Goal: Task Accomplishment & Management: Use online tool/utility

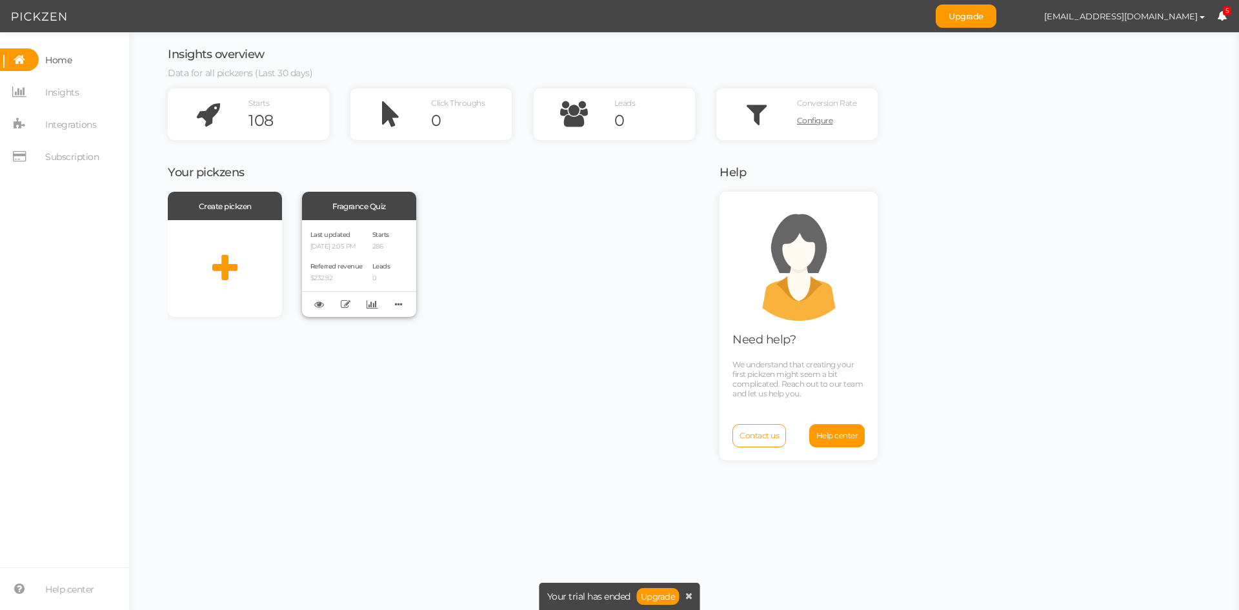
click at [371, 243] on div "Last updated [DATE] 2:05 PM Referred revenue $232.92 Starts 286 Leads 0" at bounding box center [359, 268] width 114 height 97
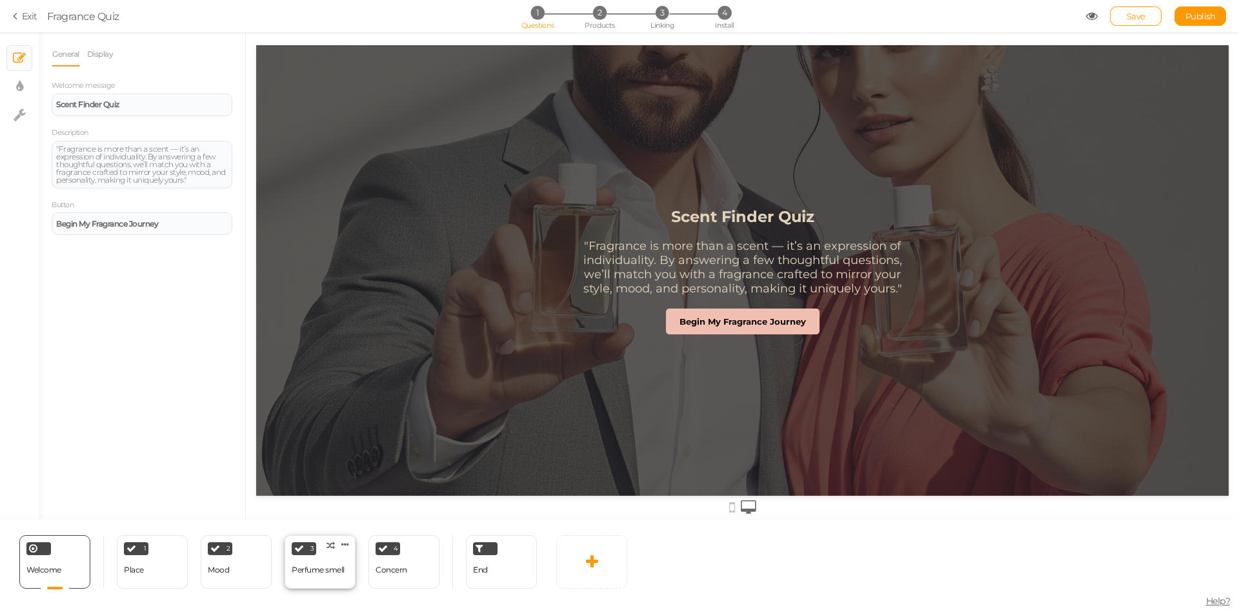
click at [345, 573] on div "3 Perfume smell × Define the conditions to show this slide. Clone Change type D…" at bounding box center [320, 562] width 71 height 54
select select "2"
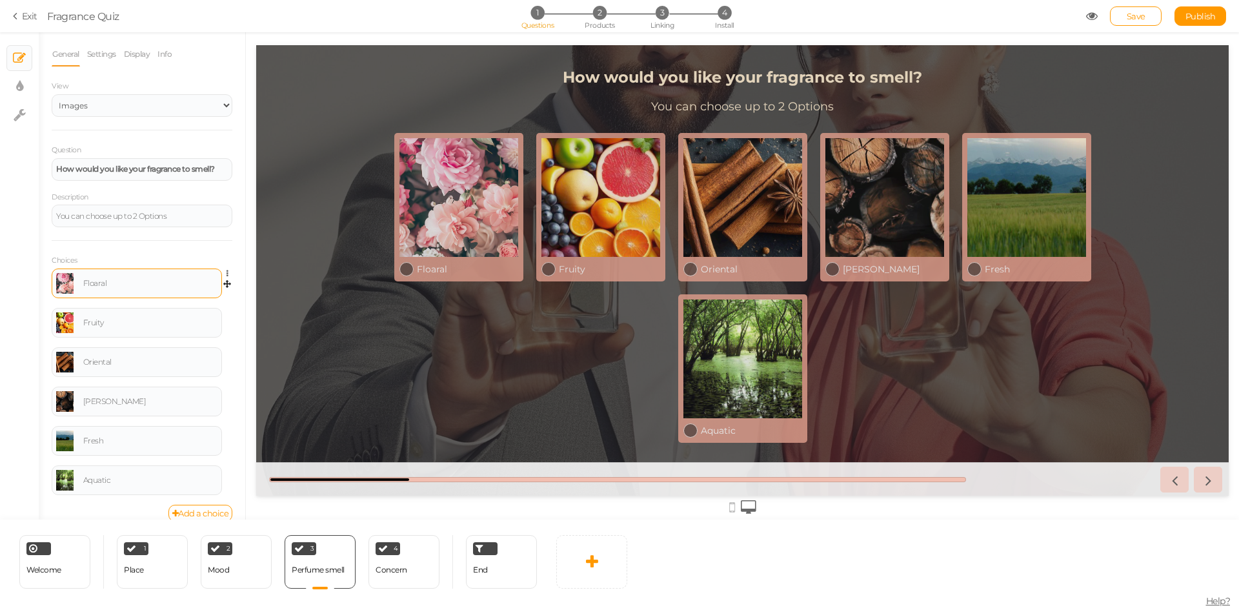
click at [62, 289] on link at bounding box center [64, 283] width 17 height 21
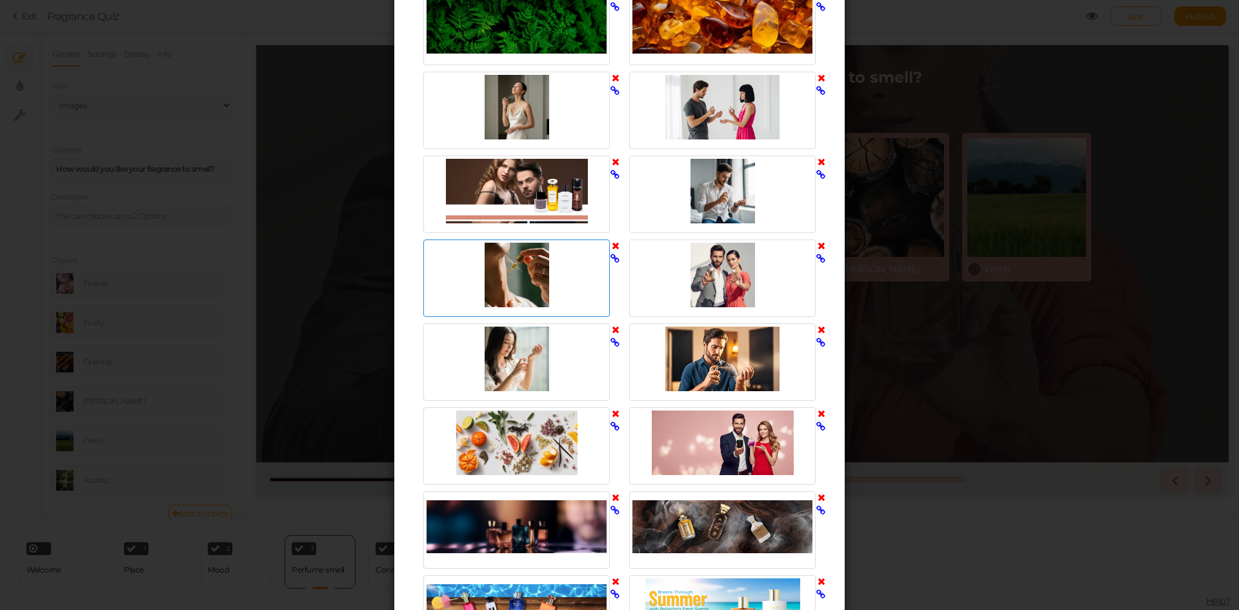
scroll to position [1429, 0]
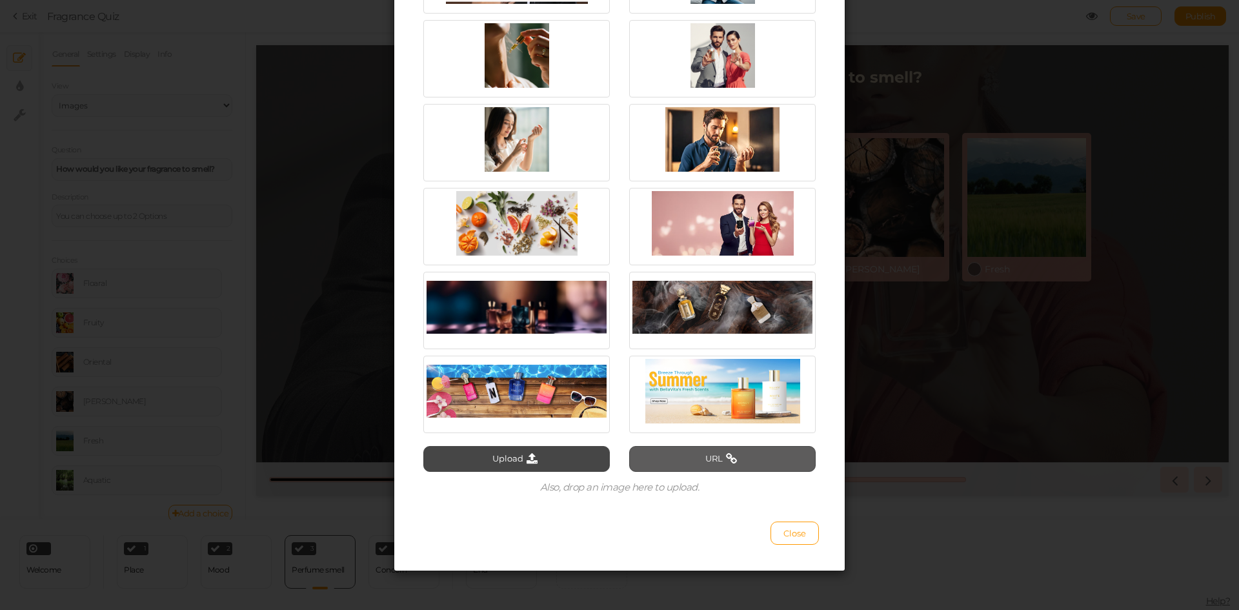
click at [669, 453] on button "URL" at bounding box center [722, 459] width 187 height 26
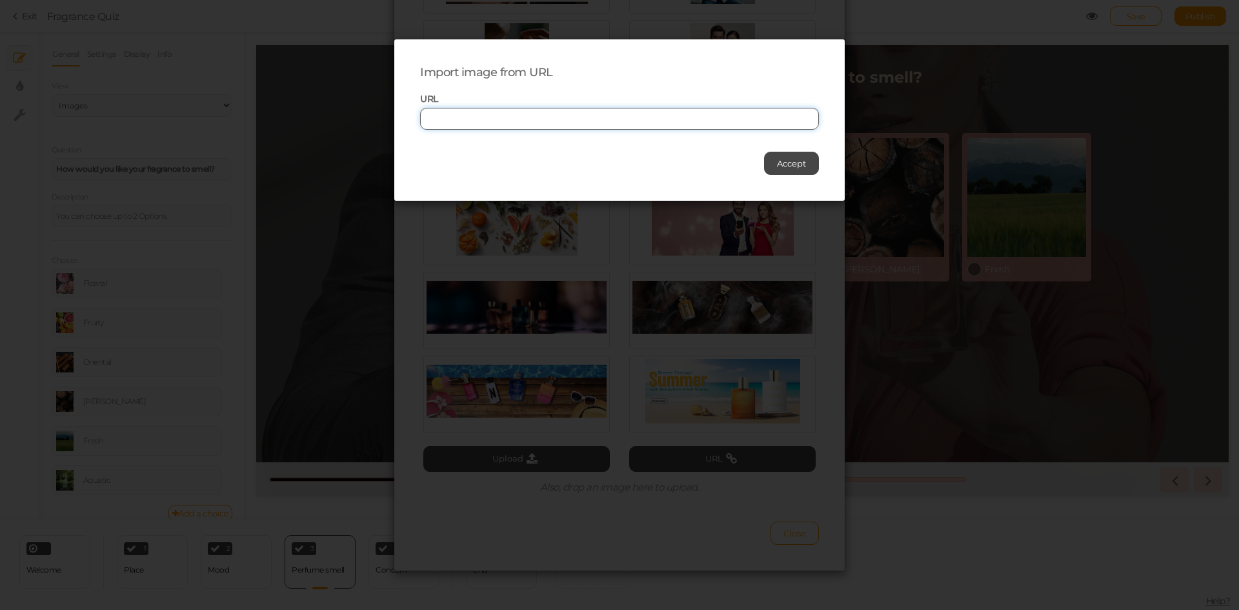
click at [505, 119] on input "text" at bounding box center [619, 119] width 399 height 22
paste input "[URL][DOMAIN_NAME]"
type input "[URL][DOMAIN_NAME]"
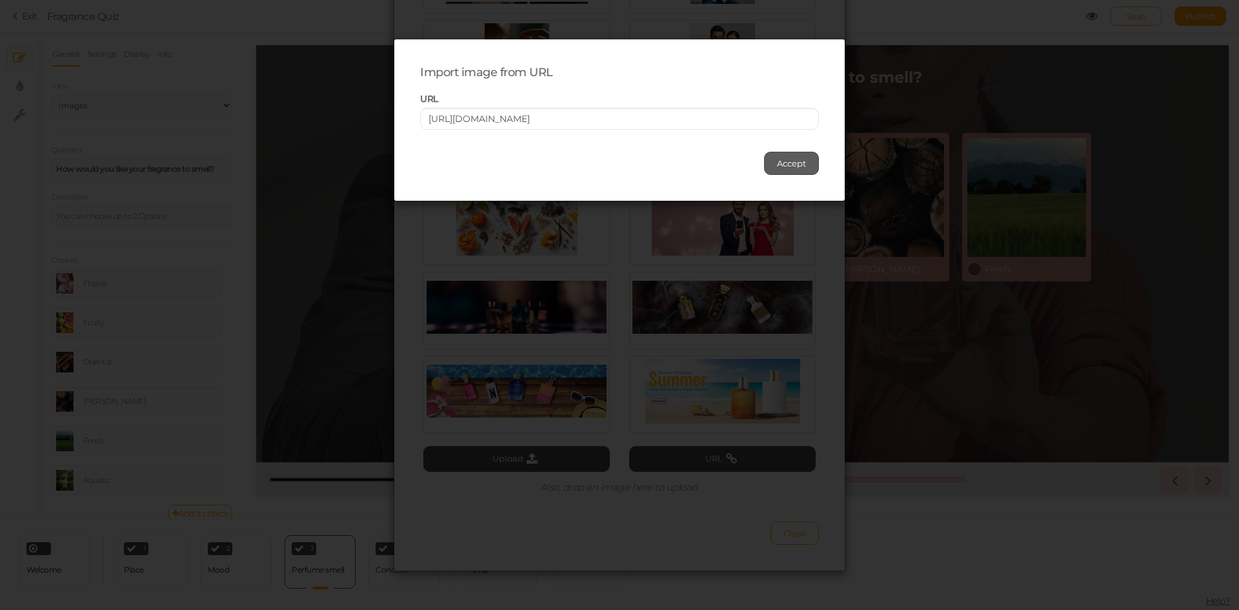
click at [781, 162] on span "Accept" at bounding box center [791, 163] width 29 height 10
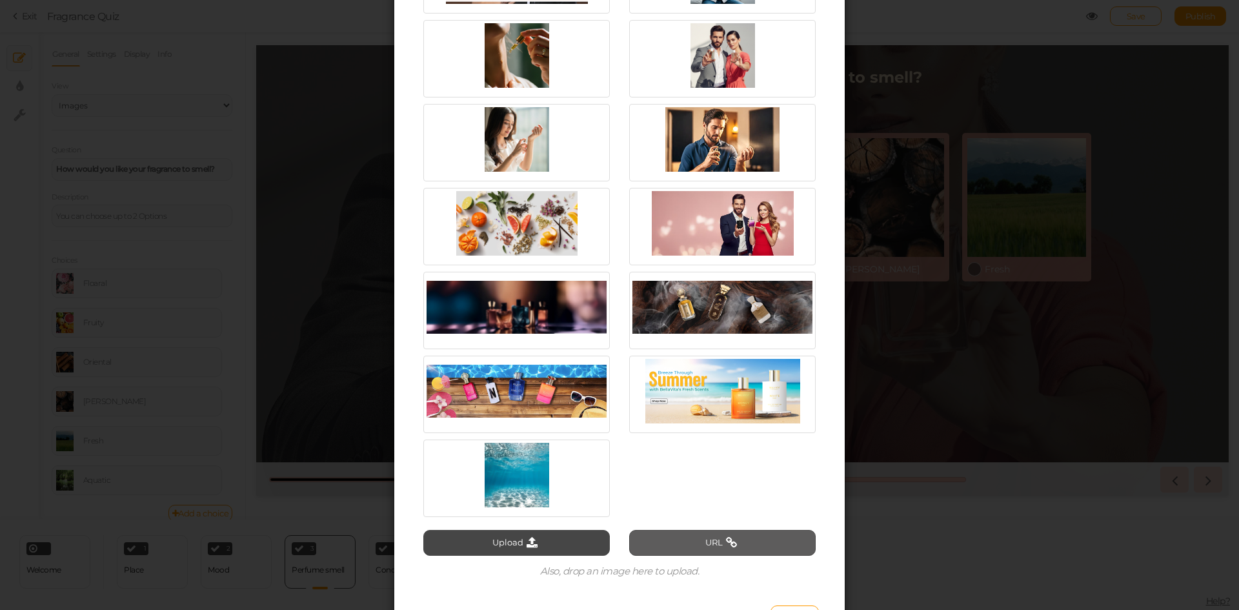
click at [673, 542] on button "URL" at bounding box center [722, 543] width 187 height 26
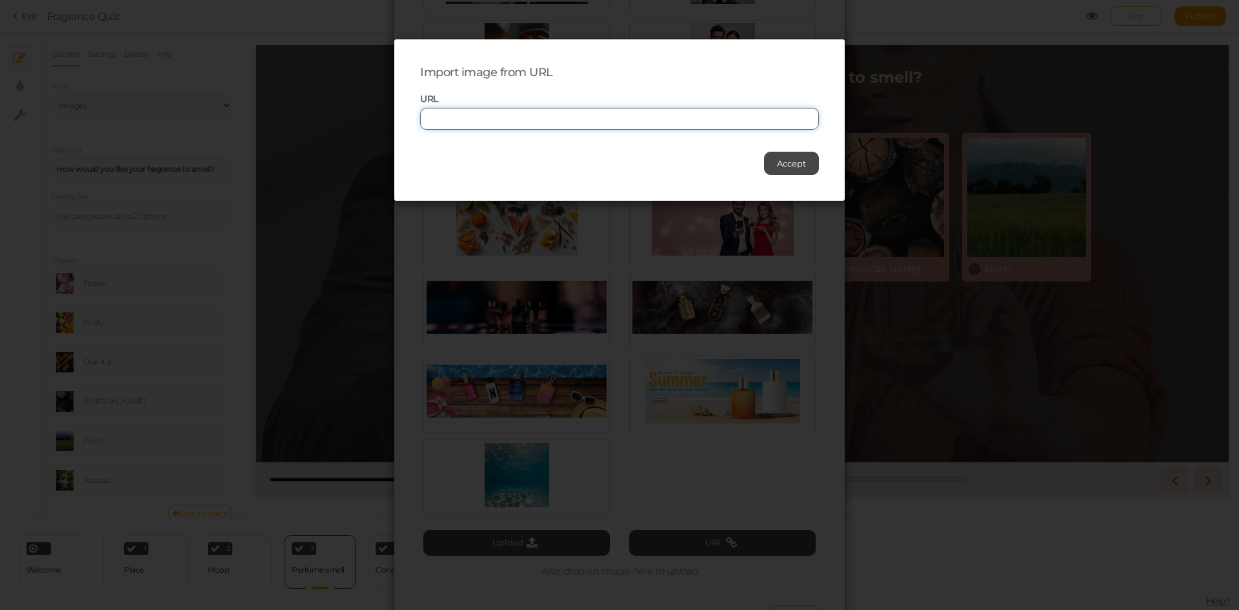
paste input "[URL][DOMAIN_NAME]"
click at [507, 117] on input "[URL][DOMAIN_NAME]" at bounding box center [619, 119] width 399 height 22
type input "[URL][DOMAIN_NAME]"
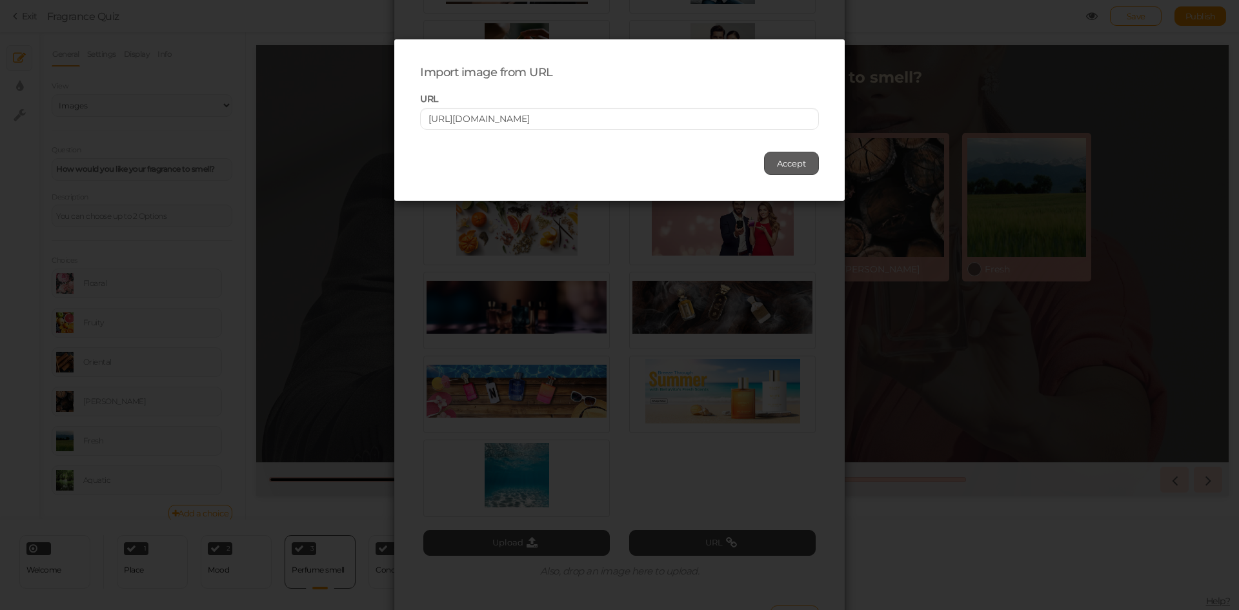
click at [777, 166] on span "Accept" at bounding box center [791, 163] width 29 height 10
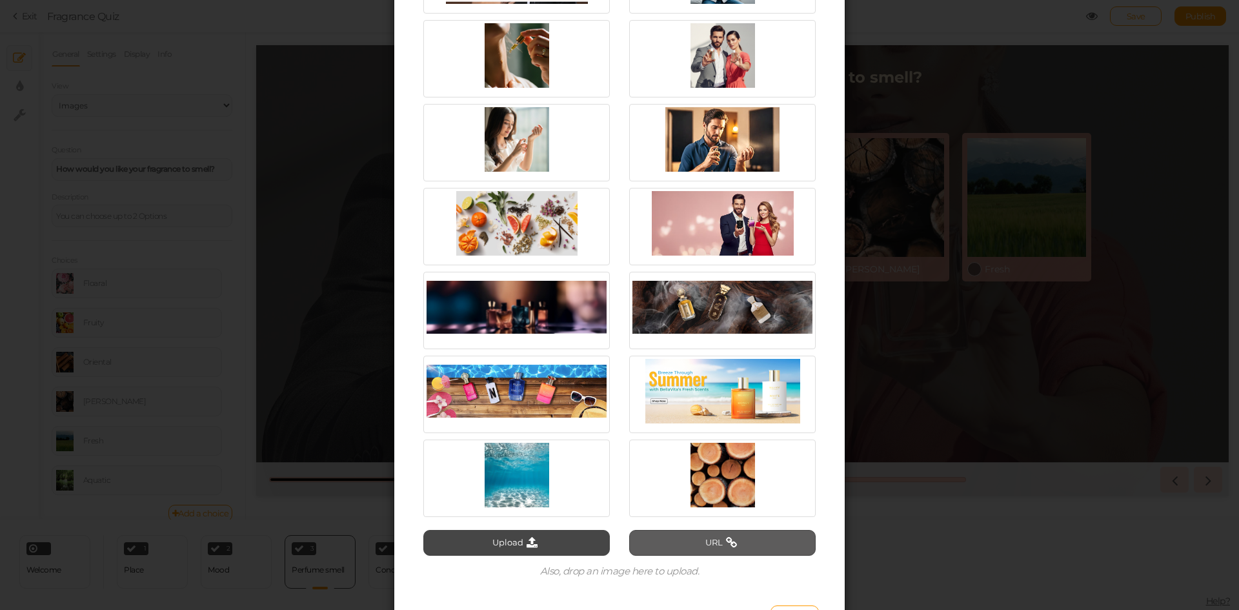
click at [682, 544] on button "URL" at bounding box center [722, 543] width 187 height 26
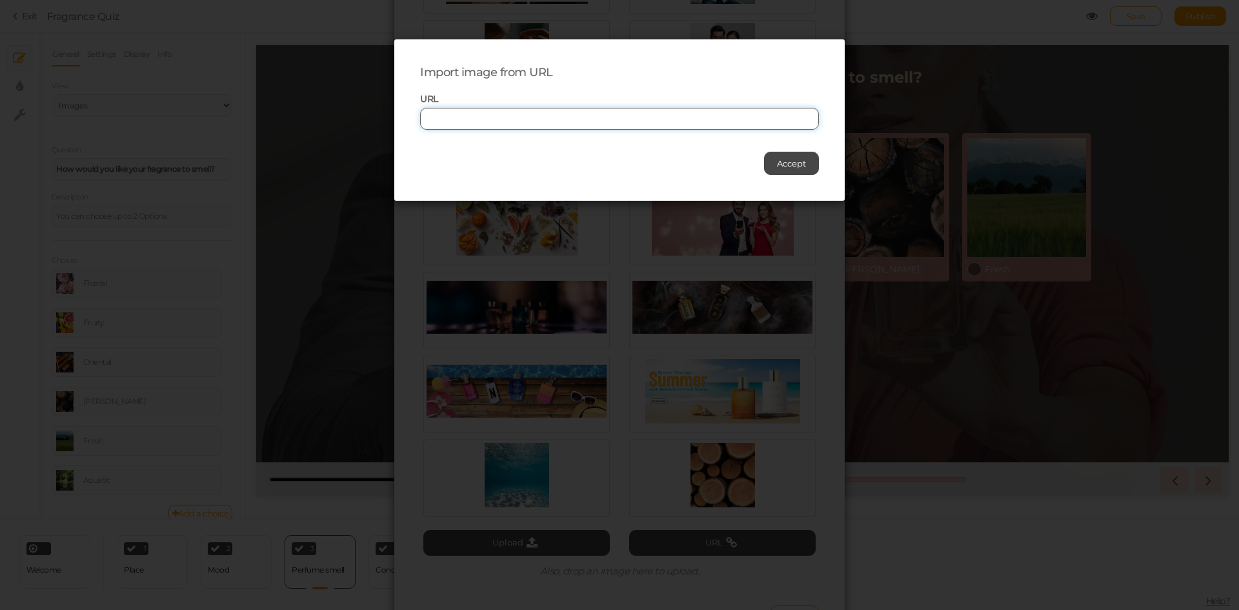
paste input "[URL][DOMAIN_NAME]"
click at [537, 117] on input "text" at bounding box center [619, 119] width 399 height 22
type input "[URL][DOMAIN_NAME]"
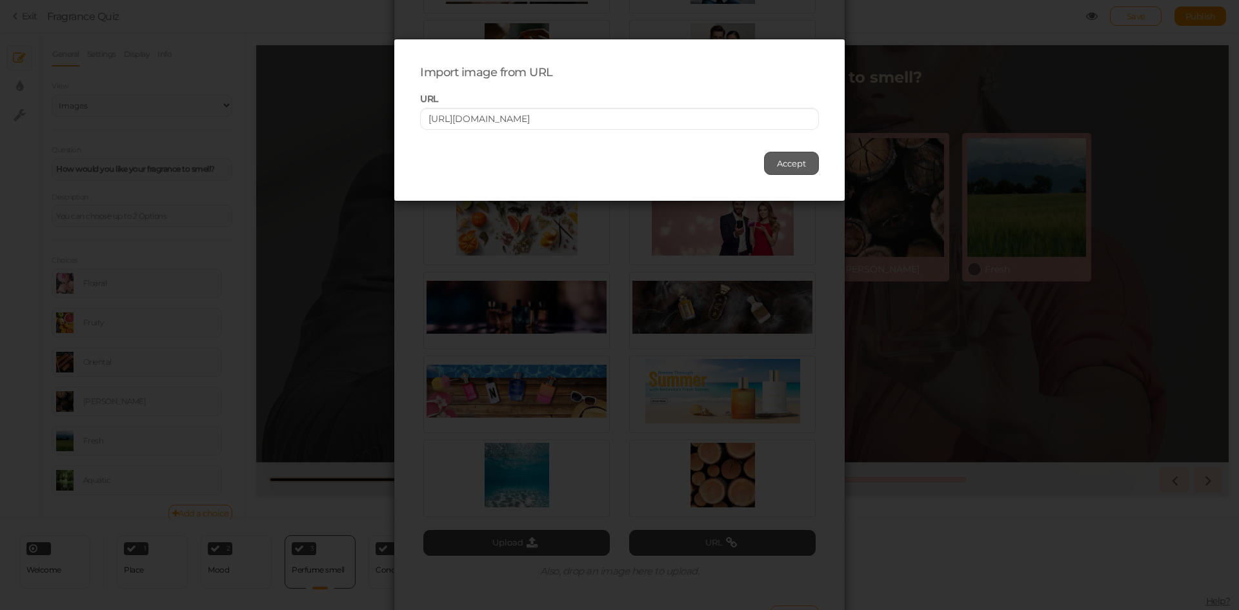
click at [793, 168] on span "Accept" at bounding box center [791, 163] width 29 height 10
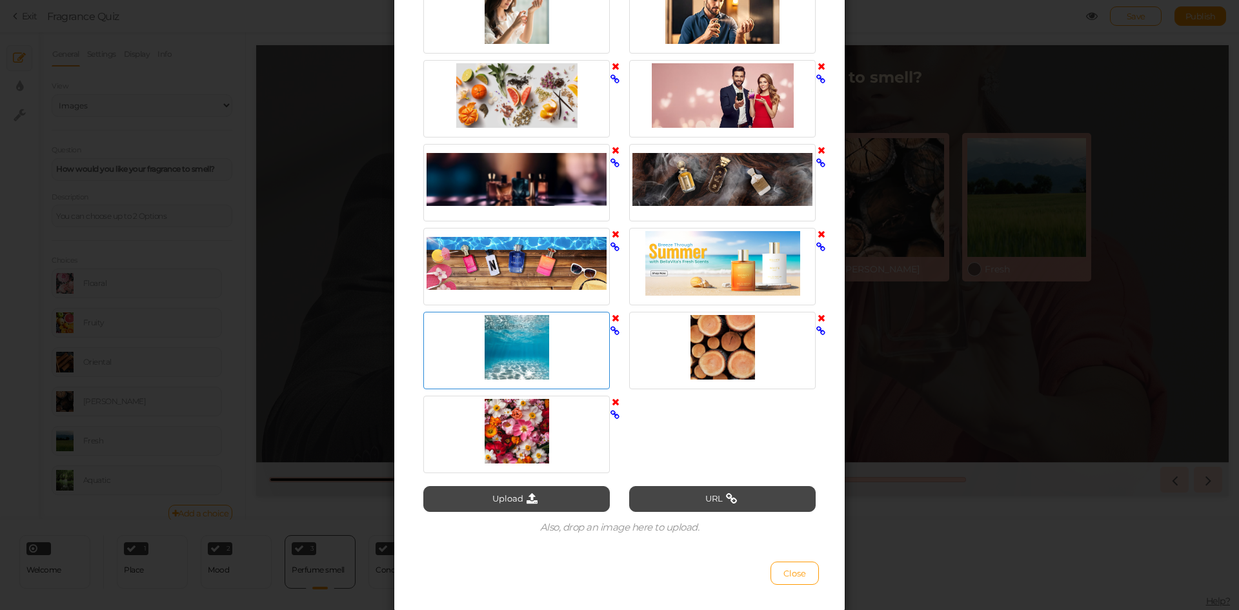
scroll to position [1558, 0]
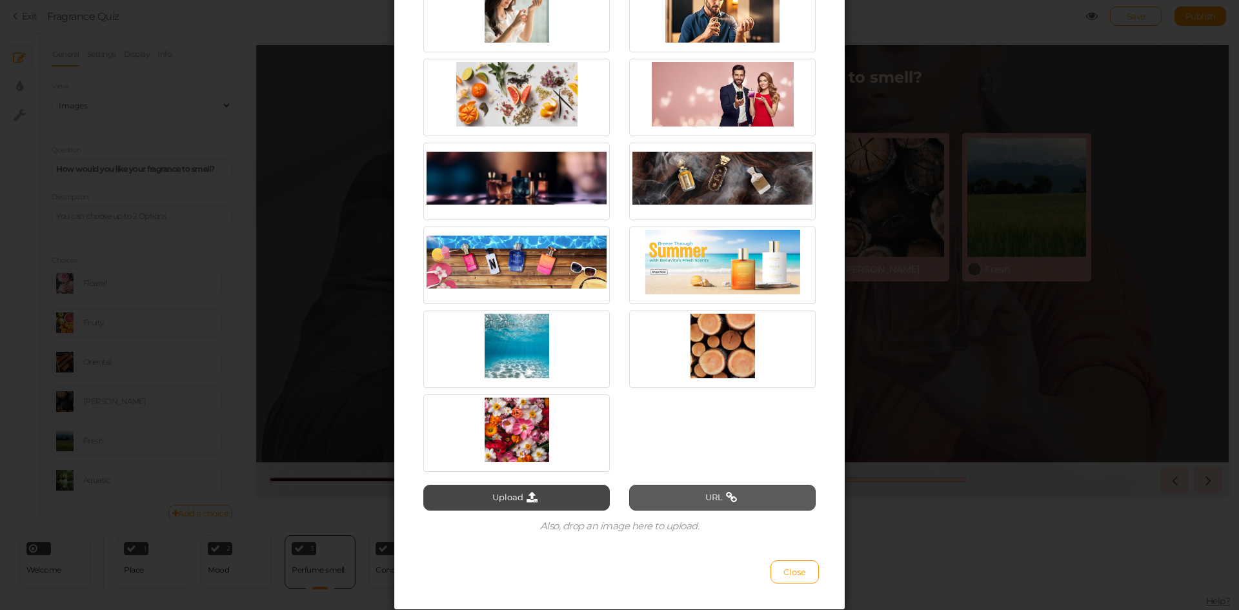
click at [710, 494] on button "URL" at bounding box center [722, 498] width 187 height 26
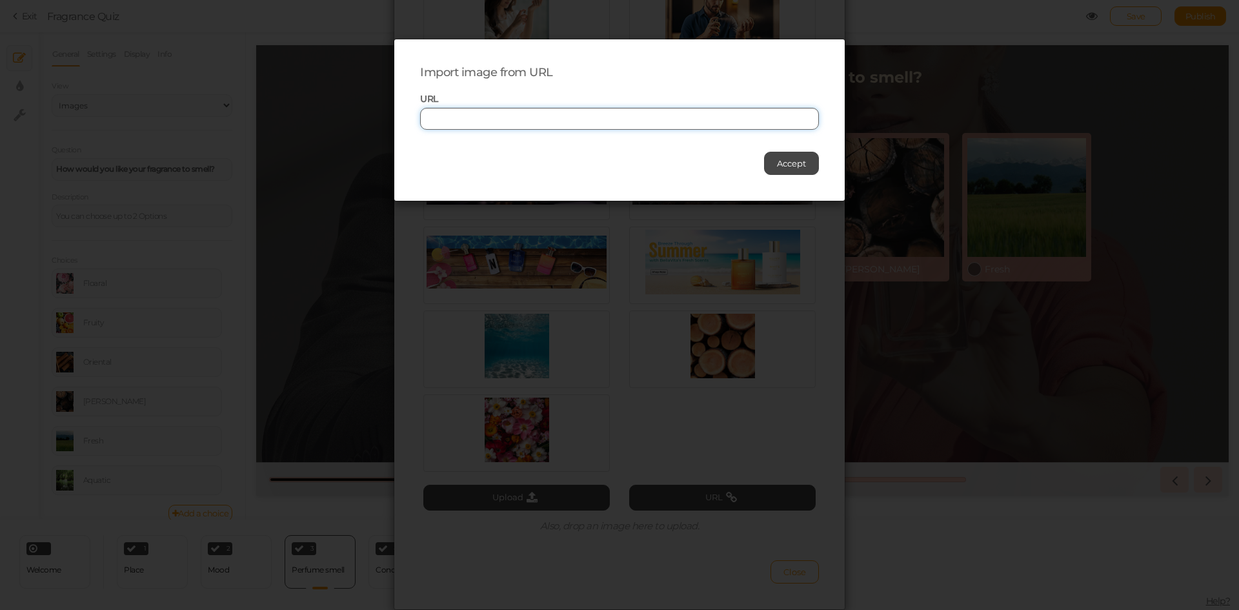
paste input "[URL][DOMAIN_NAME]"
click at [536, 119] on input "[URL][DOMAIN_NAME]" at bounding box center [619, 119] width 399 height 22
type input "[URL][DOMAIN_NAME]"
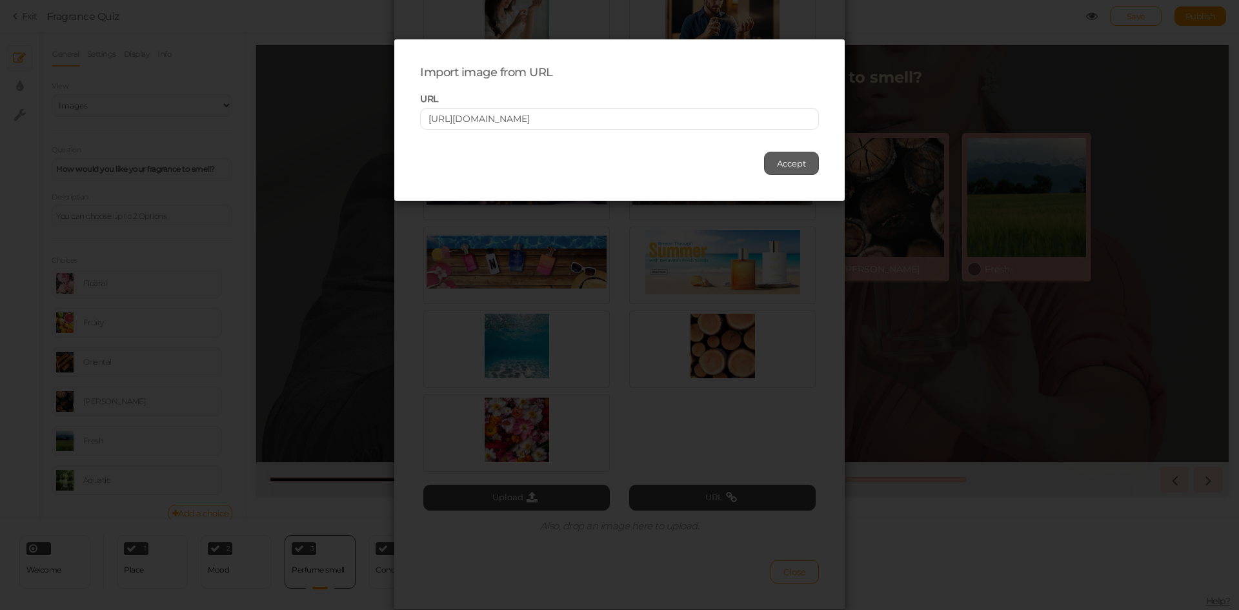
click at [778, 169] on button "Accept" at bounding box center [791, 163] width 55 height 23
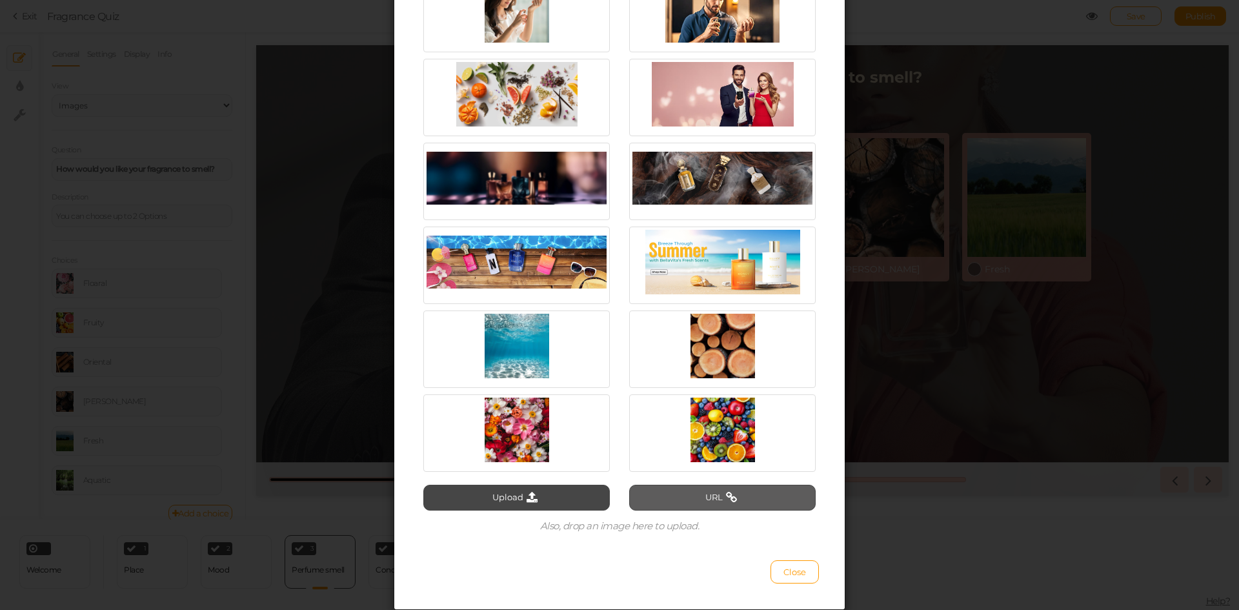
click at [672, 501] on button "URL" at bounding box center [722, 498] width 187 height 26
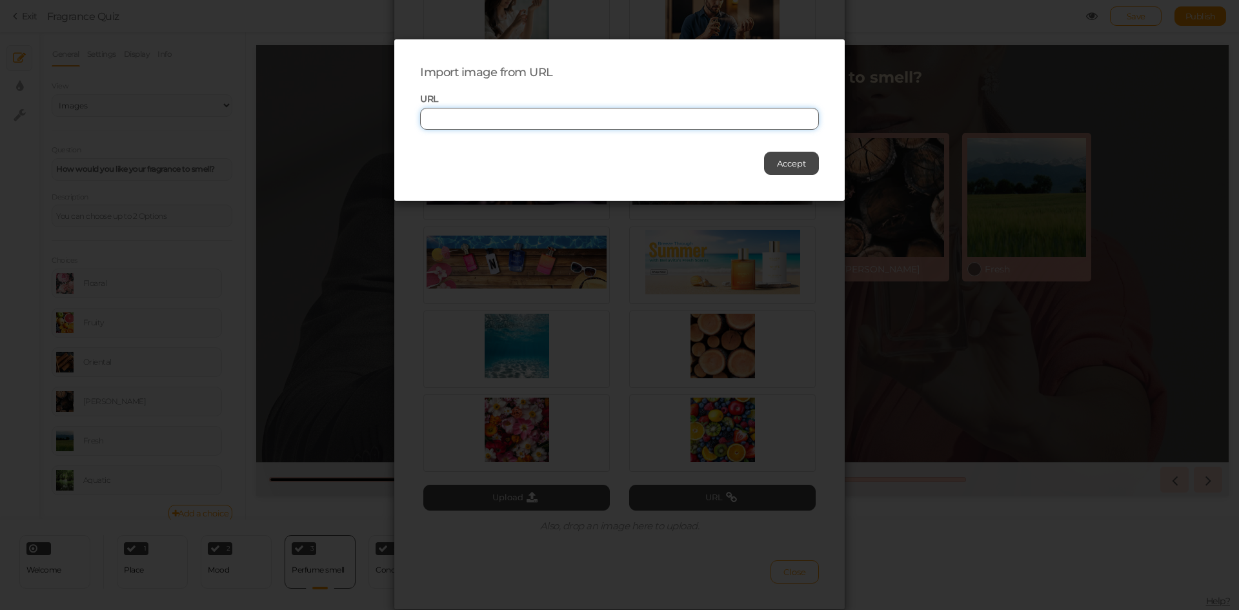
click at [523, 114] on input "text" at bounding box center [619, 119] width 399 height 22
paste input "[URL][DOMAIN_NAME]"
type input "[URL][DOMAIN_NAME]"
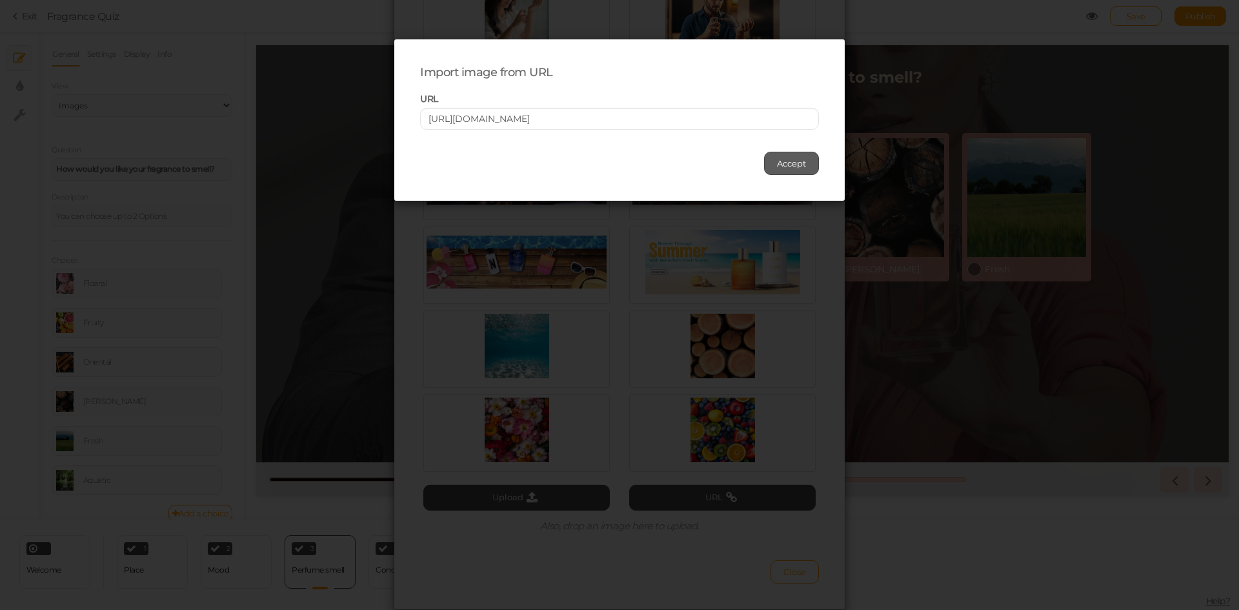
click at [768, 172] on button "Accept" at bounding box center [791, 163] width 55 height 23
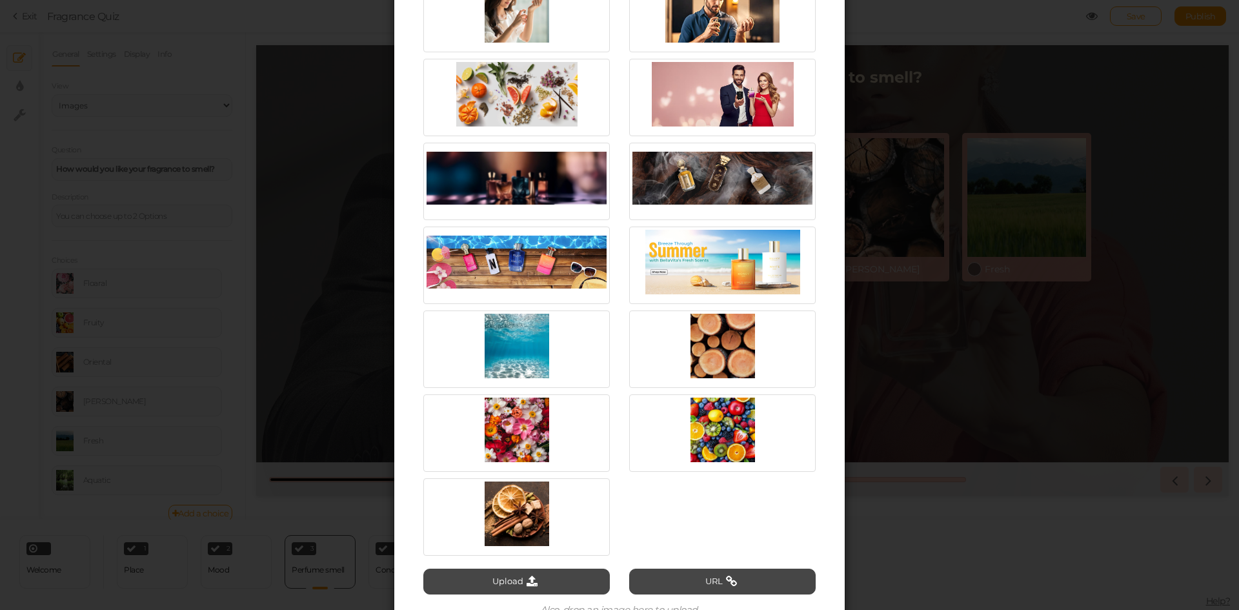
click at [755, 575] on button "URL" at bounding box center [722, 582] width 187 height 26
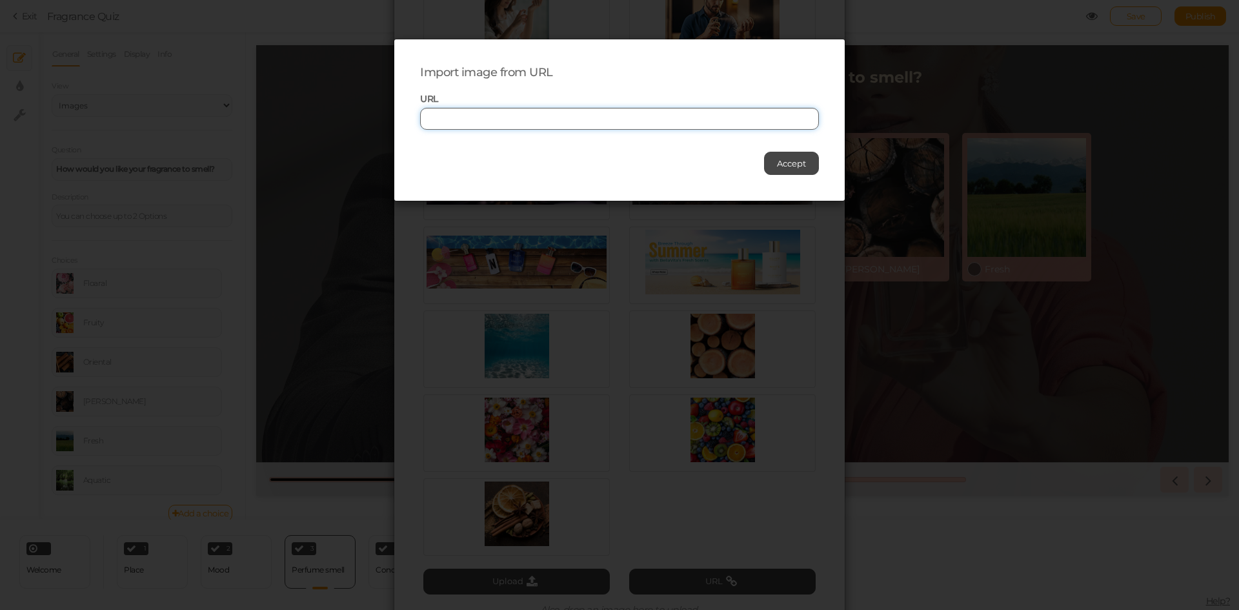
paste input "[URL][DOMAIN_NAME]"
click at [514, 113] on input "[URL][DOMAIN_NAME]" at bounding box center [619, 119] width 399 height 22
type input "[URL][DOMAIN_NAME]"
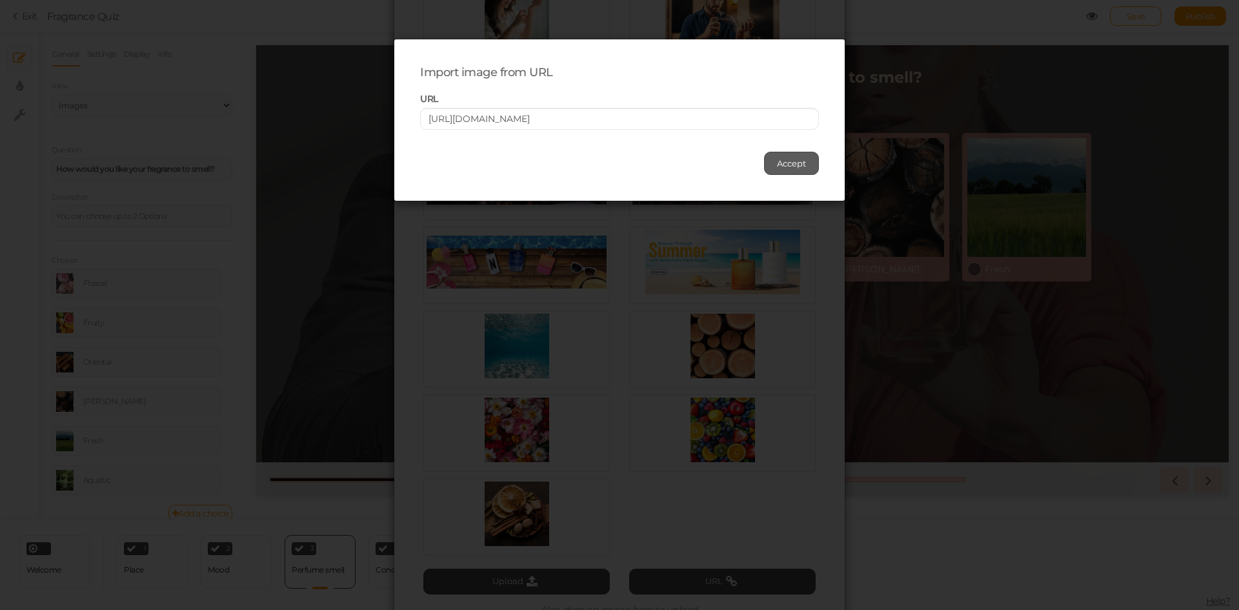
click at [785, 166] on span "Accept" at bounding box center [791, 163] width 29 height 10
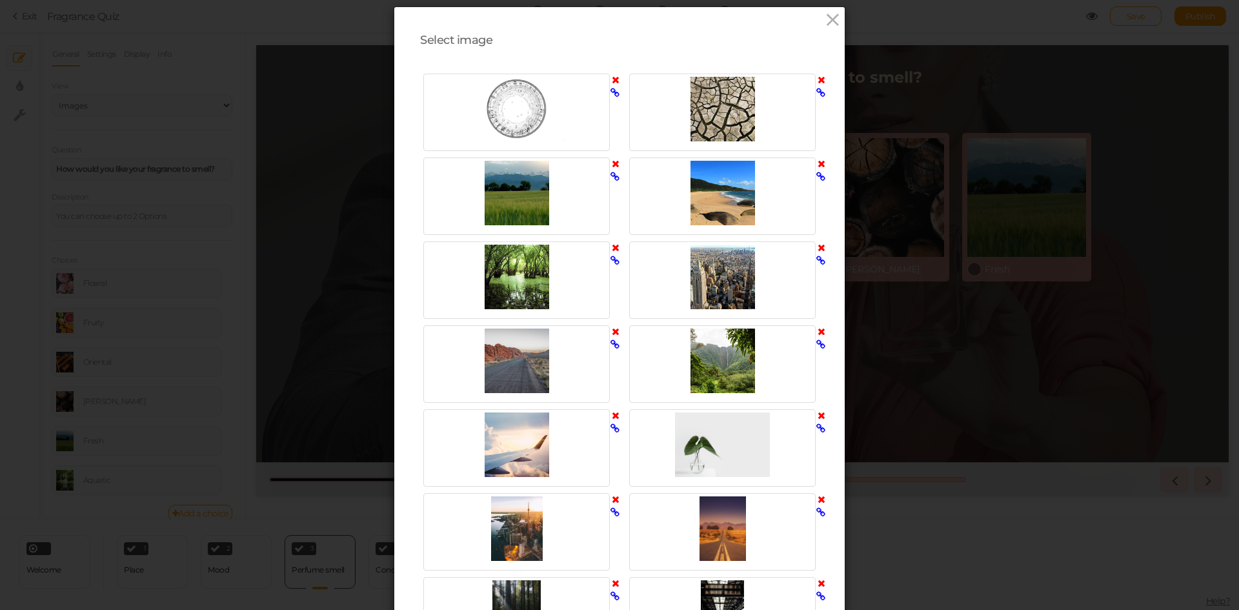
scroll to position [0, 0]
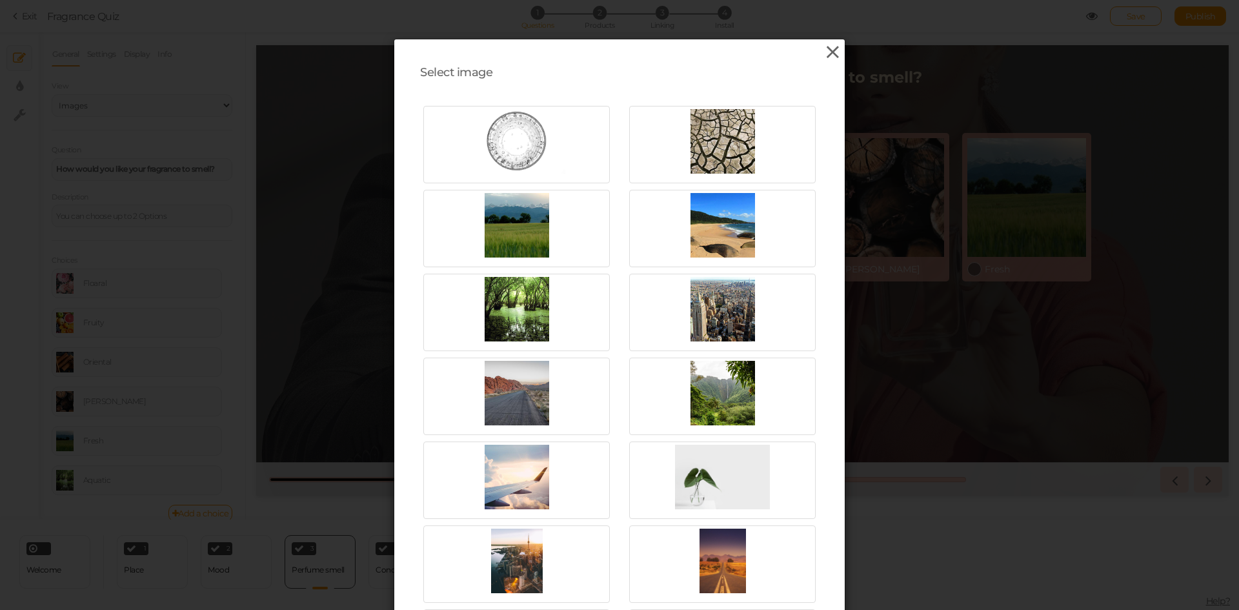
click at [830, 52] on icon at bounding box center [833, 52] width 19 height 19
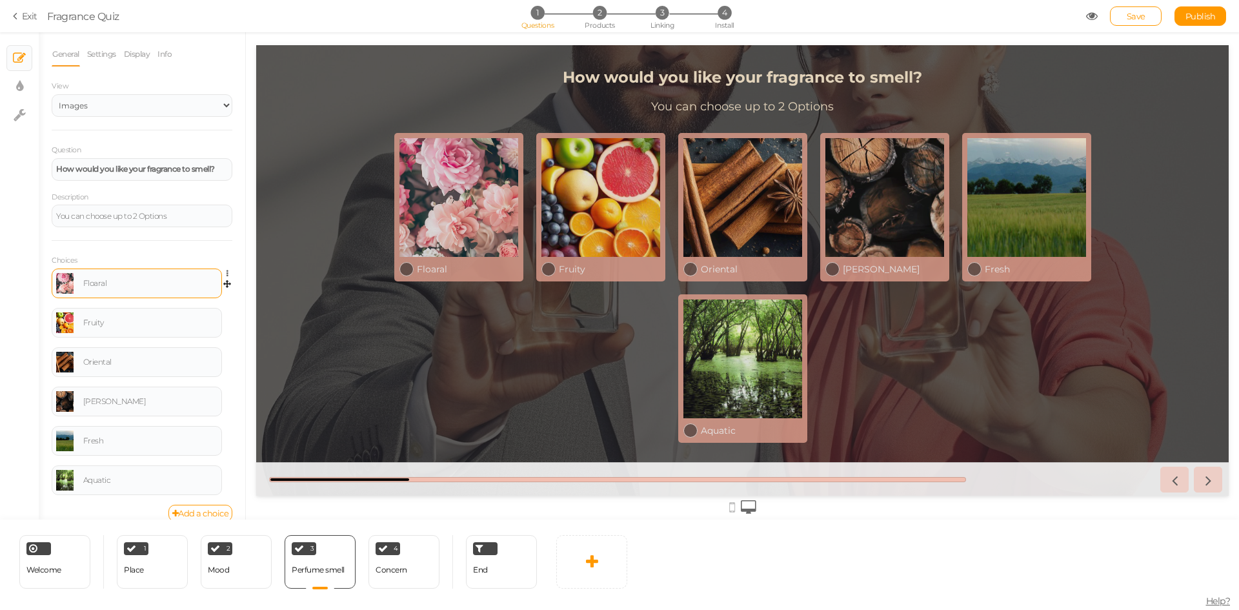
click at [66, 284] on link at bounding box center [64, 283] width 17 height 21
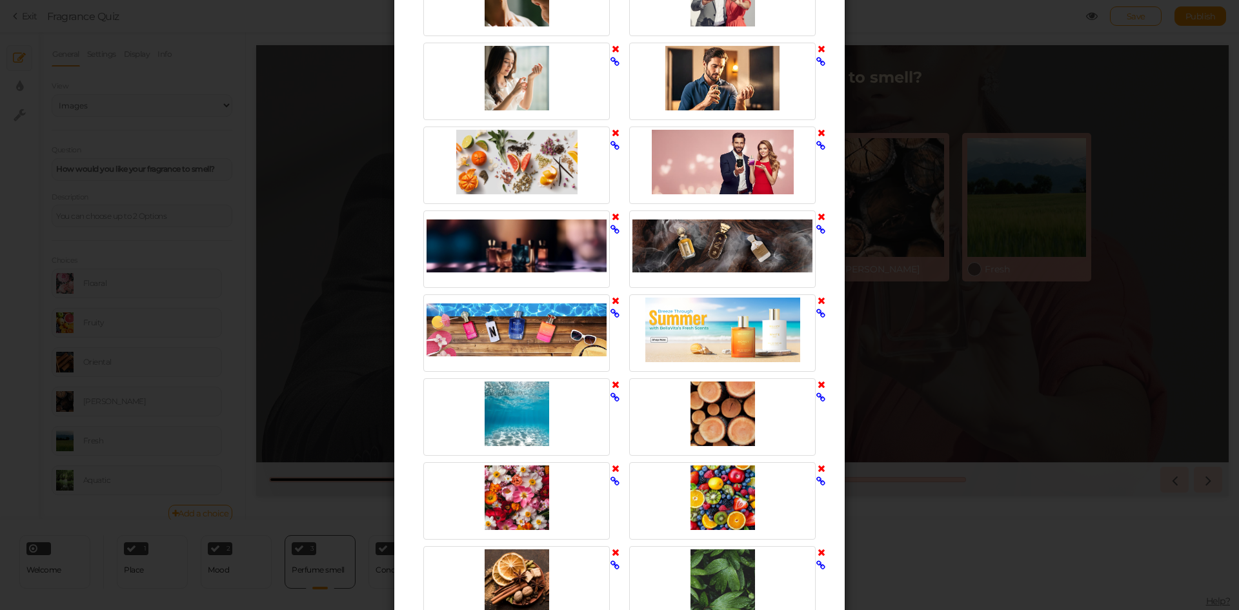
scroll to position [1549, 0]
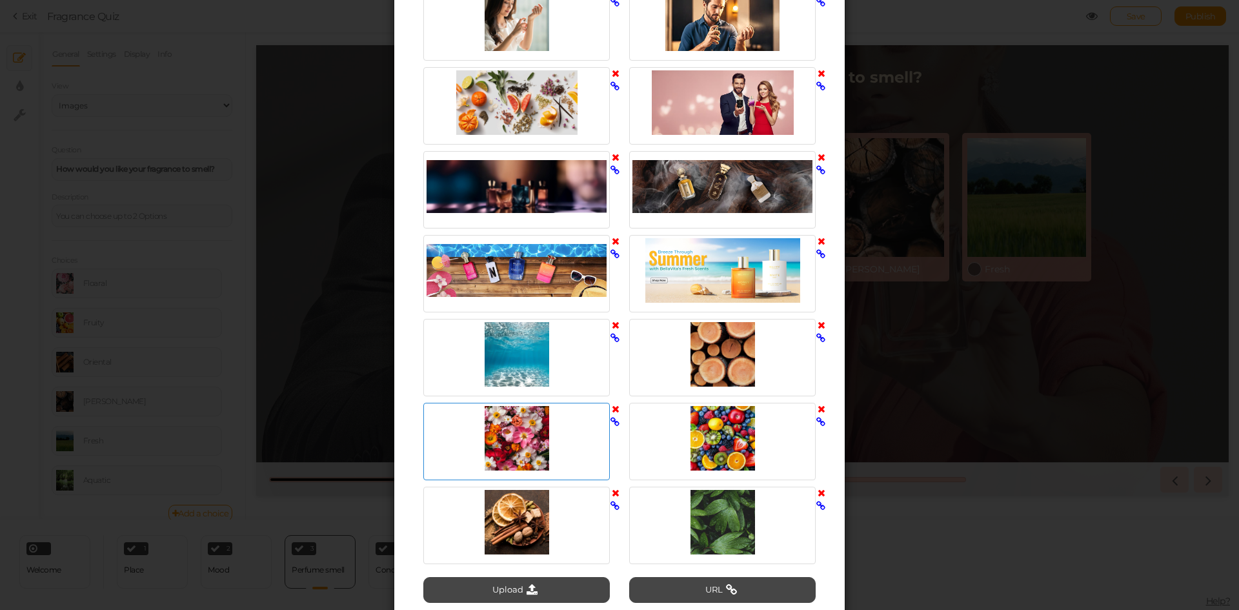
click at [527, 432] on div at bounding box center [517, 438] width 180 height 65
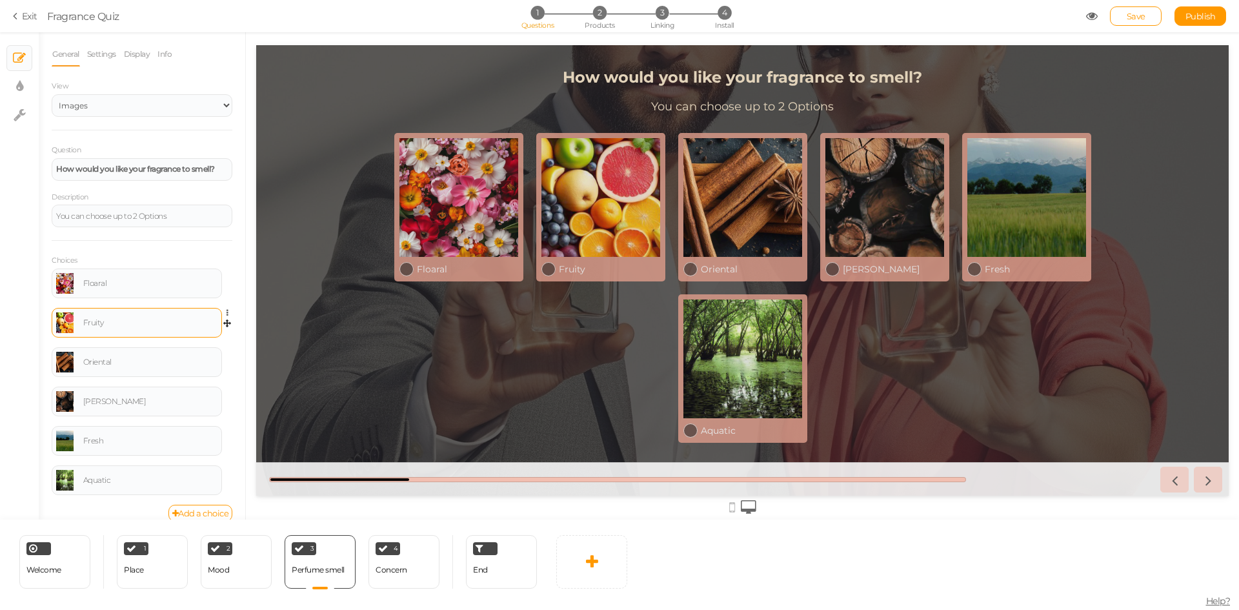
click at [66, 325] on link at bounding box center [64, 322] width 17 height 21
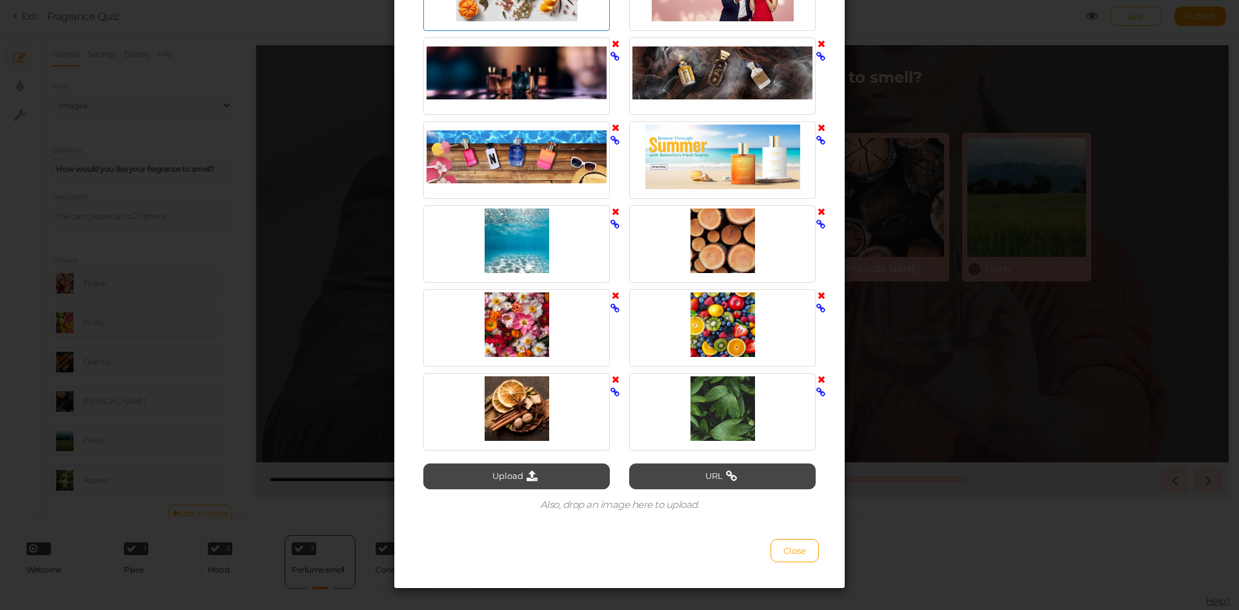
scroll to position [1680, 0]
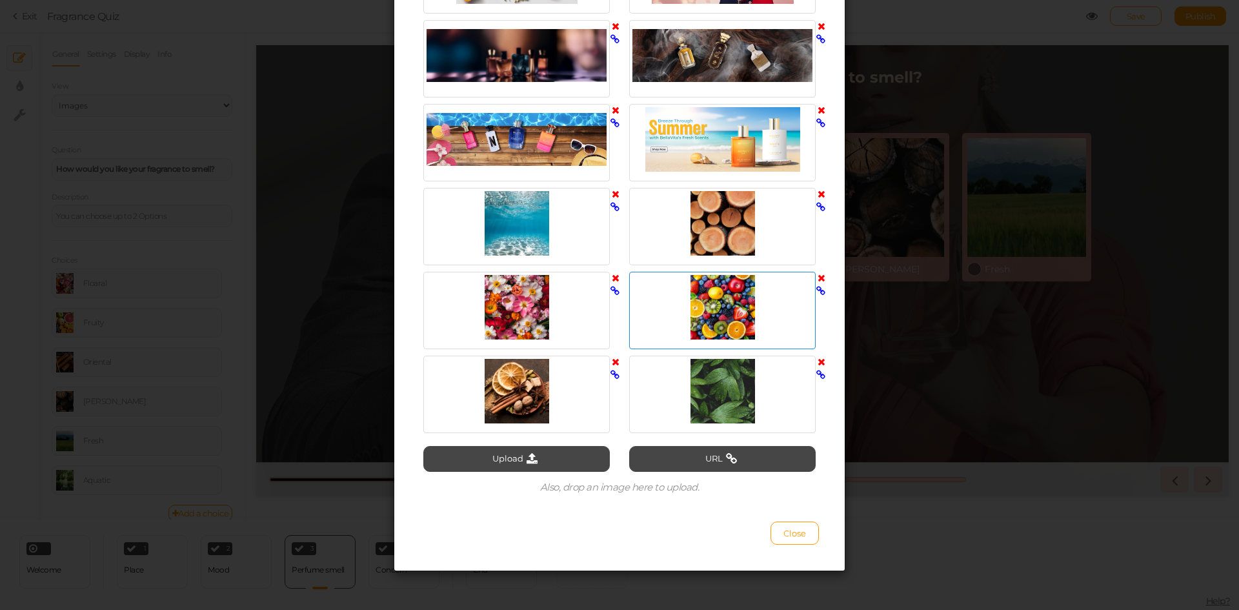
click at [746, 283] on div at bounding box center [723, 307] width 180 height 65
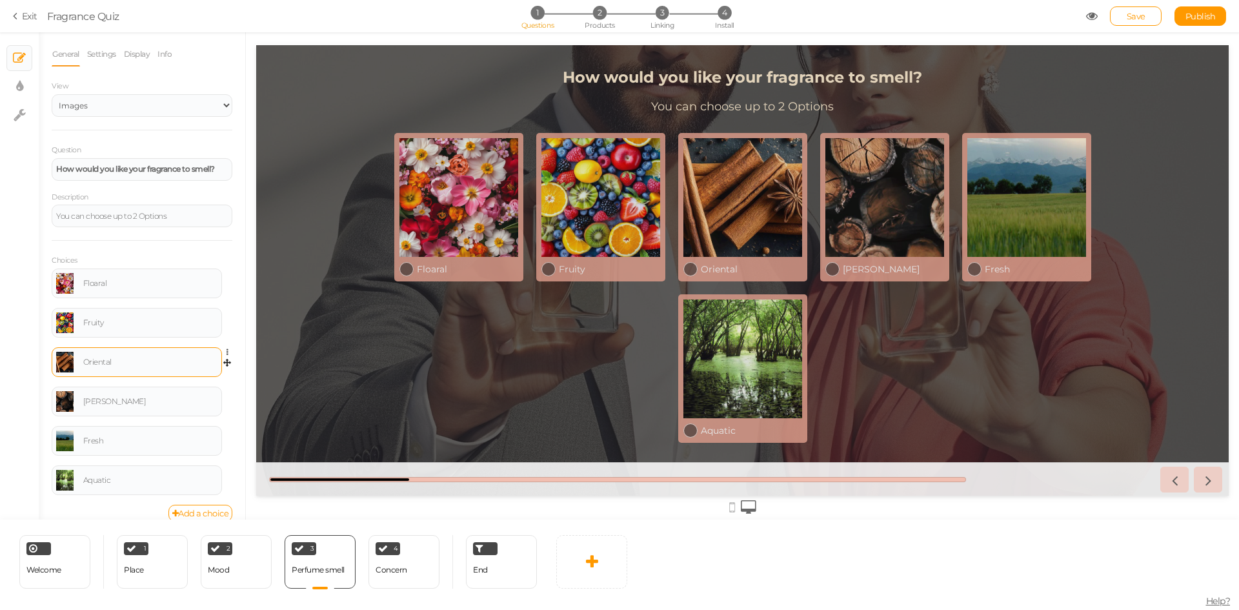
click at [66, 363] on link at bounding box center [64, 362] width 17 height 21
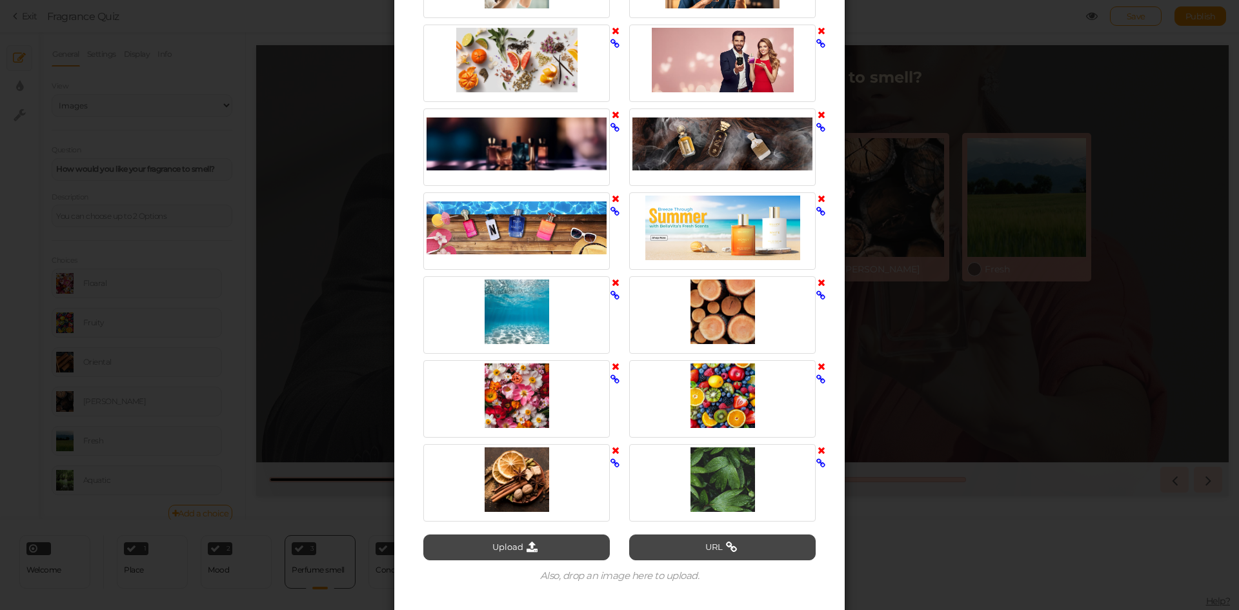
scroll to position [1614, 0]
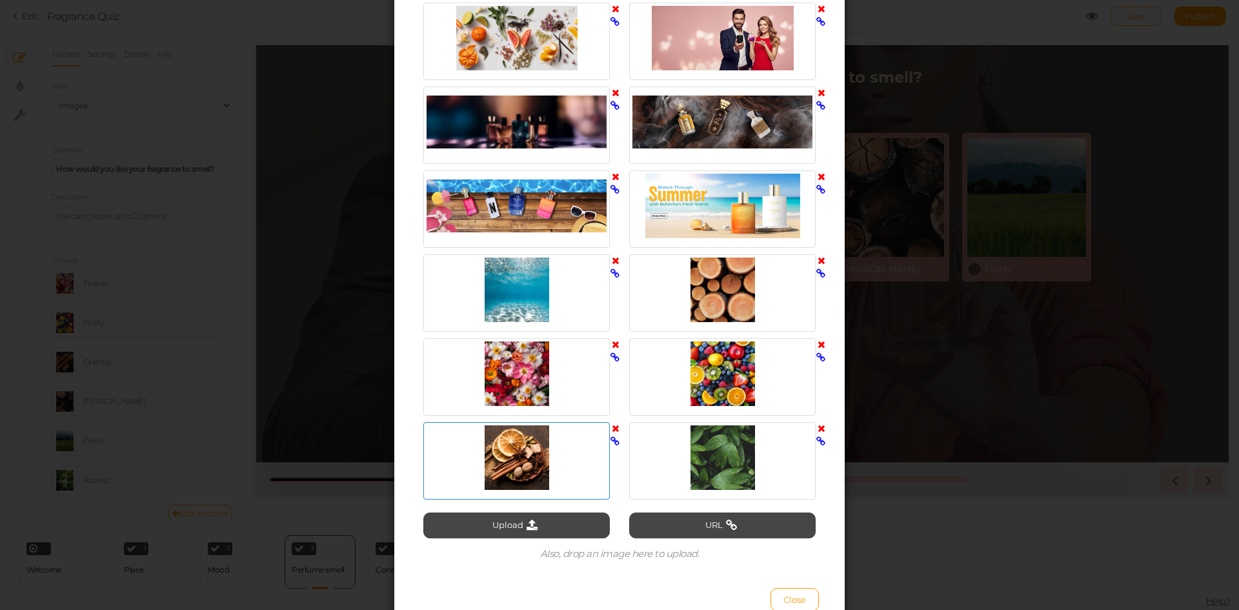
click at [522, 444] on div at bounding box center [517, 457] width 180 height 65
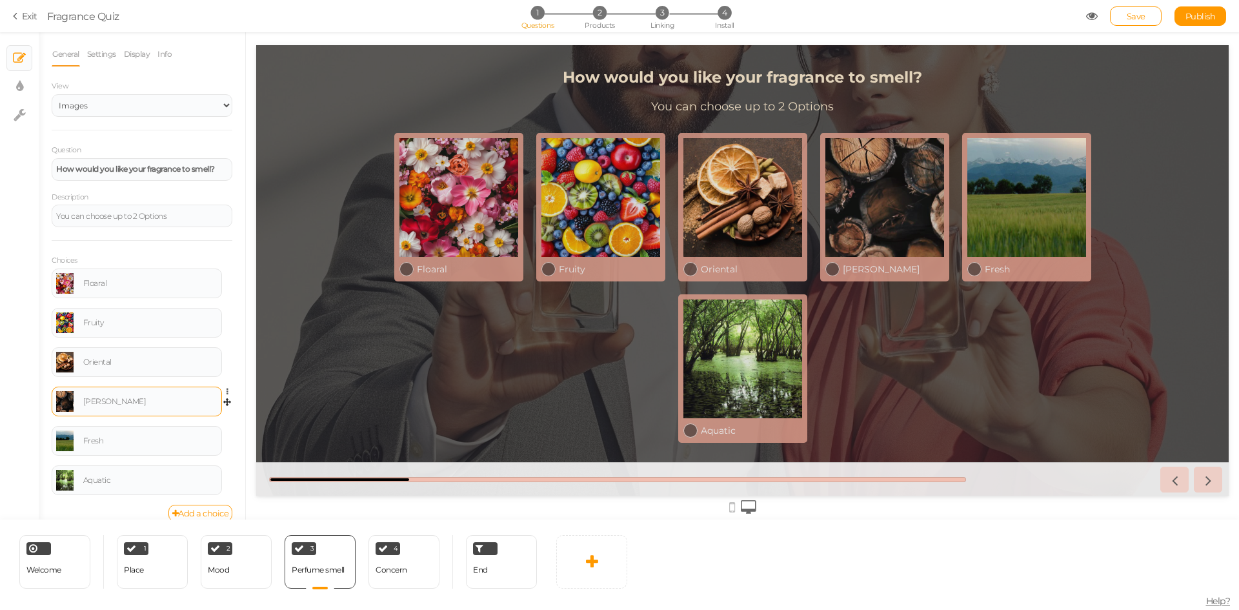
click at [65, 402] on link at bounding box center [64, 401] width 17 height 21
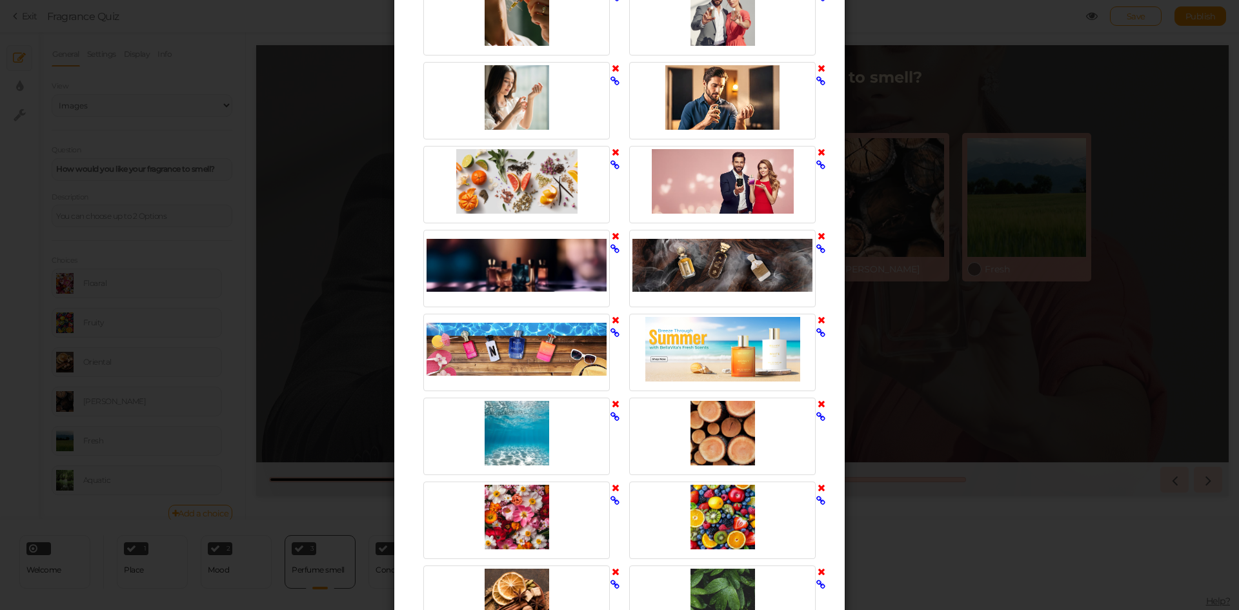
scroll to position [1485, 0]
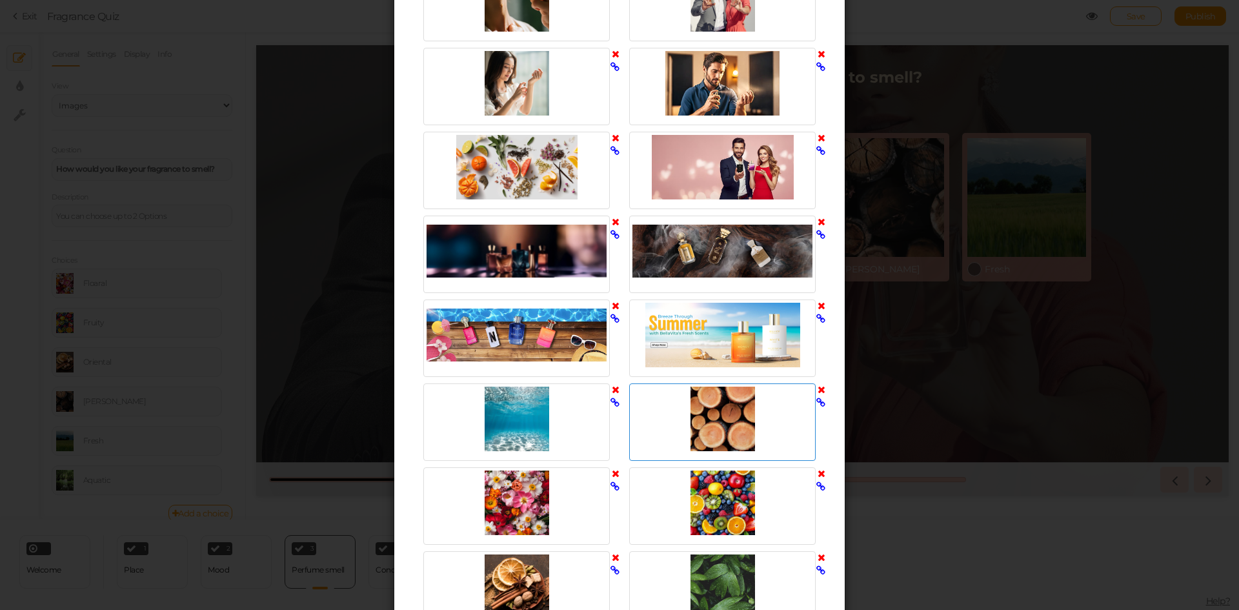
click at [698, 434] on div at bounding box center [723, 419] width 180 height 65
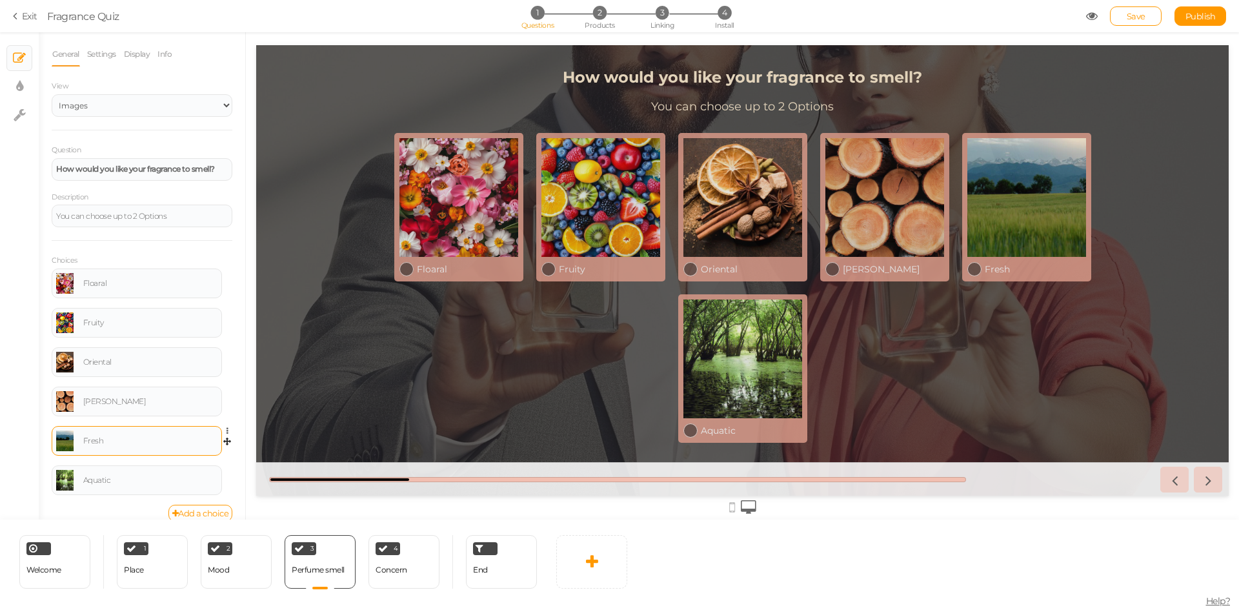
click at [75, 445] on div "Fresh" at bounding box center [136, 441] width 161 height 21
click at [68, 443] on link at bounding box center [64, 441] width 17 height 21
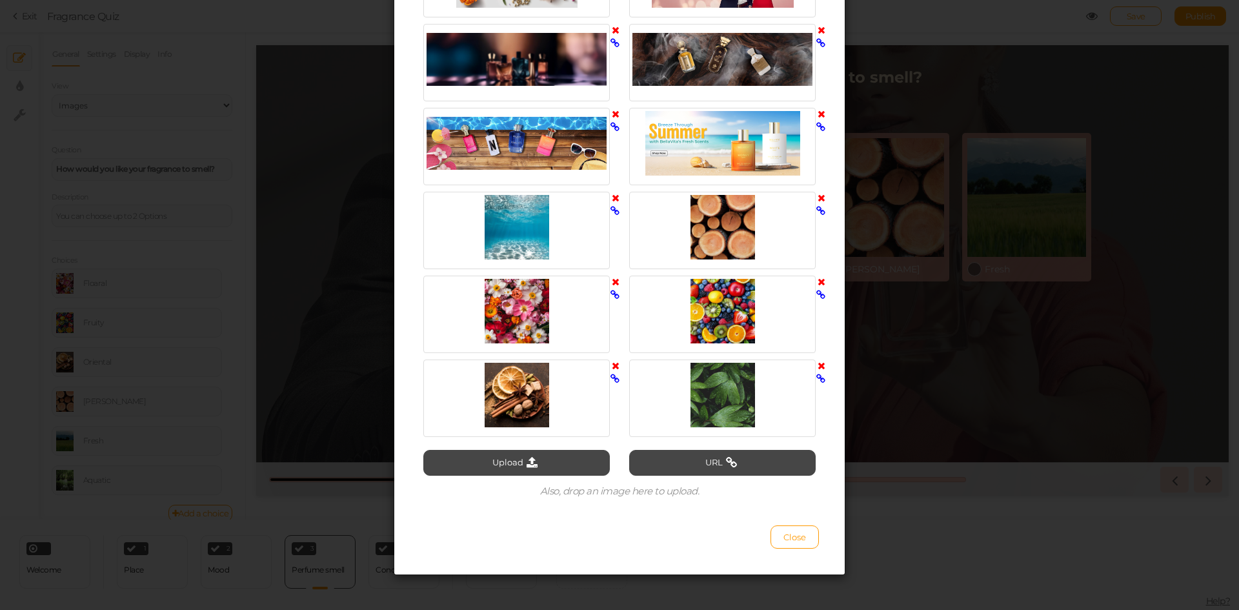
scroll to position [1678, 0]
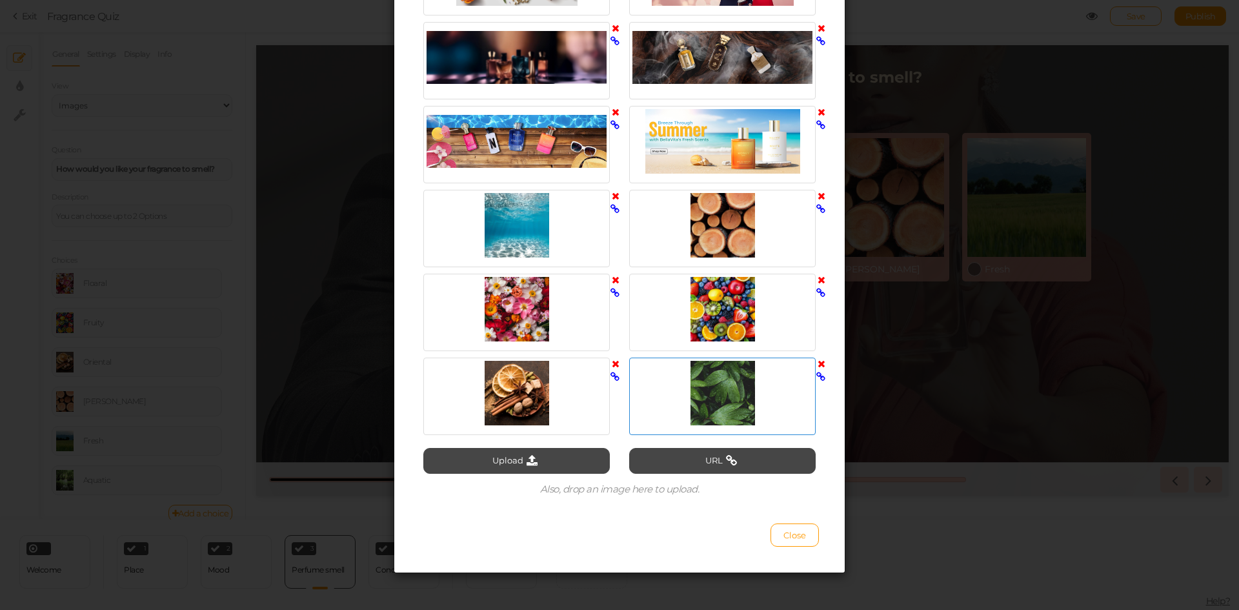
click at [715, 382] on div at bounding box center [723, 393] width 180 height 65
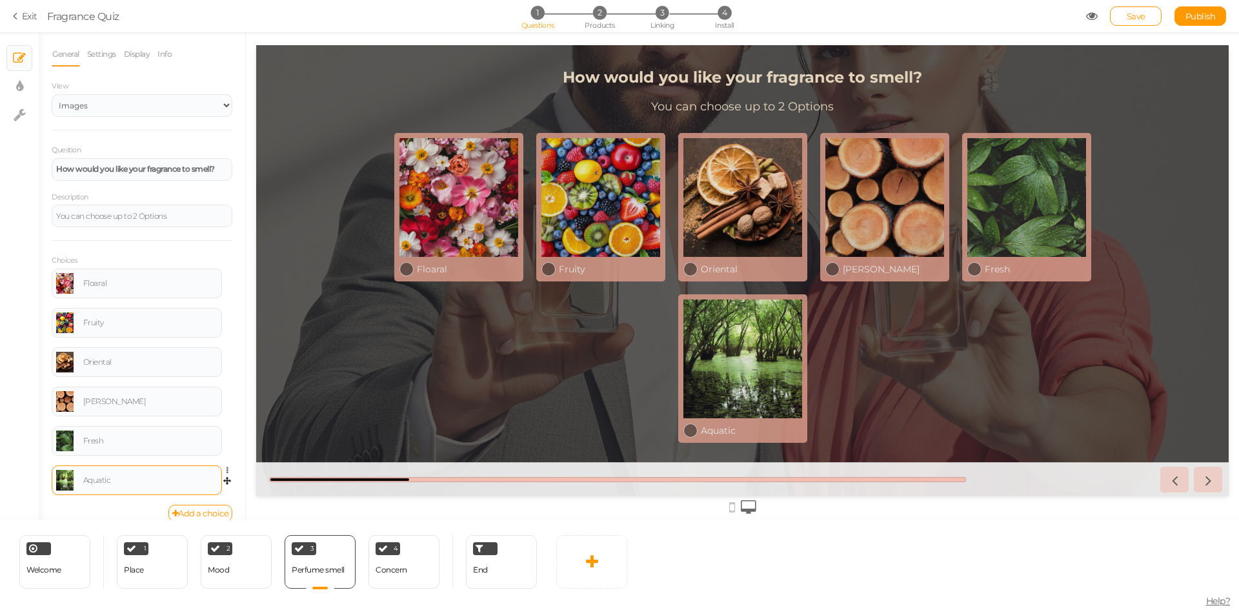
click at [68, 484] on link at bounding box center [64, 480] width 17 height 21
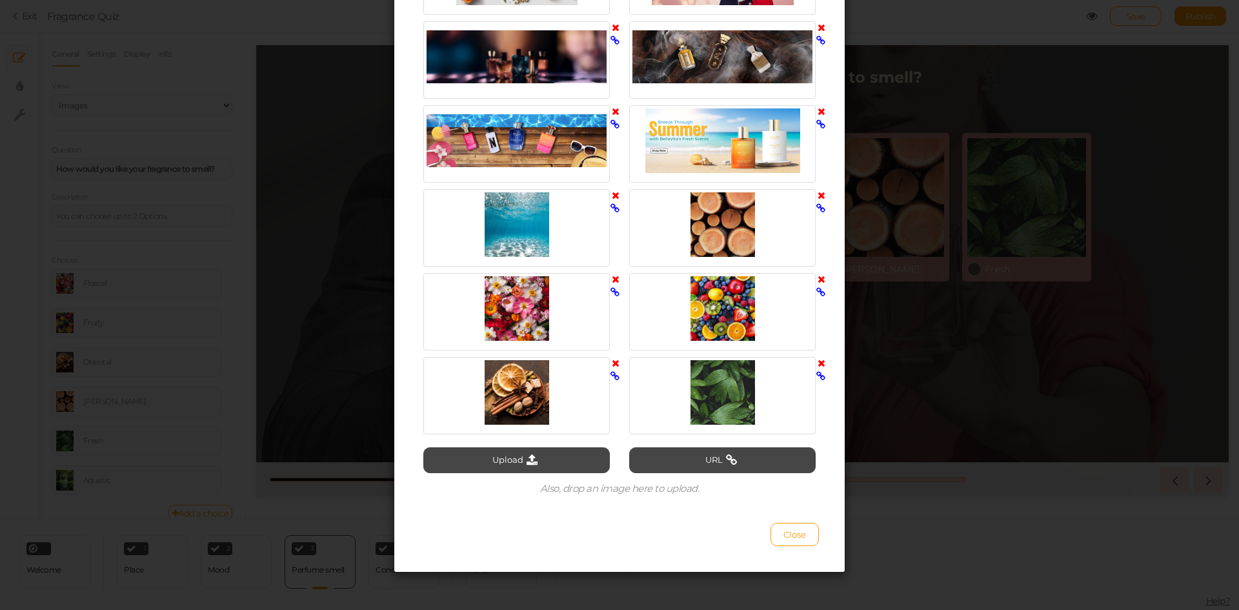
scroll to position [1680, 0]
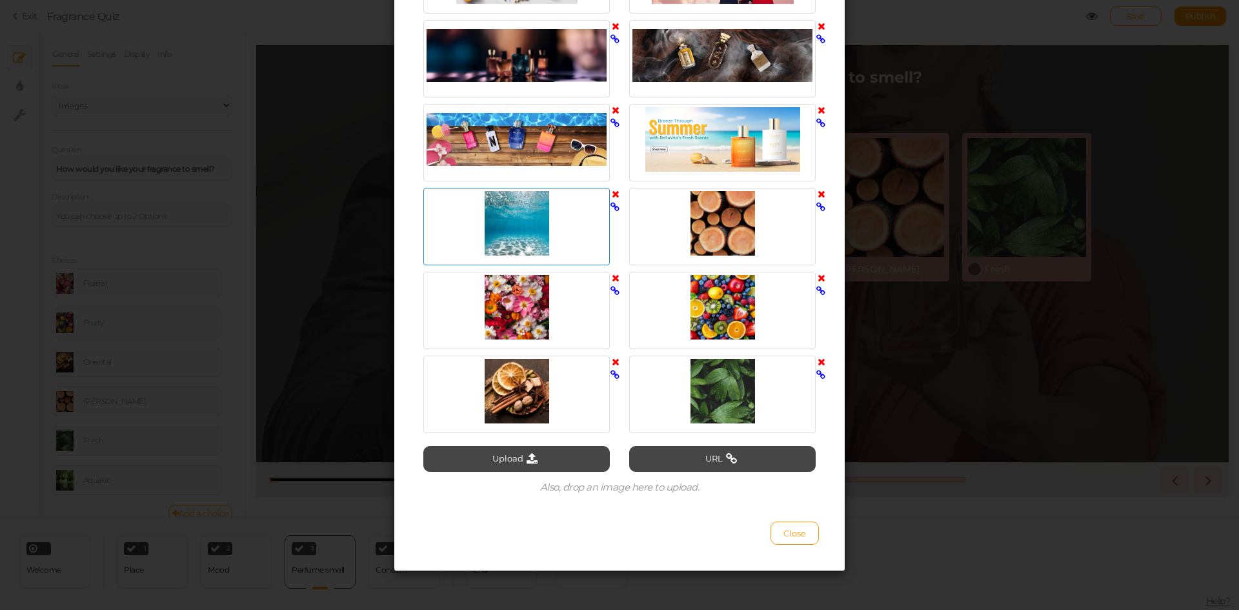
click at [521, 212] on div at bounding box center [517, 223] width 180 height 65
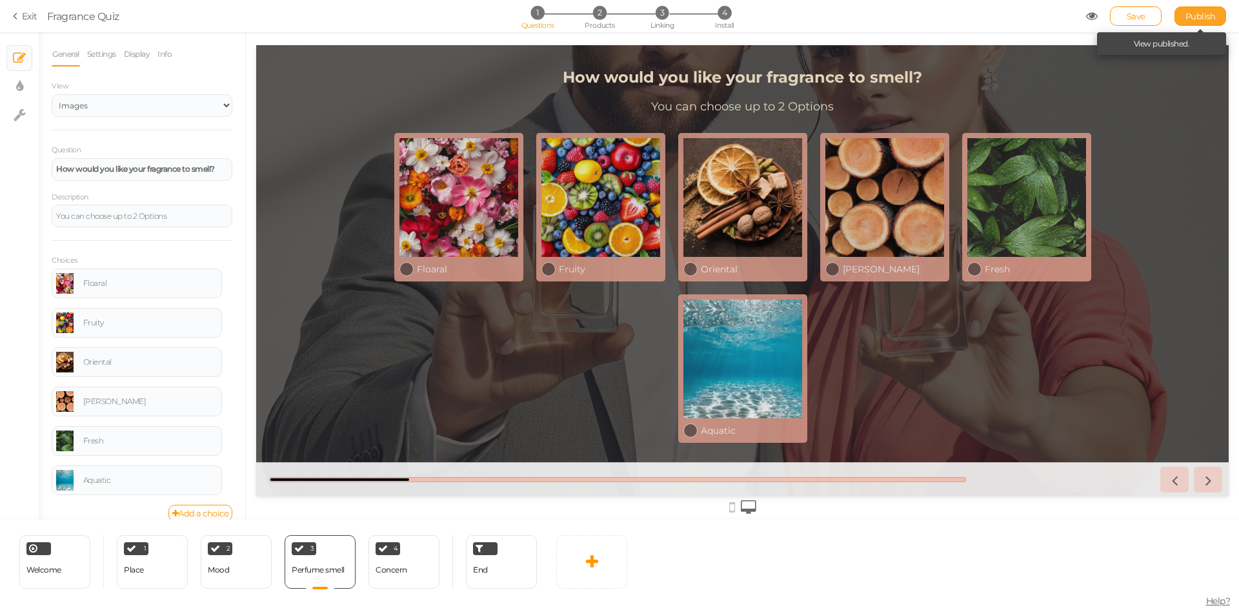
click at [1192, 14] on span "Publish" at bounding box center [1201, 16] width 30 height 10
click at [166, 576] on div "1 Place × Define the conditions to show this slide. Clone Change type Delete" at bounding box center [152, 562] width 71 height 54
select select "2"
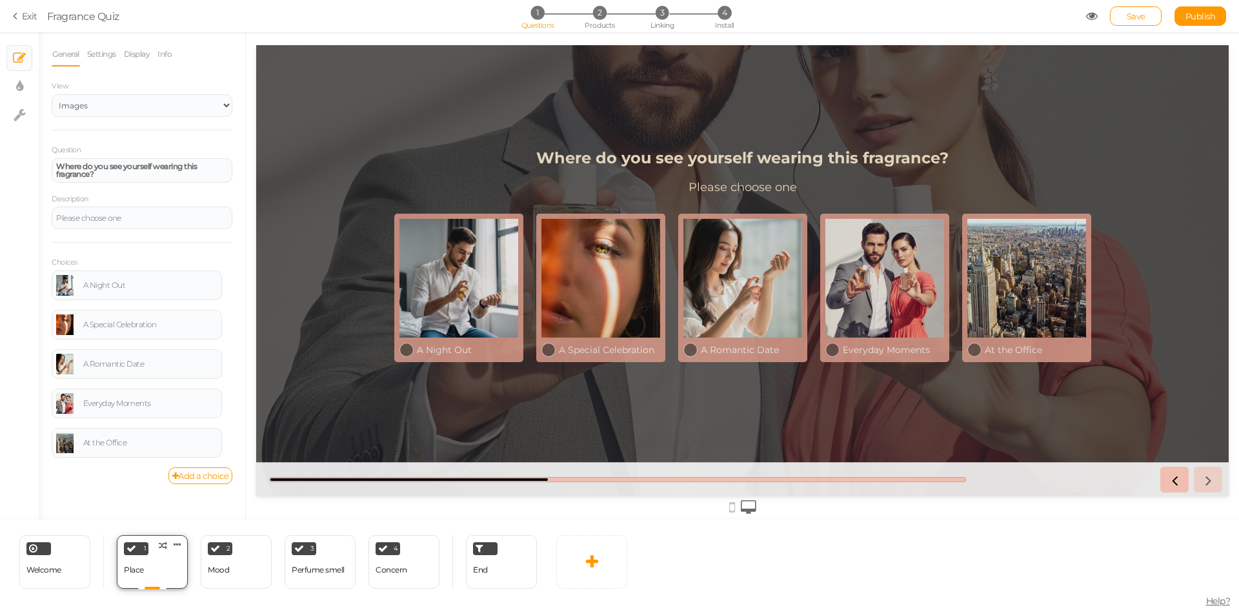
scroll to position [0, 0]
click at [15, 87] on link "× Display settings" at bounding box center [19, 86] width 25 height 25
select select "2"
select select "montserrat"
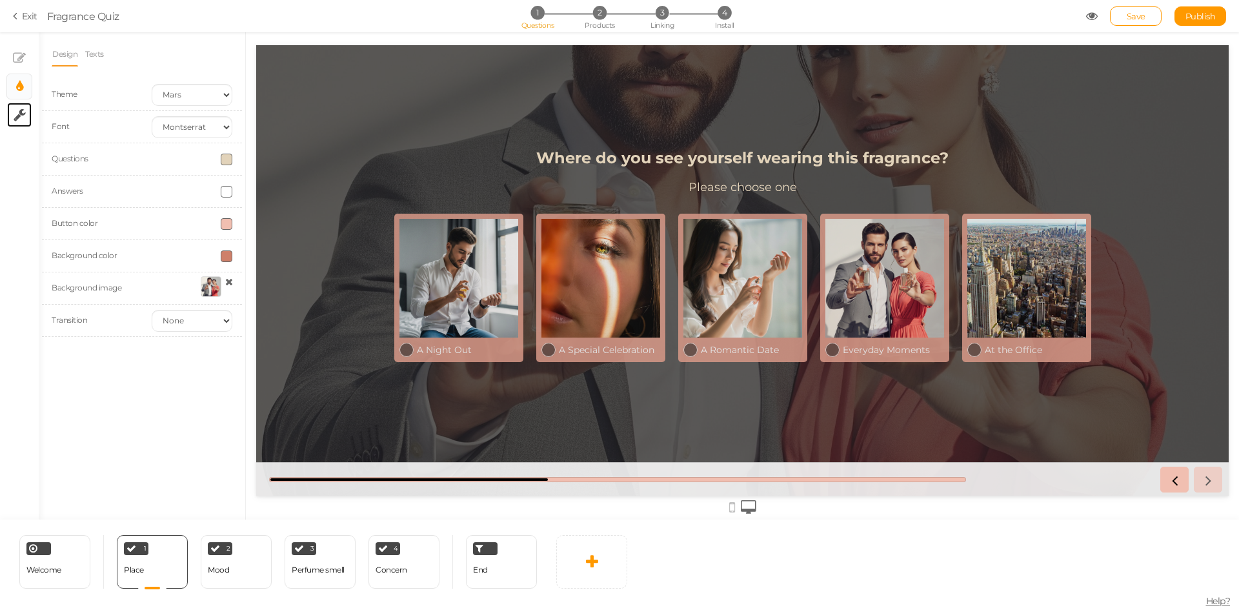
click at [19, 119] on icon at bounding box center [20, 114] width 12 height 13
select select "en"
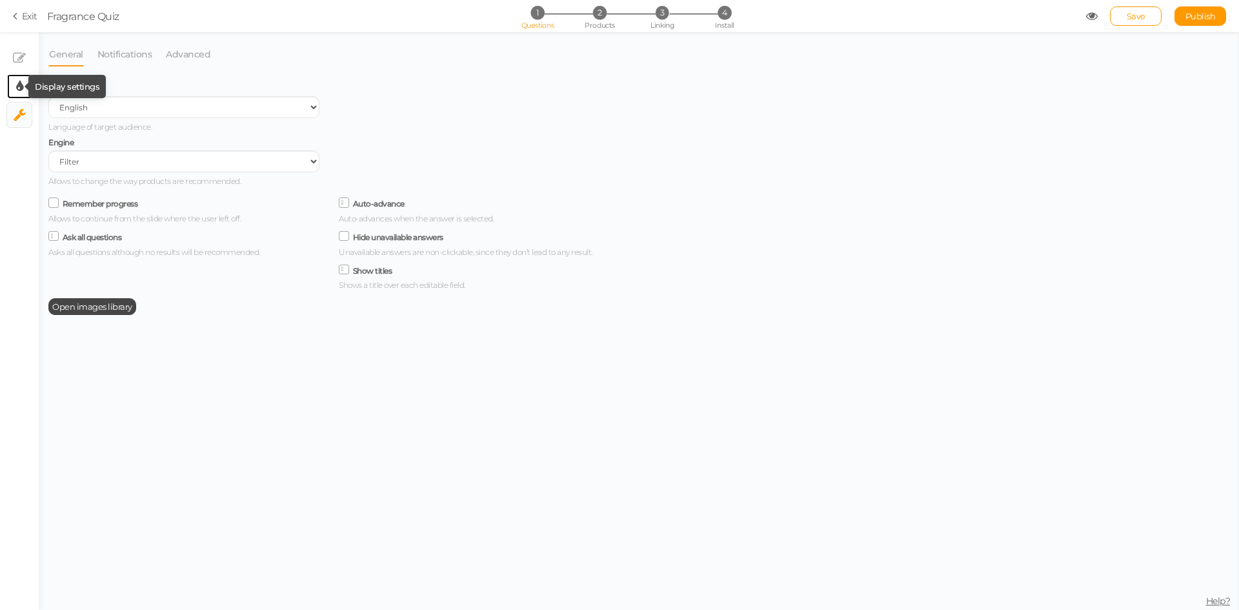
click at [18, 89] on icon at bounding box center [19, 86] width 7 height 13
select select "2"
select select "montserrat"
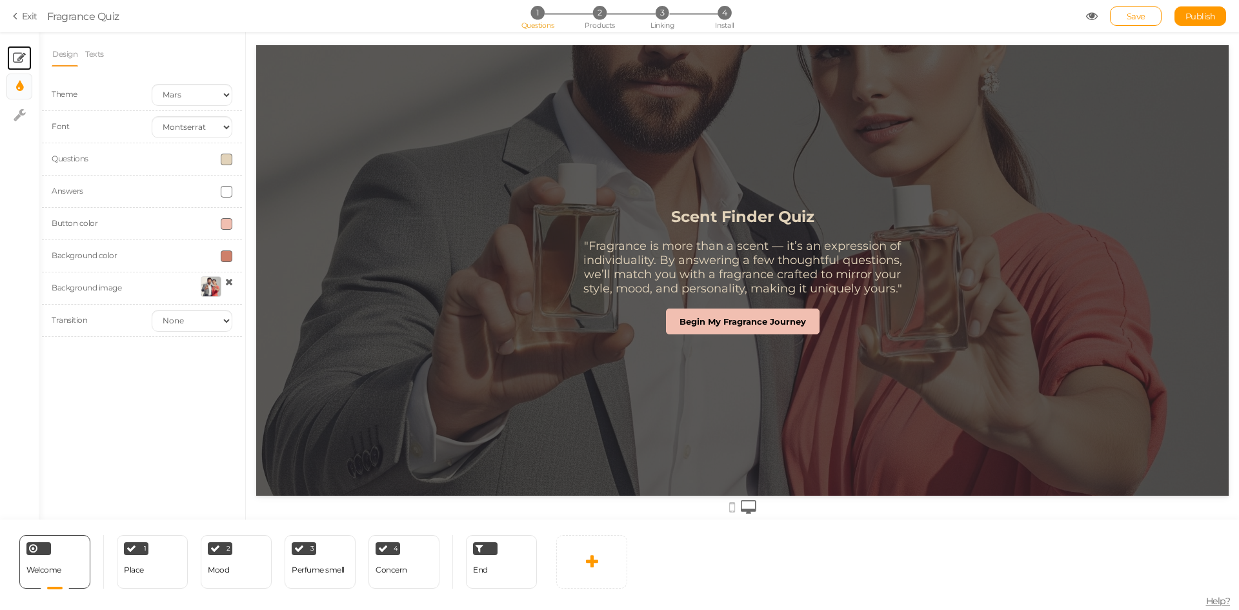
click at [12, 59] on link "× Slides" at bounding box center [19, 58] width 25 height 25
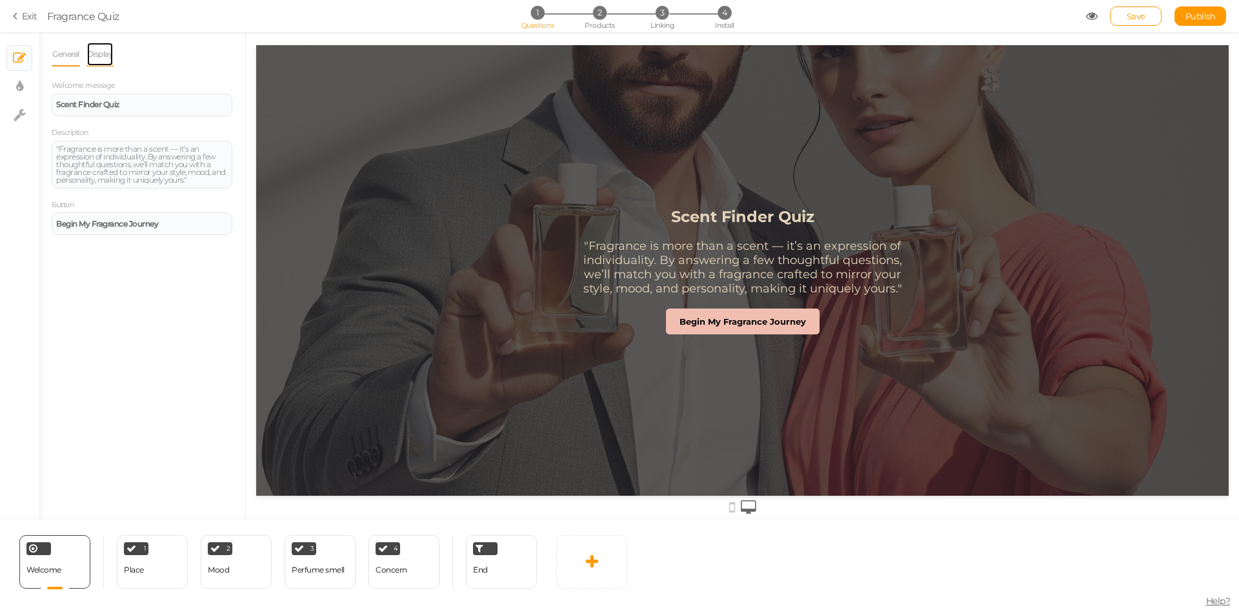
click at [110, 55] on link "Display" at bounding box center [101, 54] width 28 height 25
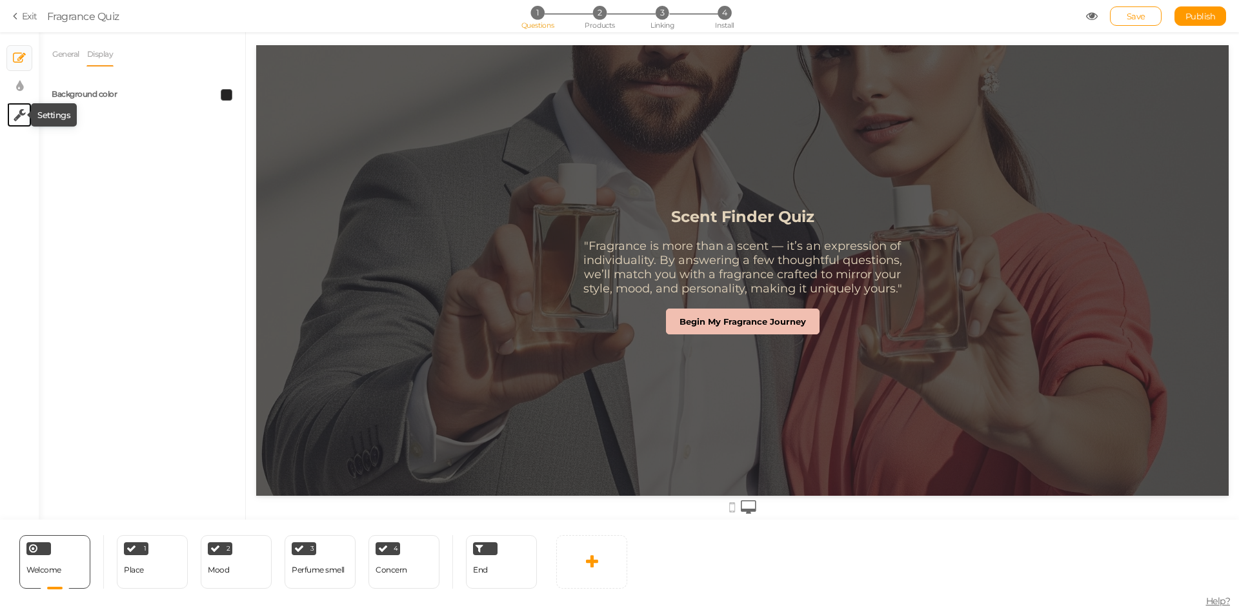
click at [23, 111] on icon at bounding box center [20, 114] width 12 height 13
select select "en"
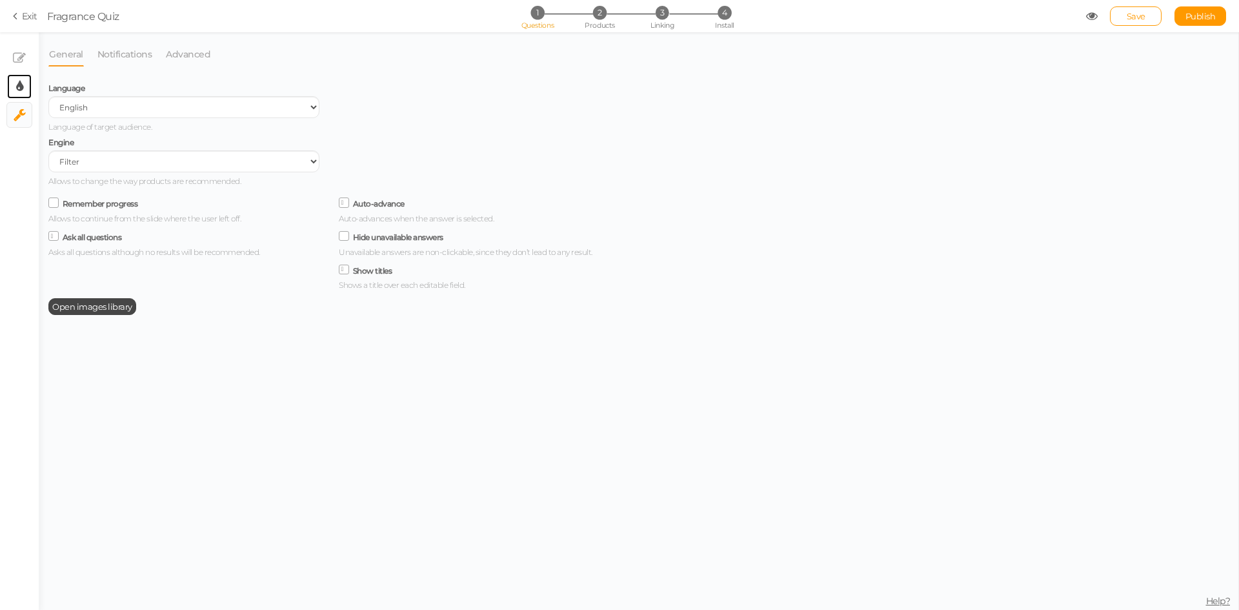
click at [17, 92] on icon at bounding box center [19, 86] width 7 height 13
select select "2"
select select "montserrat"
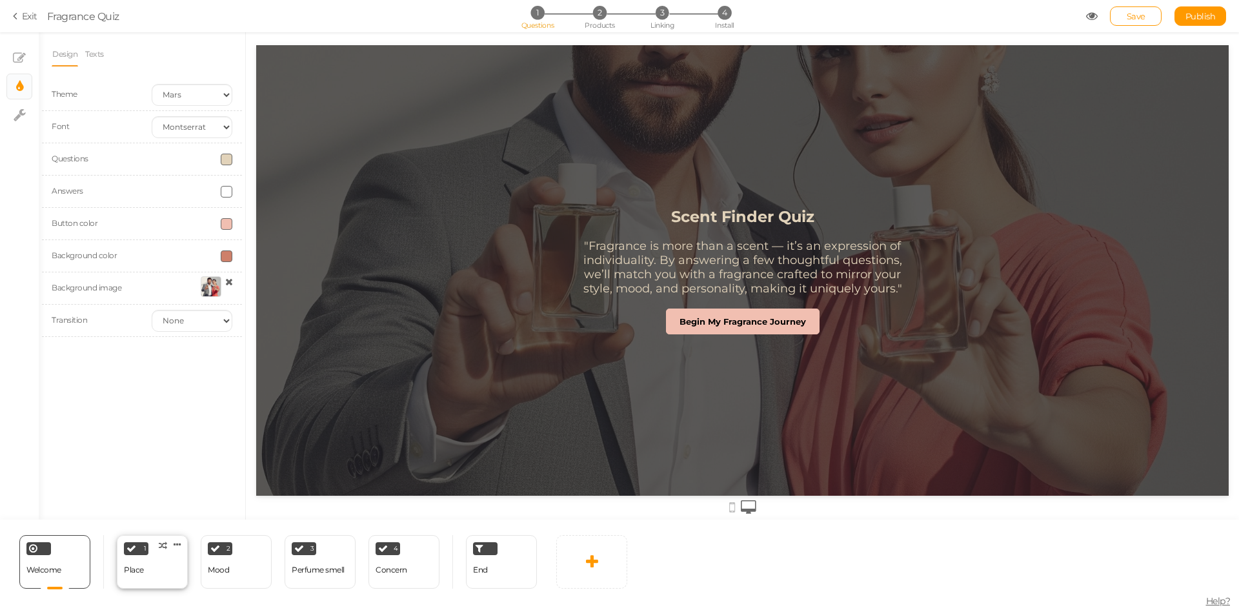
click at [162, 575] on div "1 Place × Define the conditions to show this slide. Clone Change type Delete" at bounding box center [152, 562] width 71 height 54
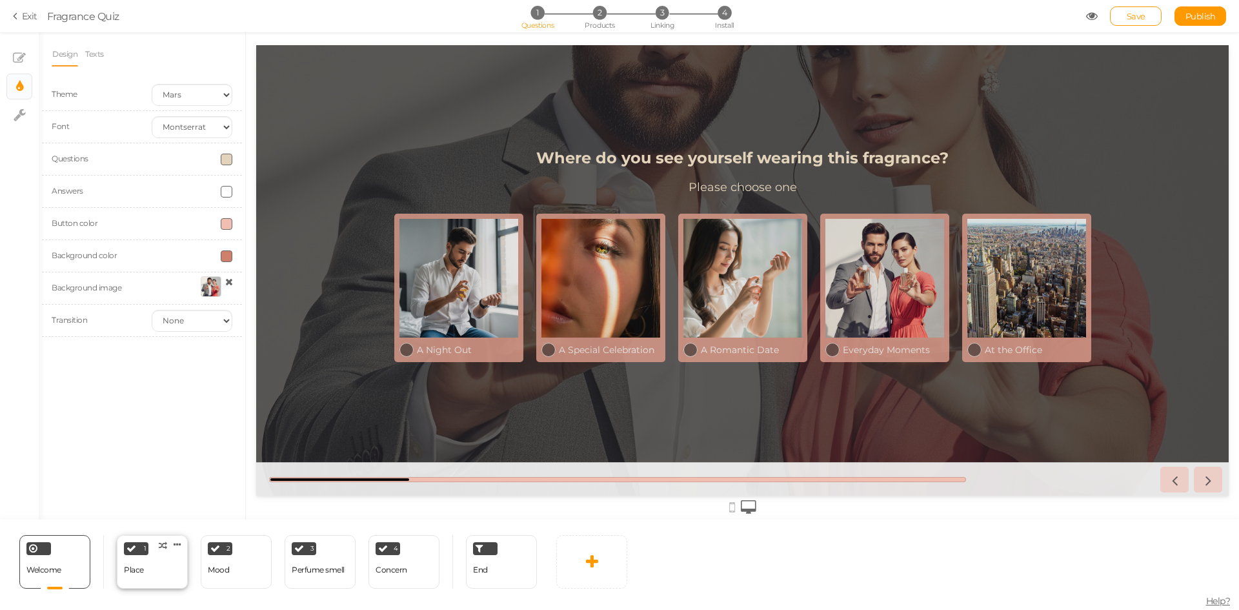
select select "2"
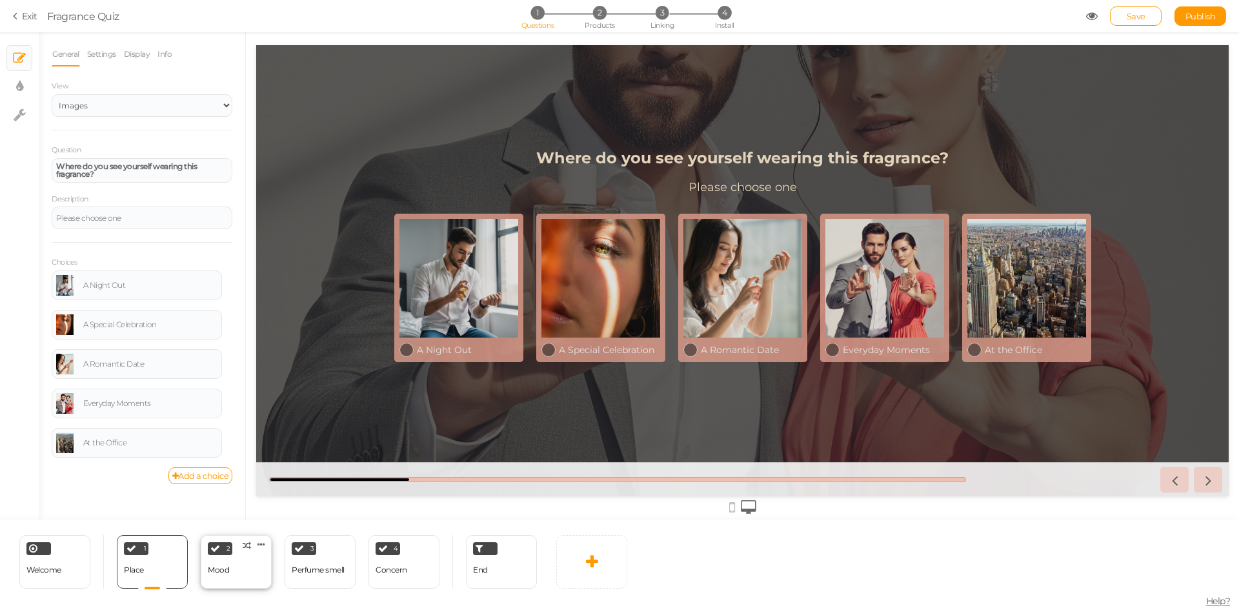
click at [218, 570] on div "Mood" at bounding box center [218, 569] width 21 height 9
select select "2"
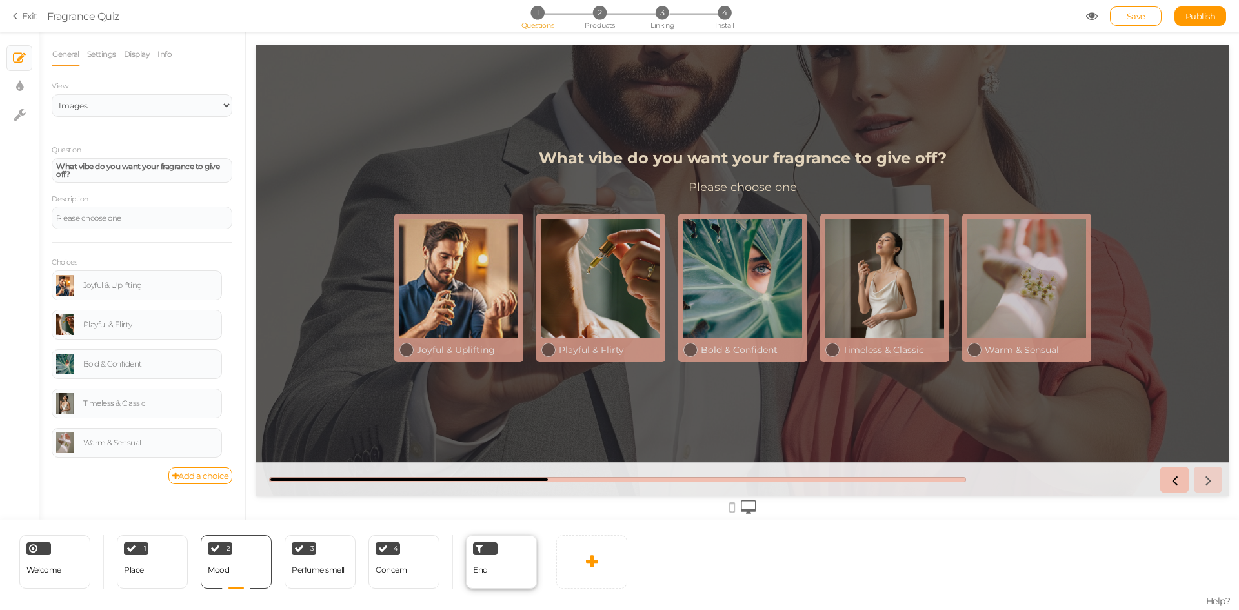
click at [499, 563] on div "End" at bounding box center [501, 562] width 71 height 54
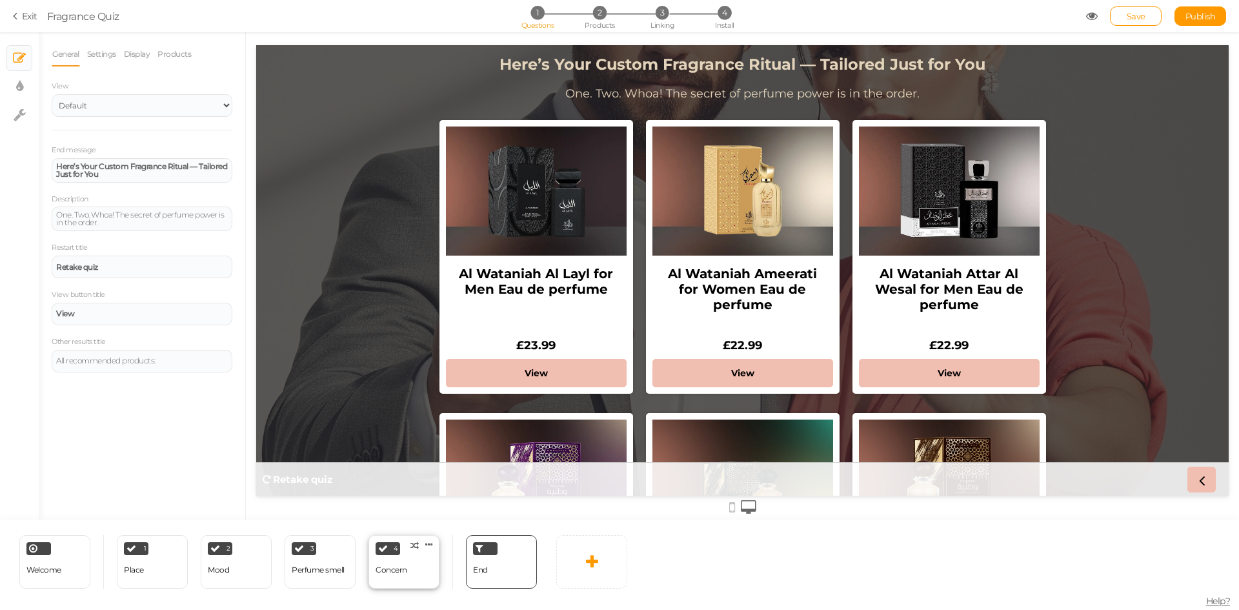
click at [403, 576] on div "Concern" at bounding box center [392, 570] width 32 height 23
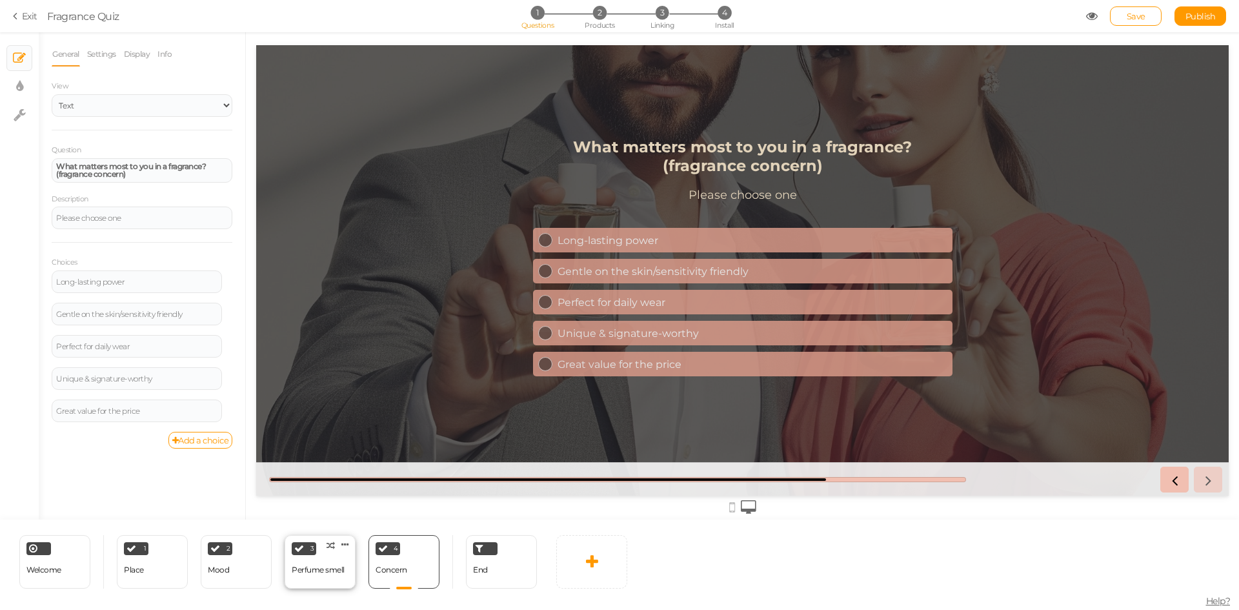
click at [321, 578] on div "Perfume smell" at bounding box center [318, 570] width 53 height 23
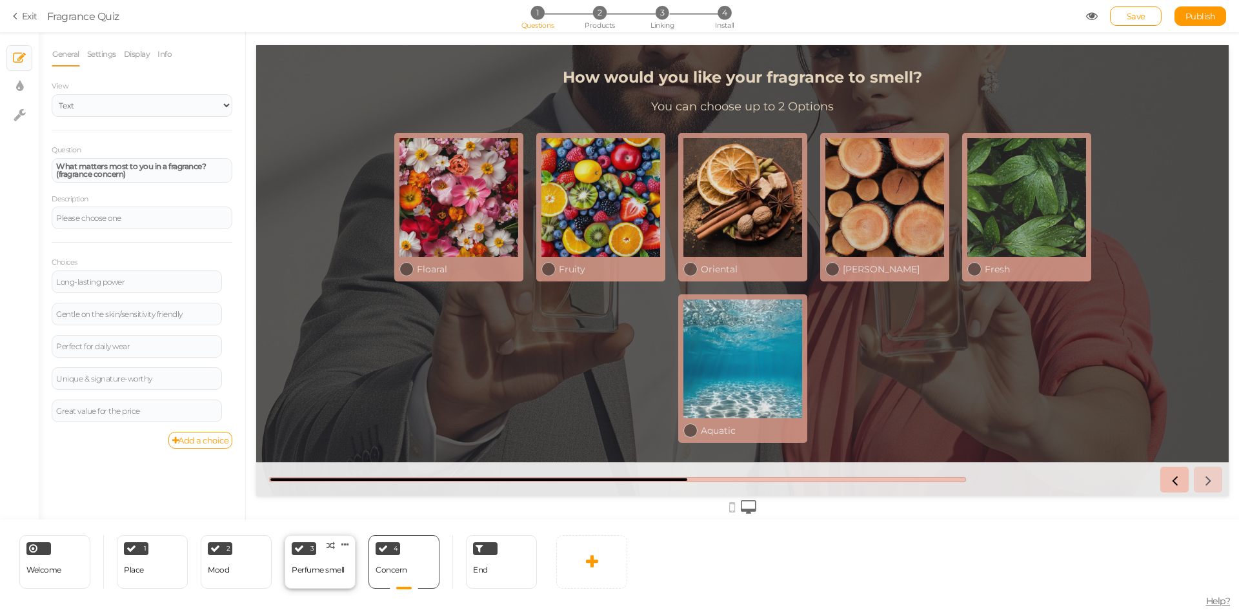
select select "2"
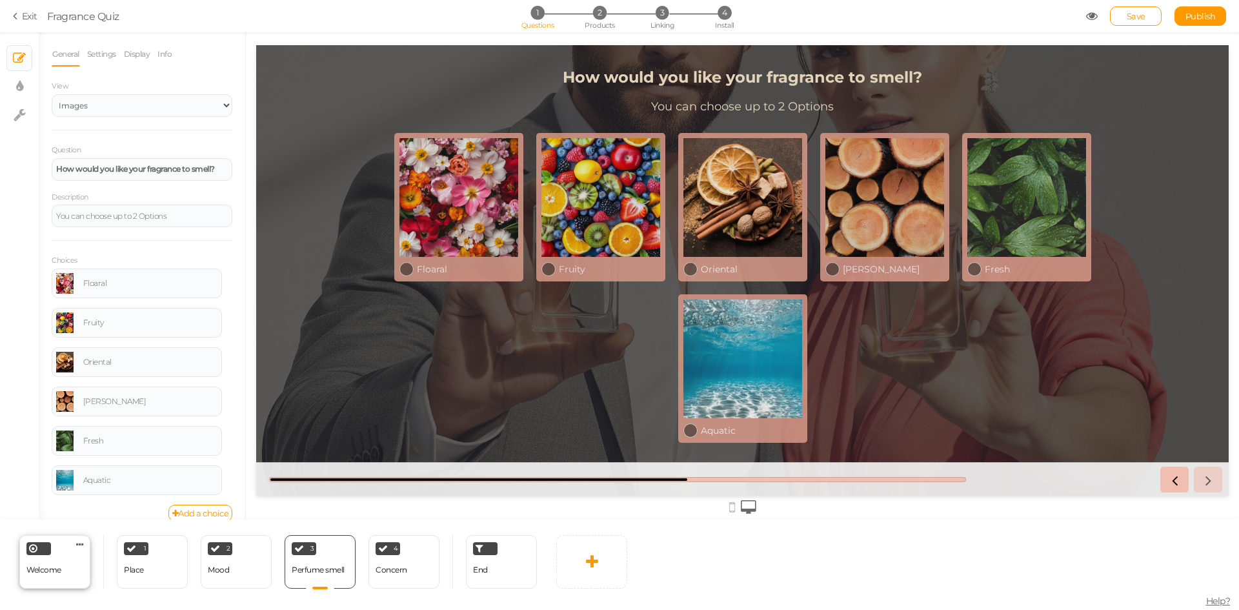
click at [63, 576] on div "Welcome Delete" at bounding box center [54, 562] width 71 height 54
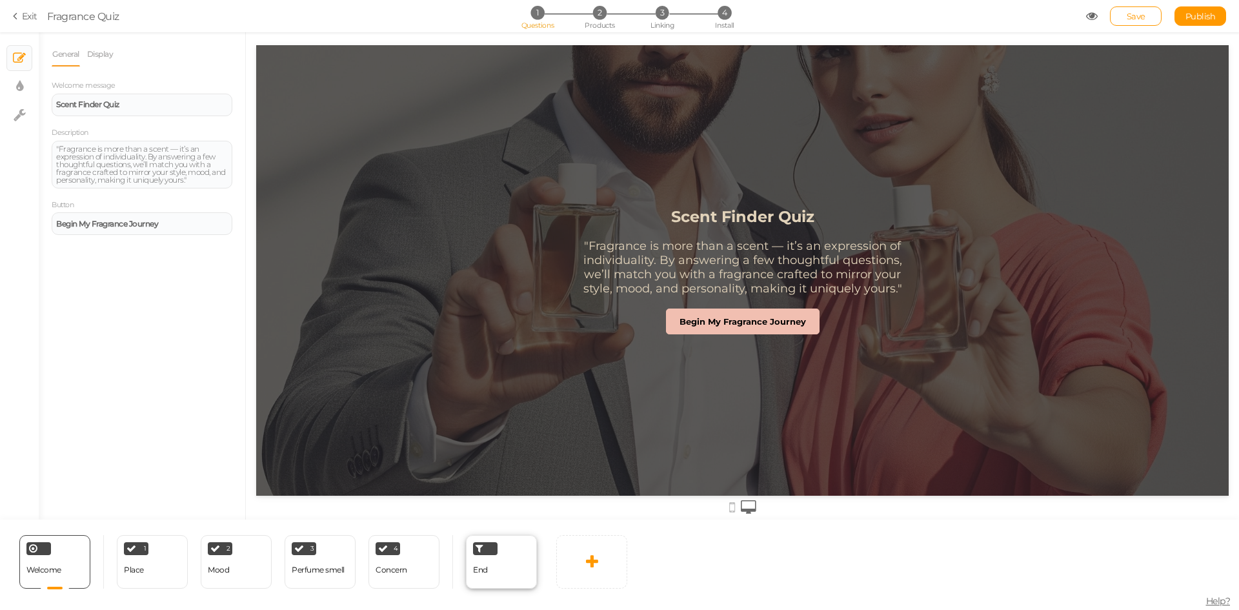
click at [488, 577] on div "End" at bounding box center [501, 562] width 71 height 54
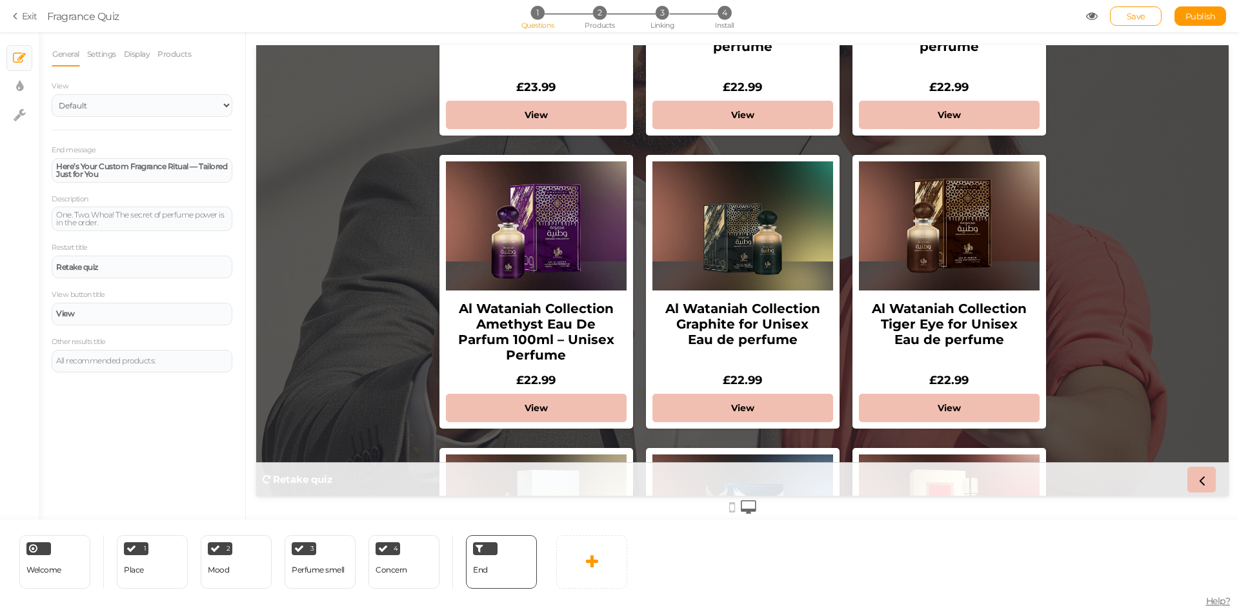
scroll to position [194, 0]
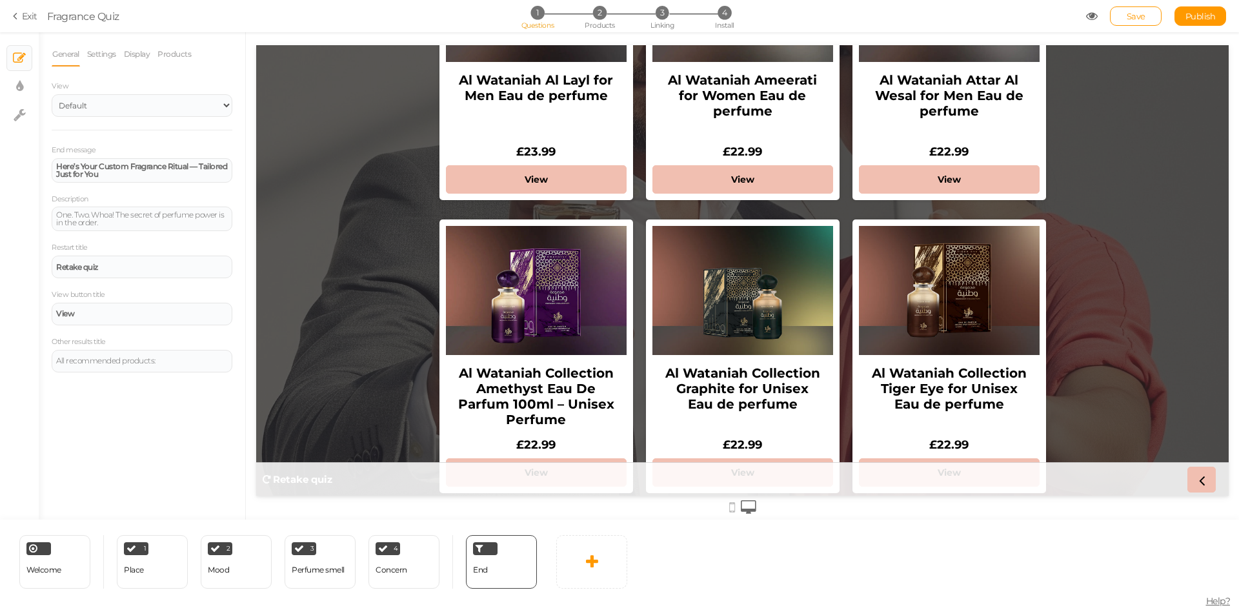
click at [25, 13] on link "Exit" at bounding box center [25, 16] width 25 height 13
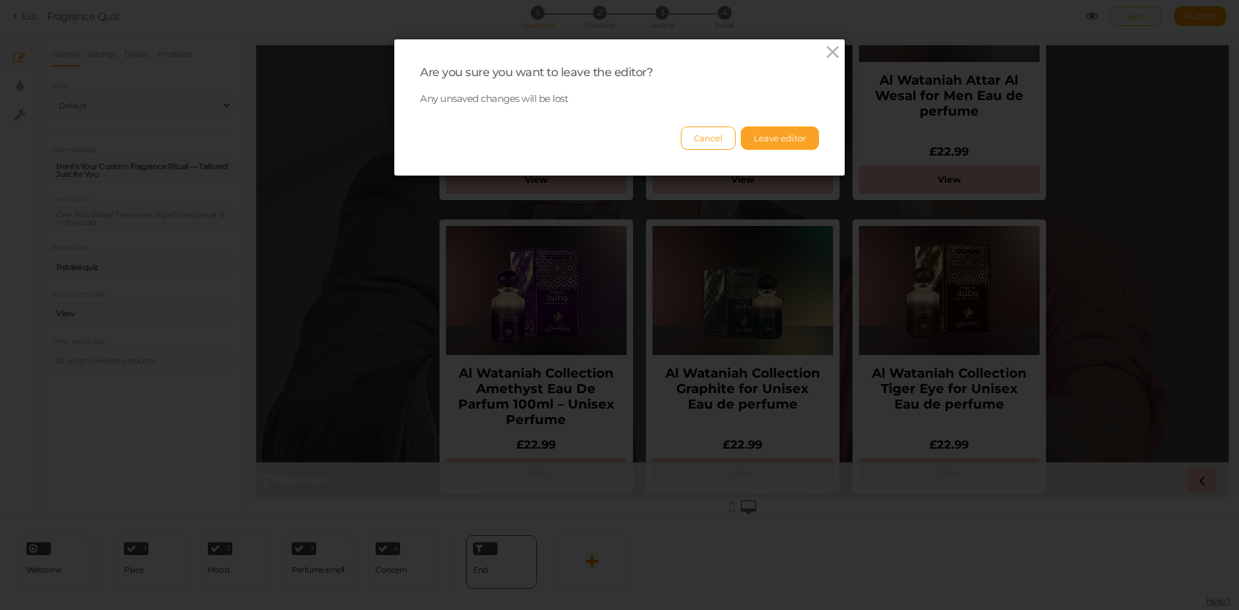
click at [758, 134] on button "Leave editor" at bounding box center [780, 138] width 78 height 23
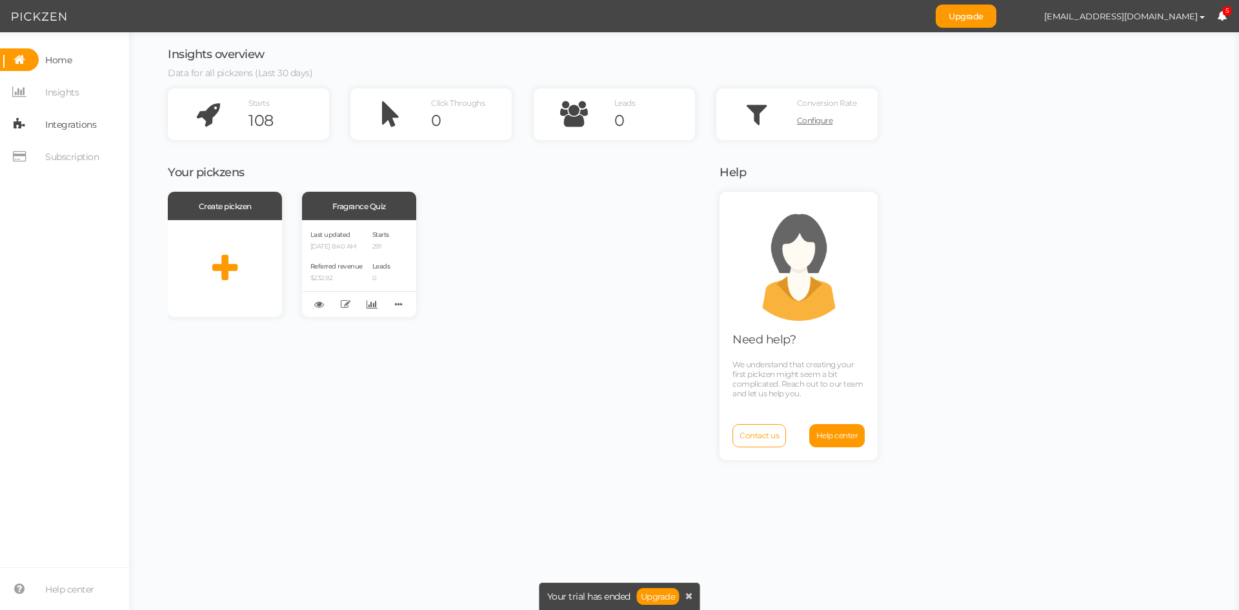
click at [85, 116] on span "Integrations" at bounding box center [70, 124] width 51 height 21
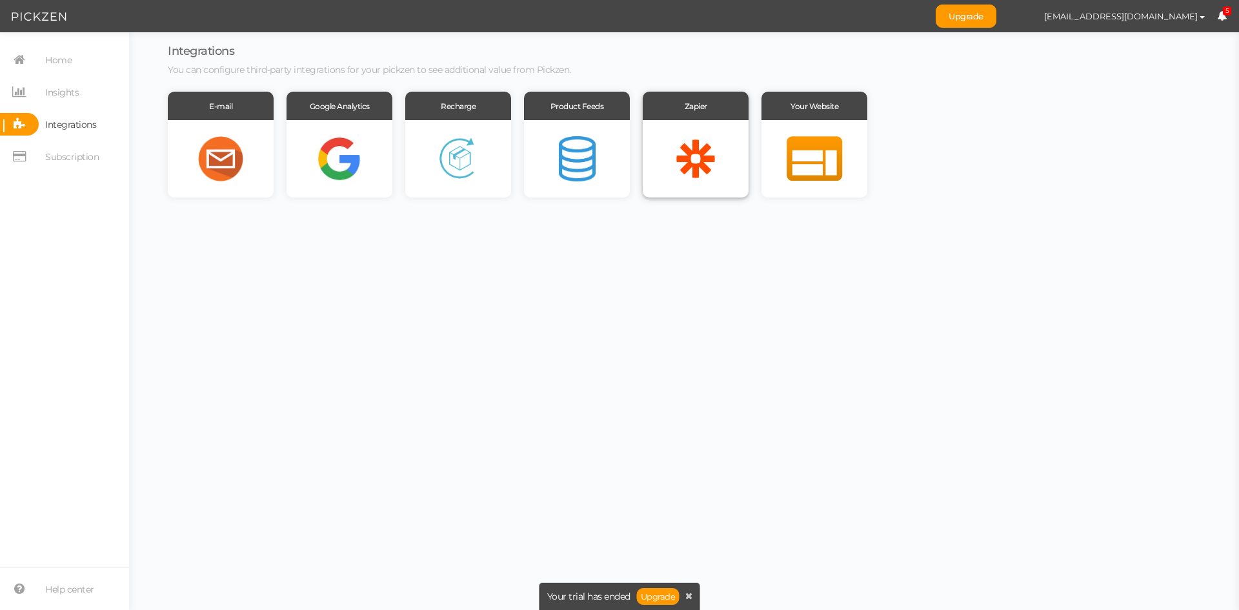
click at [652, 172] on div at bounding box center [696, 158] width 106 height 77
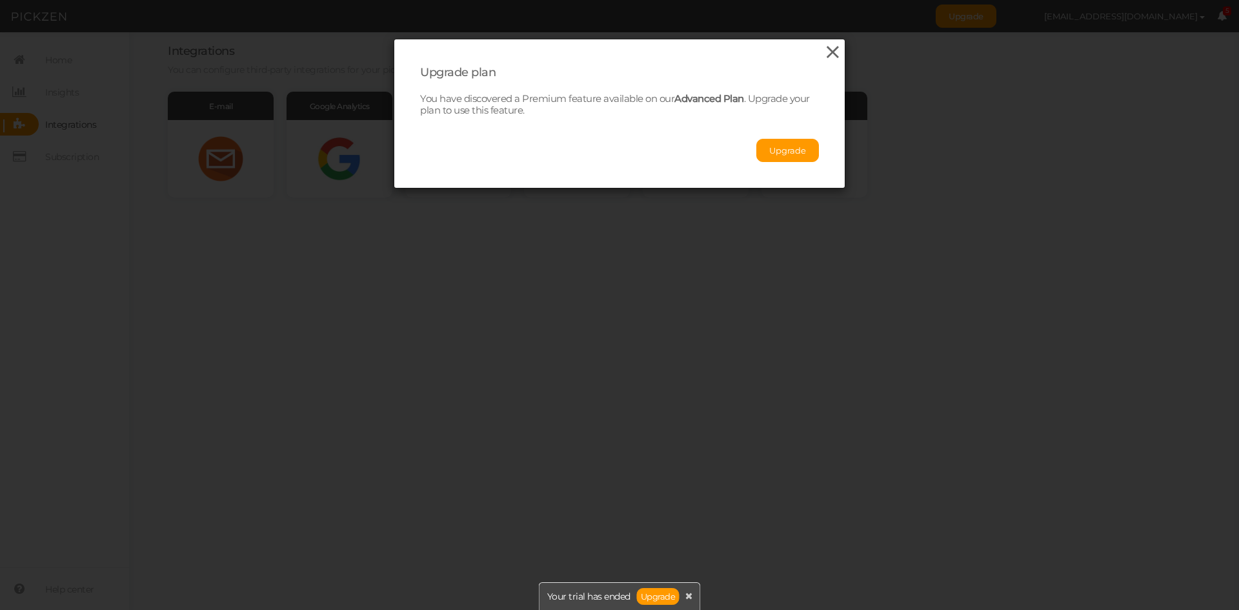
click at [824, 51] on icon at bounding box center [833, 52] width 19 height 19
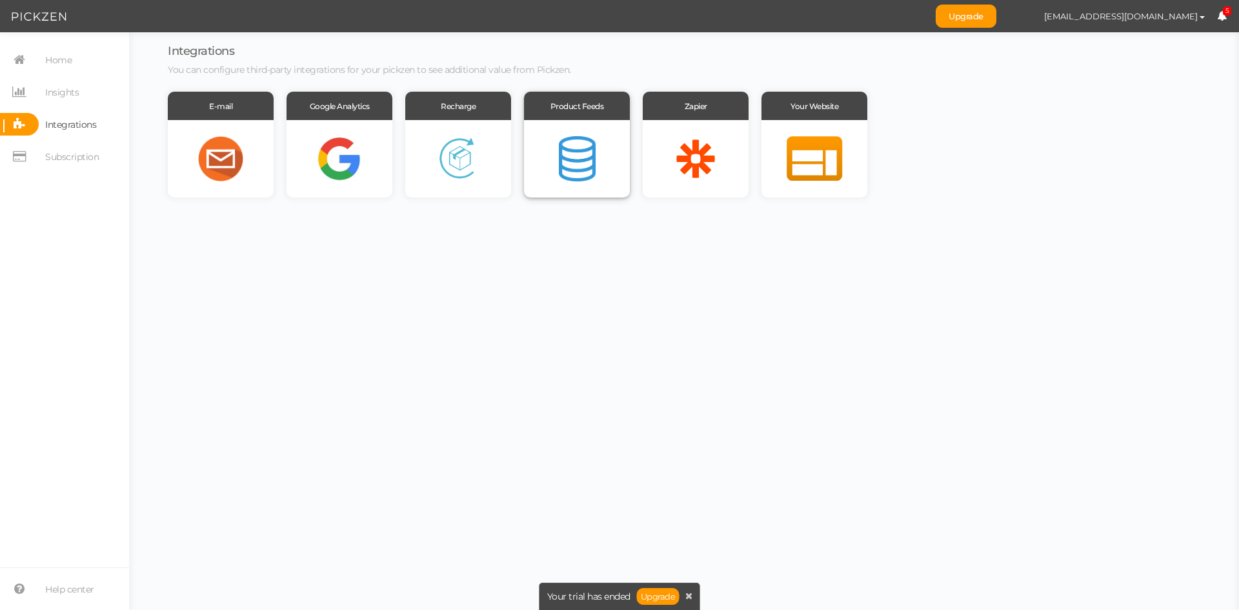
click at [576, 156] on div at bounding box center [577, 158] width 106 height 77
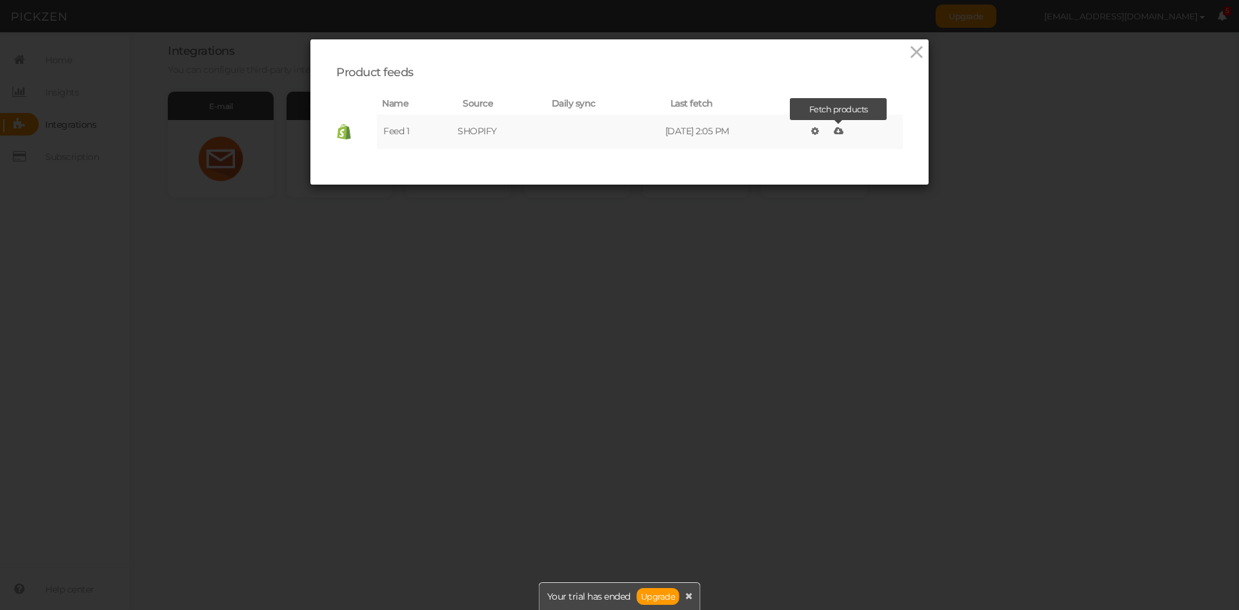
click at [839, 132] on icon at bounding box center [839, 131] width 10 height 9
click at [910, 46] on icon at bounding box center [917, 52] width 19 height 19
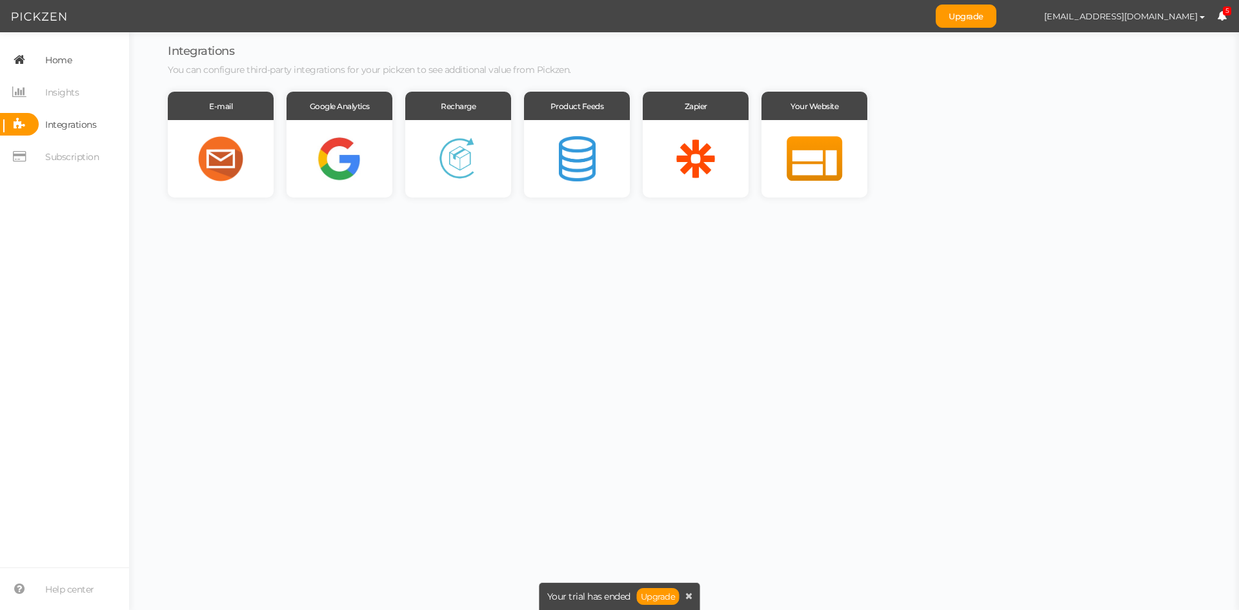
click at [82, 65] on link "Home" at bounding box center [64, 59] width 129 height 23
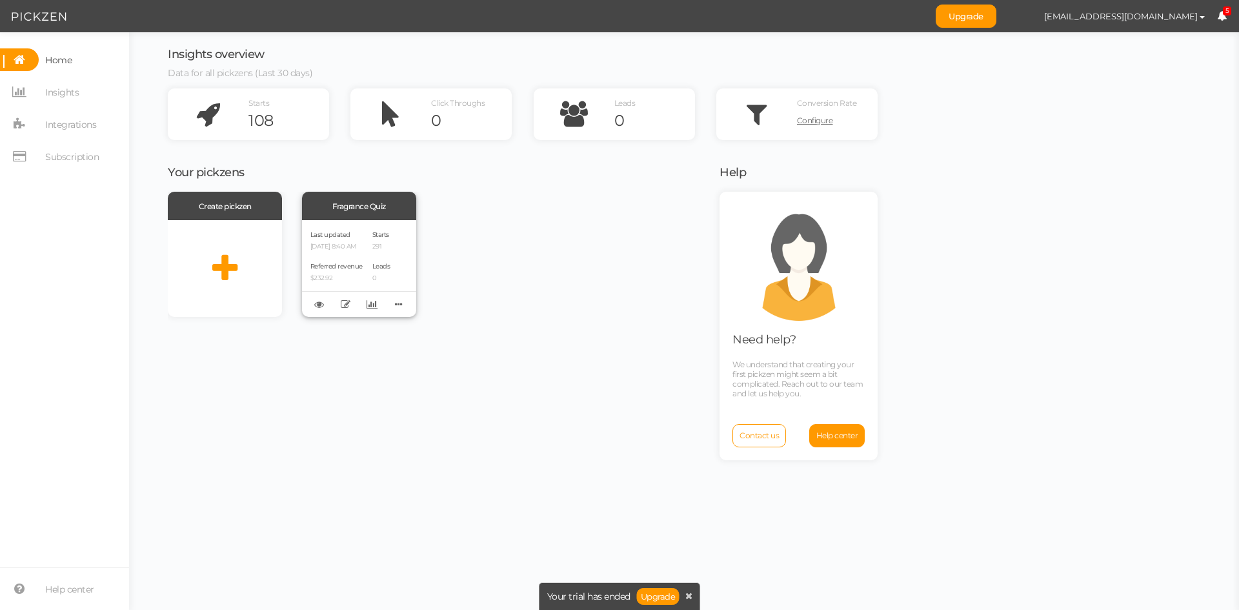
click at [359, 260] on div "Referred revenue $232.92" at bounding box center [337, 271] width 52 height 22
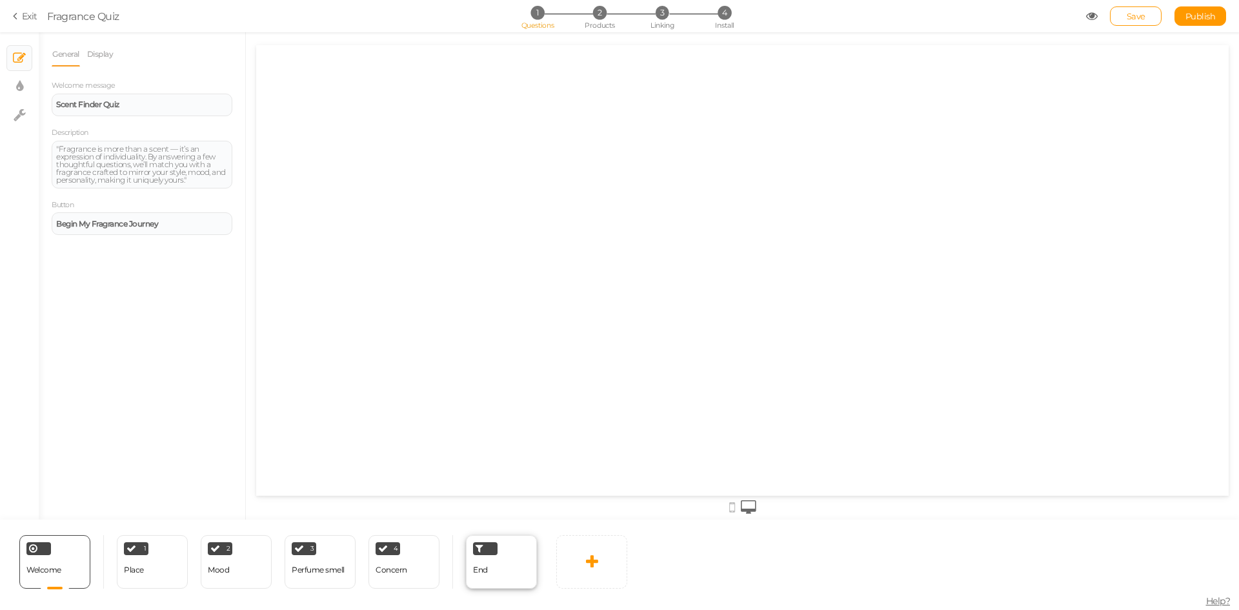
click at [494, 565] on div "End" at bounding box center [501, 562] width 71 height 54
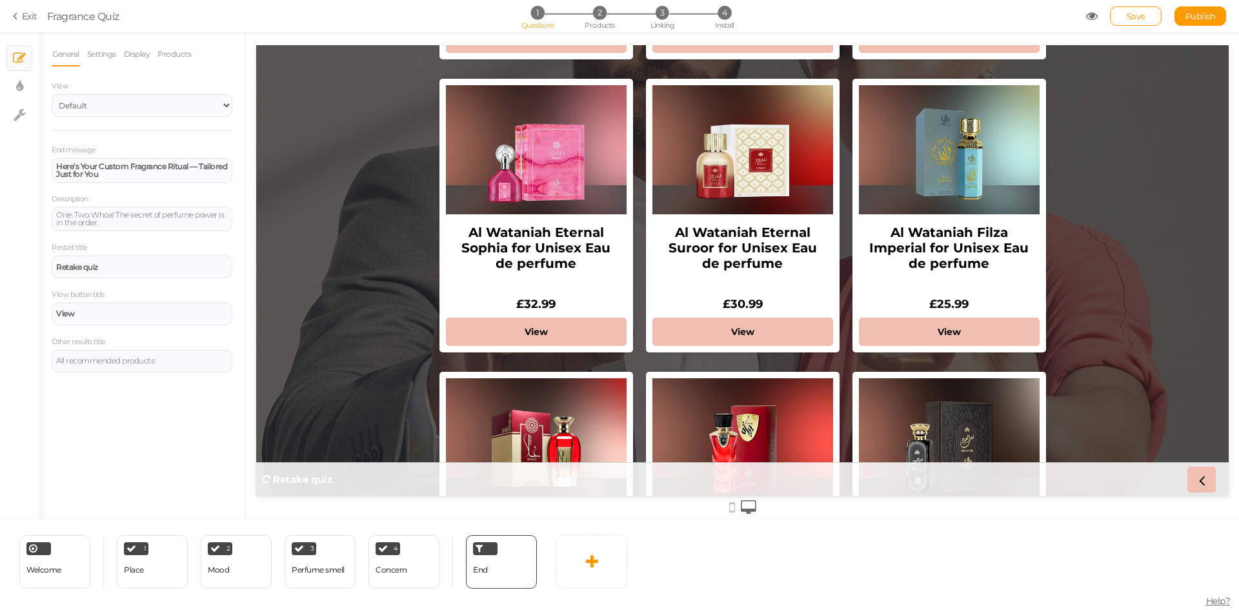
scroll to position [1227, 0]
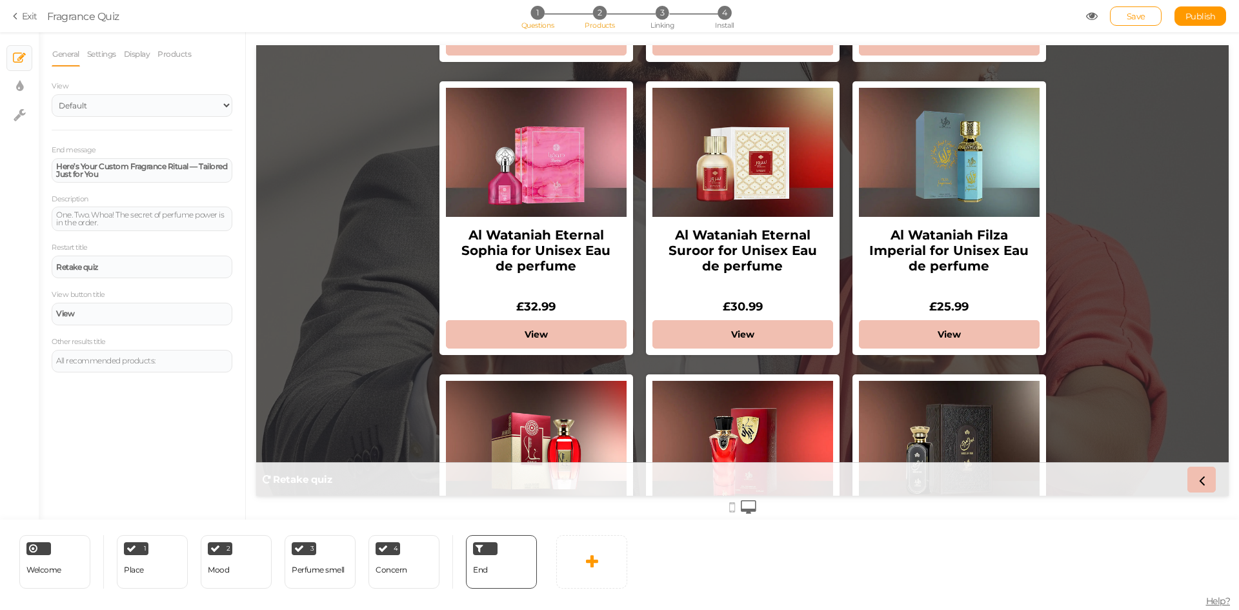
click at [598, 21] on span "Products" at bounding box center [600, 25] width 30 height 9
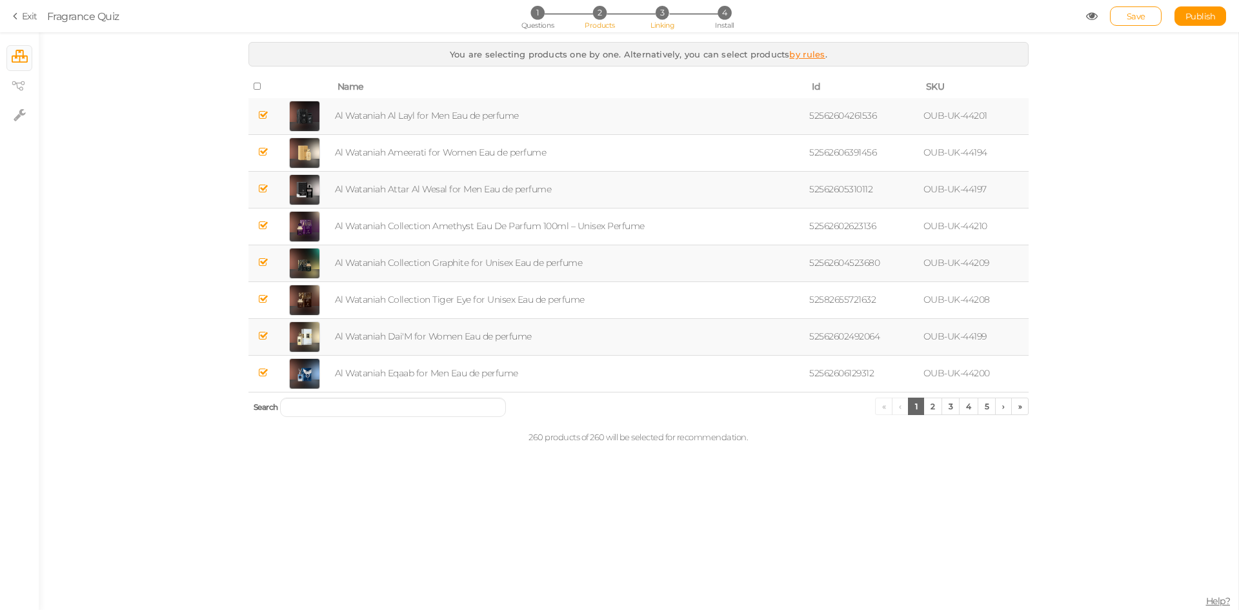
click at [660, 25] on span "Linking" at bounding box center [662, 25] width 23 height 9
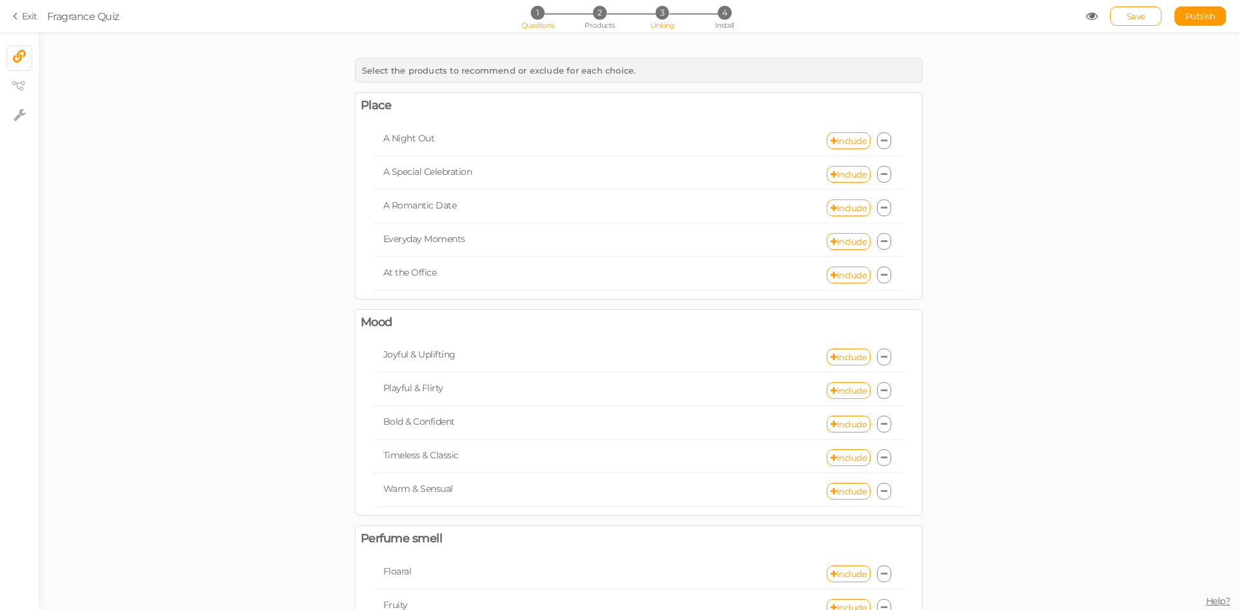
click at [538, 23] on span "Questions" at bounding box center [538, 25] width 33 height 9
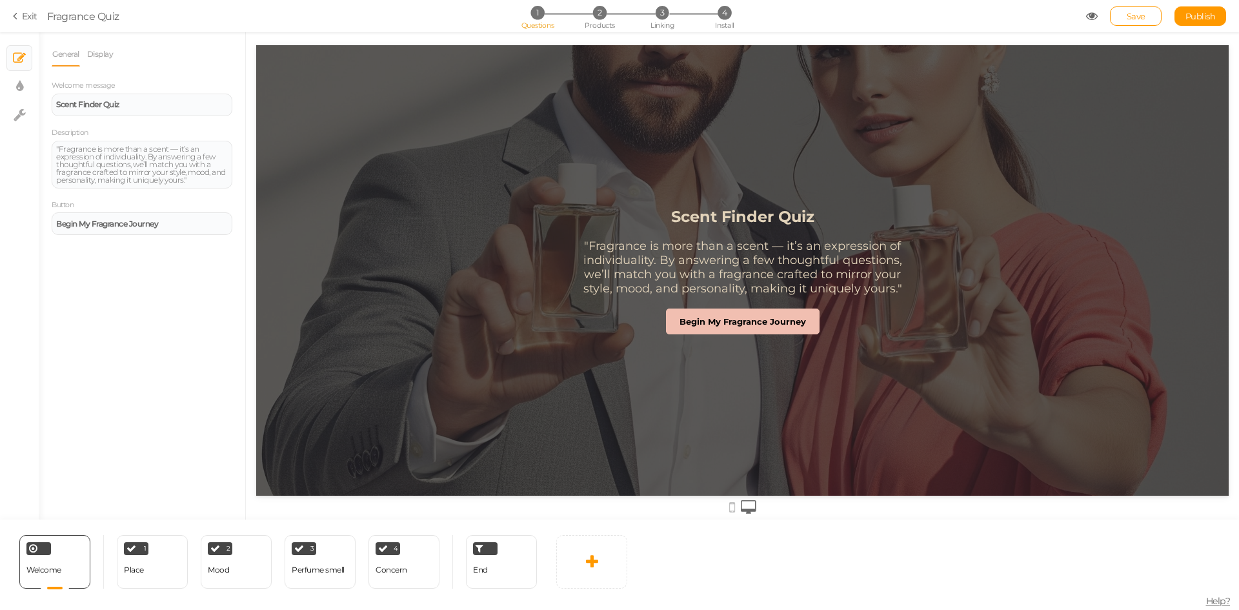
scroll to position [0, 0]
click at [493, 586] on div "End" at bounding box center [501, 562] width 71 height 54
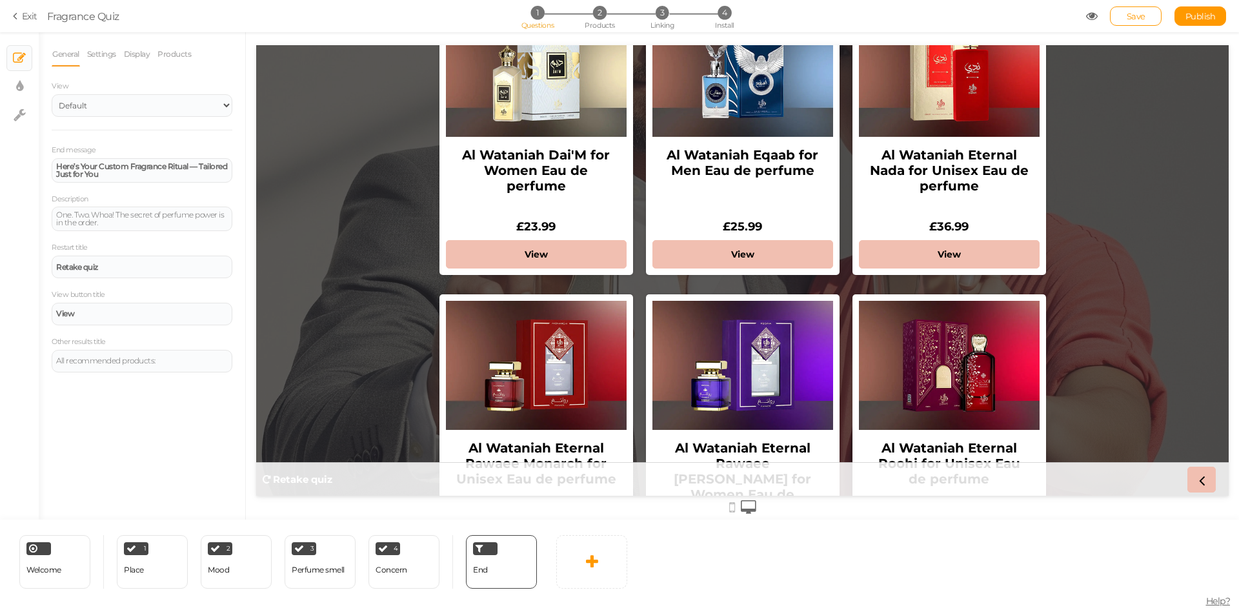
scroll to position [581, 0]
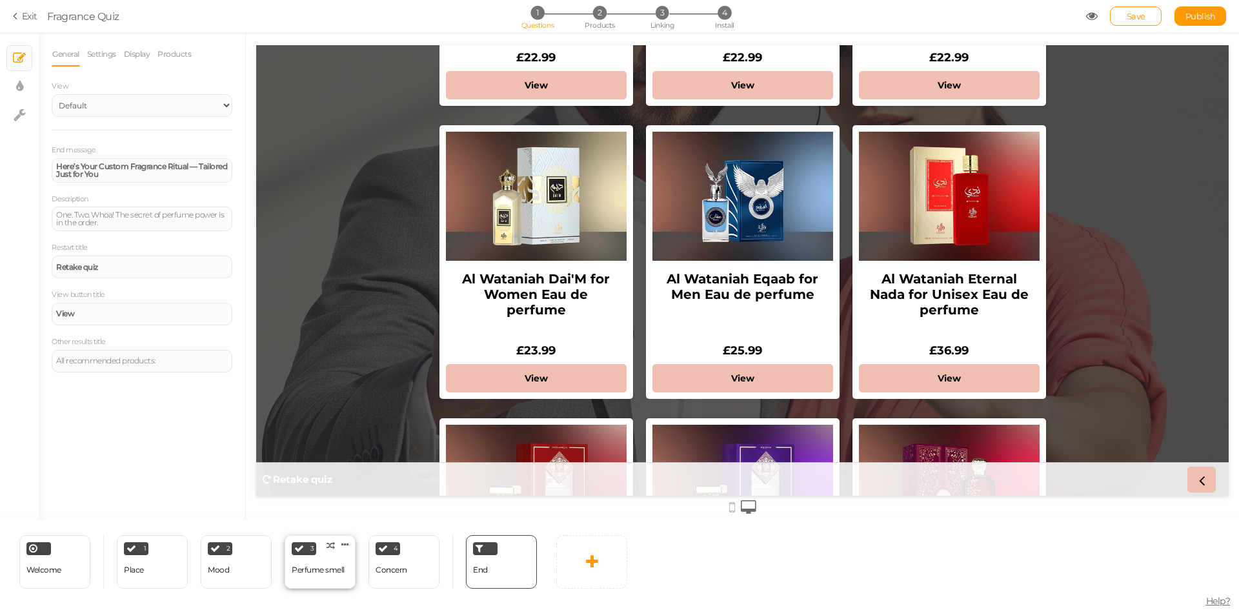
click at [298, 584] on div "3 Perfume smell × Define the conditions to show this slide. Clone Change type D…" at bounding box center [320, 562] width 71 height 54
select select "2"
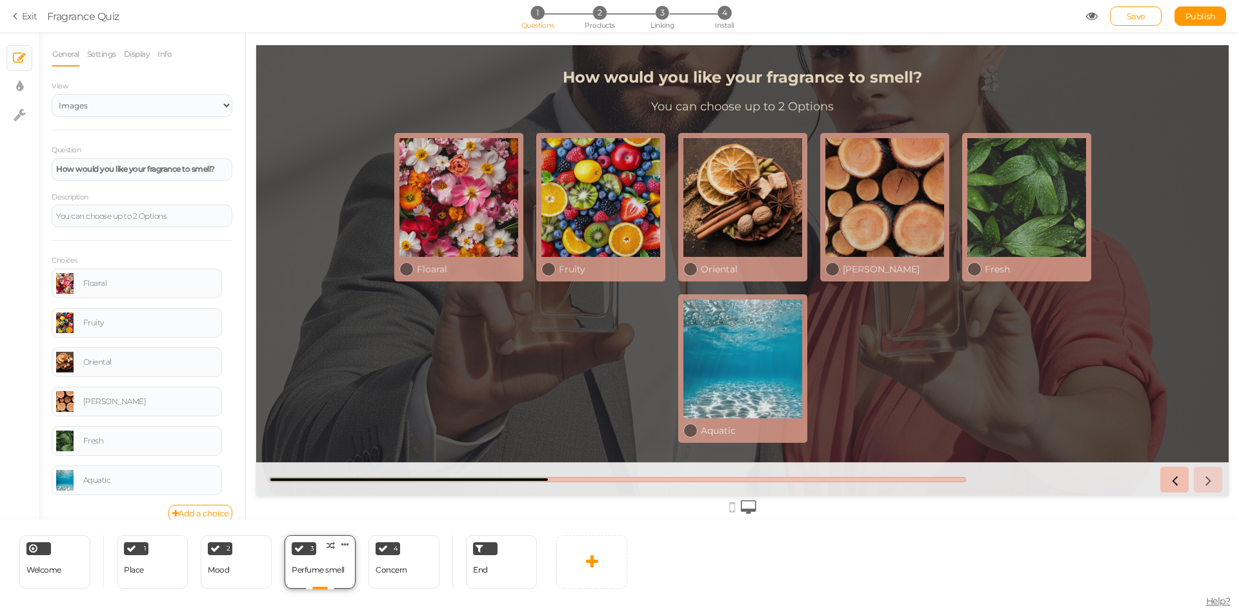
scroll to position [0, 0]
click at [59, 279] on link at bounding box center [64, 283] width 17 height 21
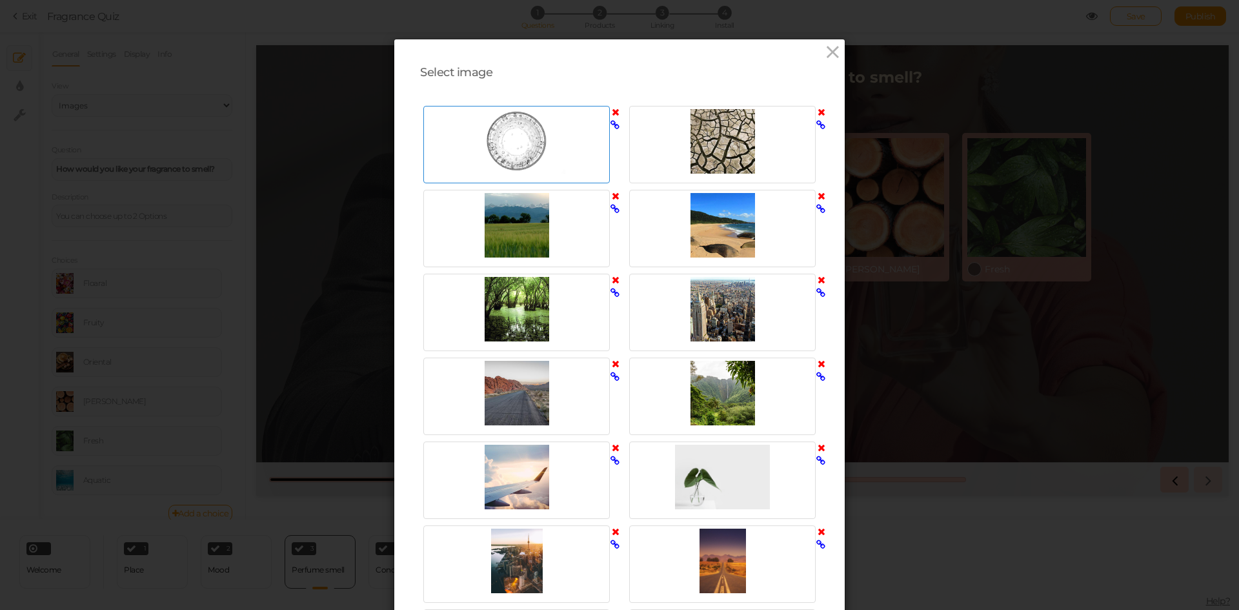
click at [612, 110] on icon at bounding box center [616, 112] width 8 height 10
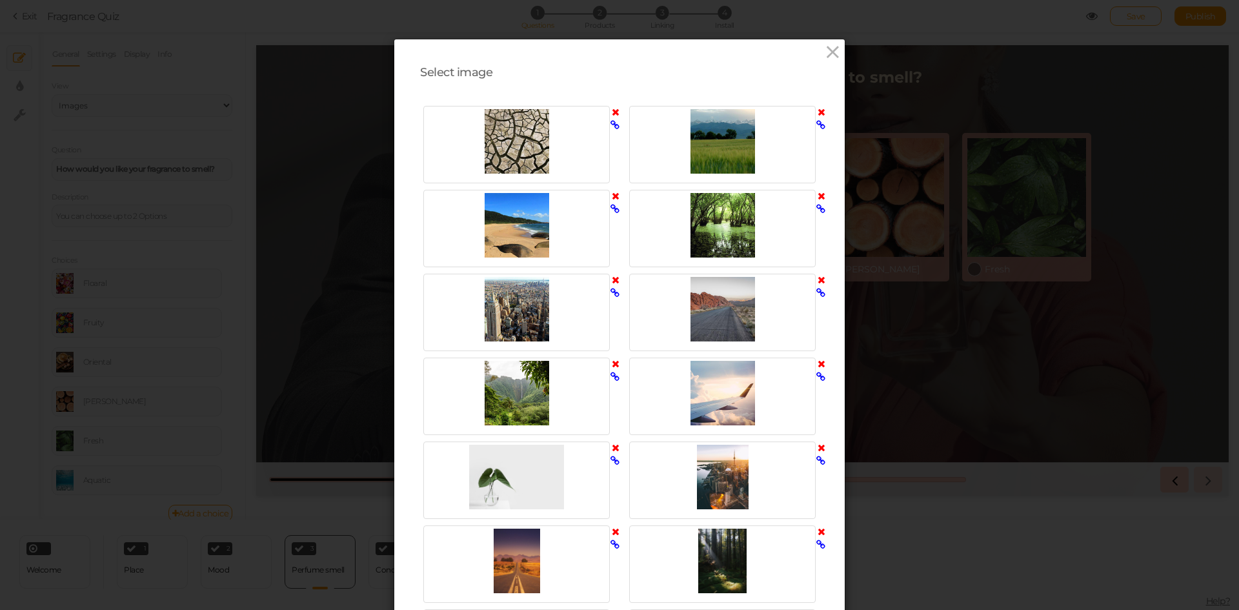
click at [612, 110] on icon at bounding box center [616, 112] width 8 height 10
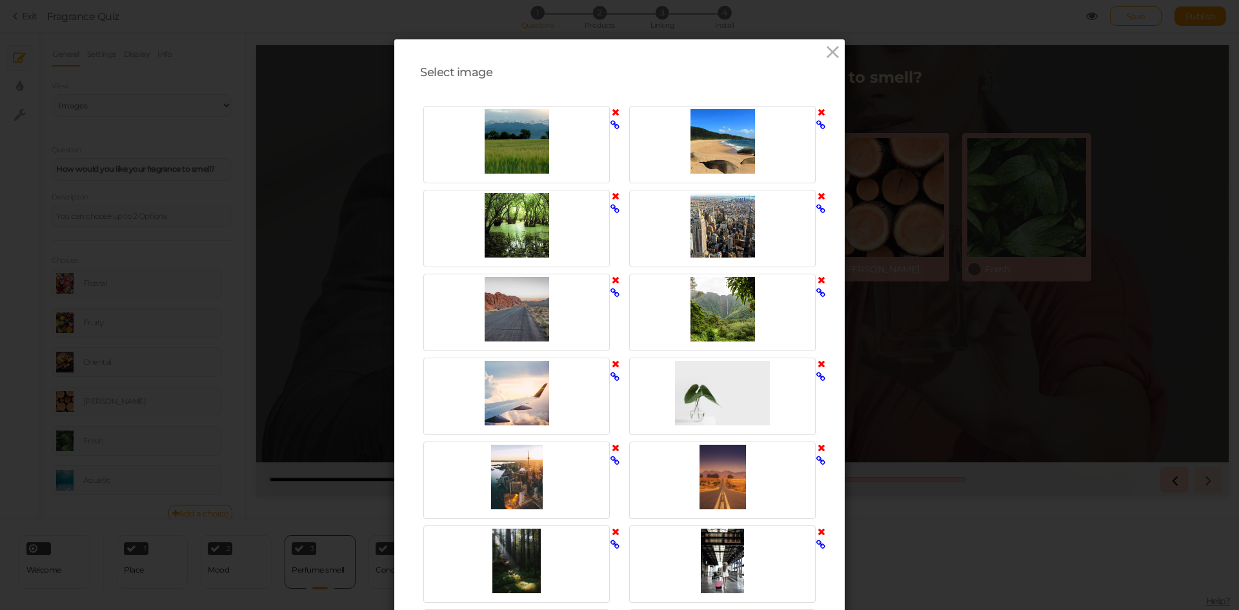
click at [612, 110] on icon at bounding box center [616, 112] width 8 height 10
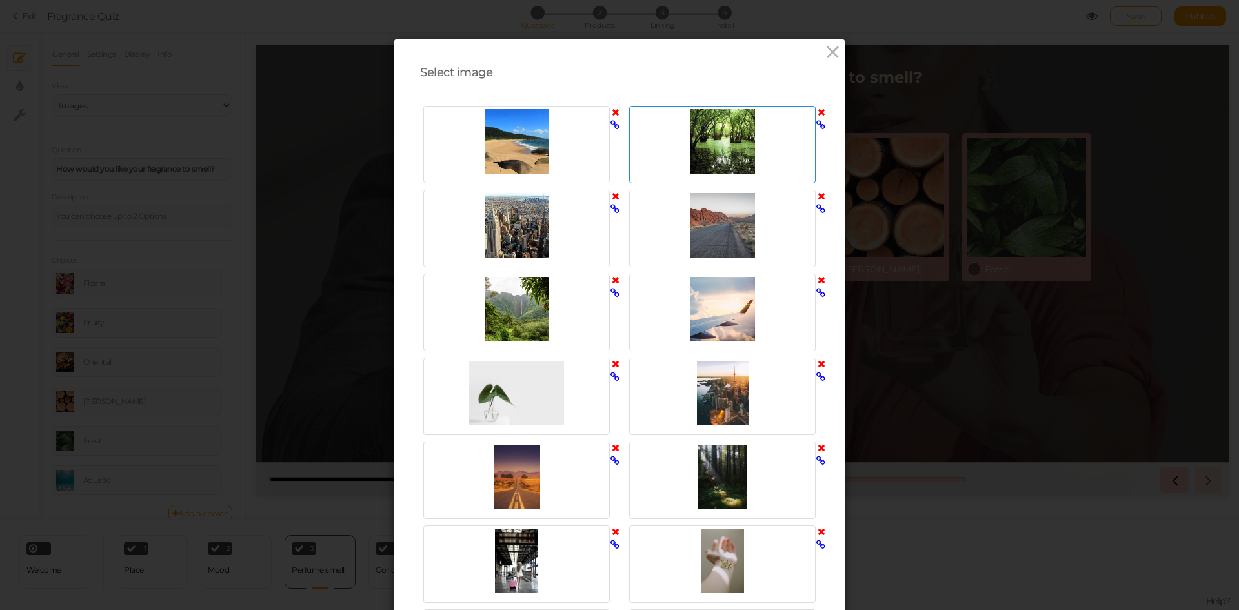
click at [819, 109] on icon at bounding box center [822, 112] width 8 height 10
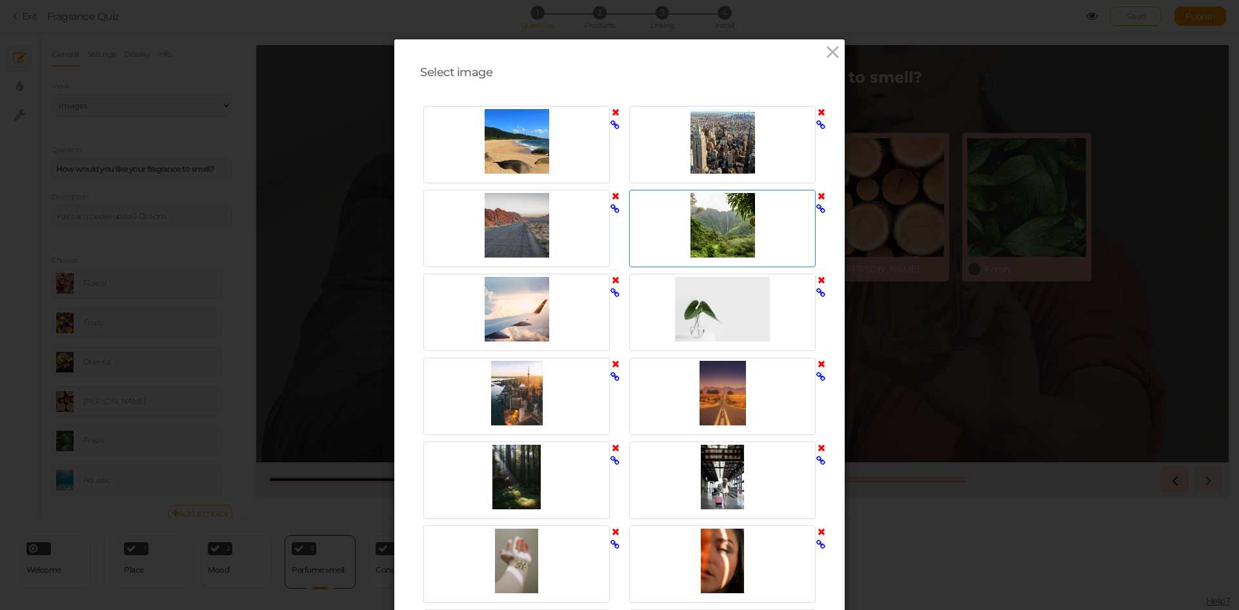
click at [818, 196] on icon at bounding box center [822, 196] width 8 height 10
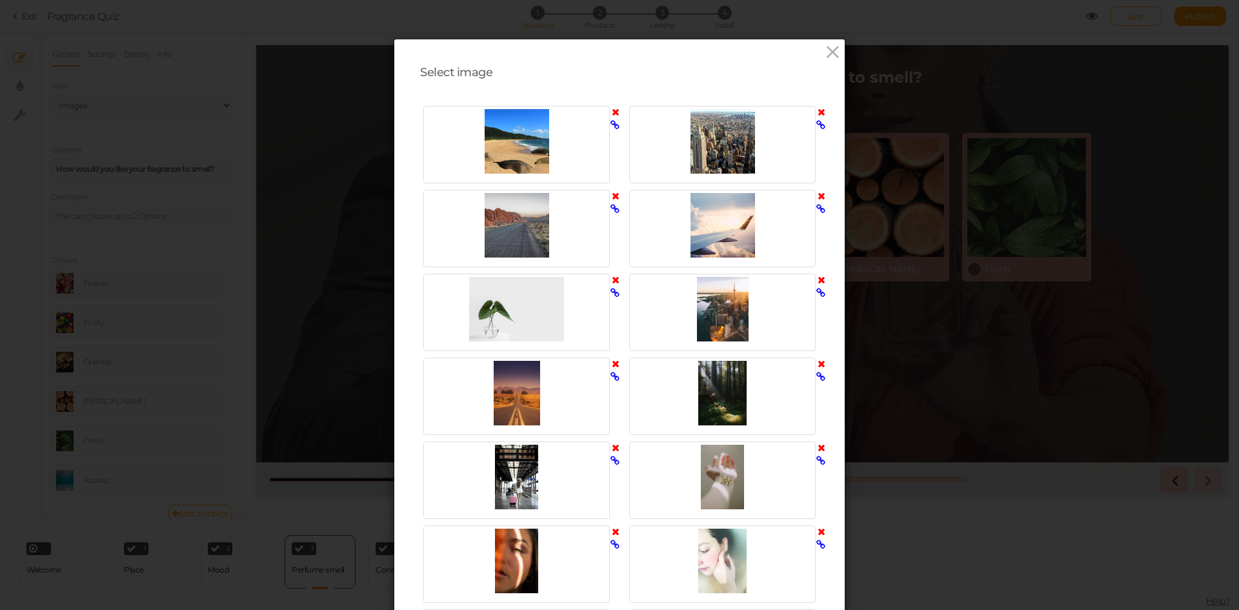
click at [818, 196] on icon at bounding box center [822, 196] width 8 height 10
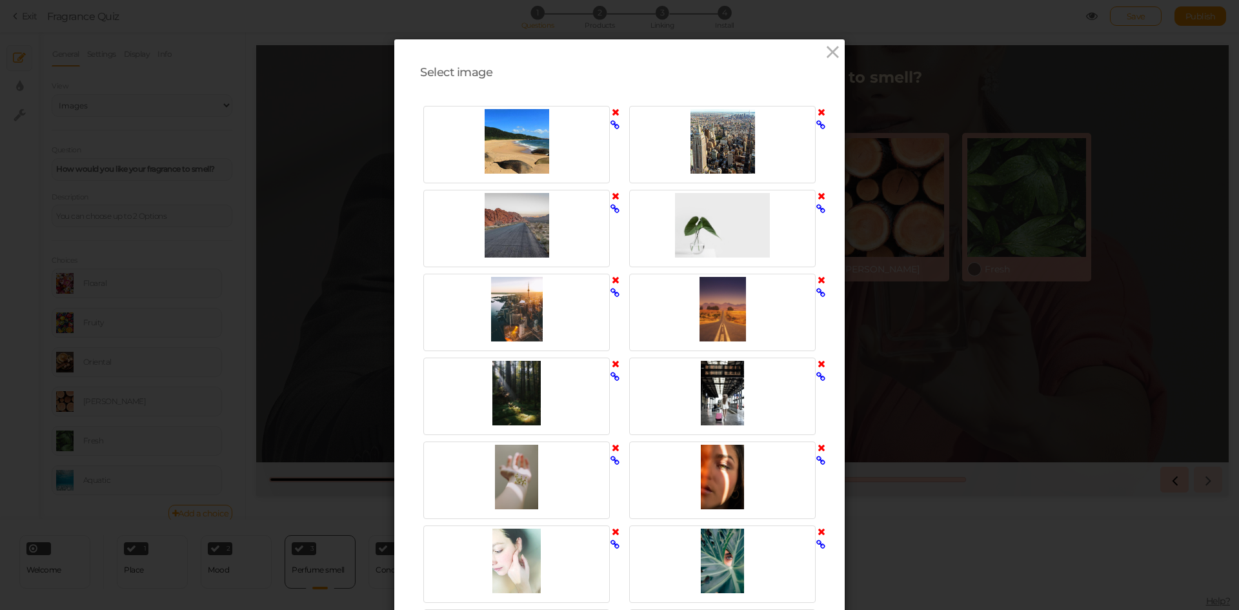
click at [818, 196] on icon at bounding box center [822, 196] width 8 height 10
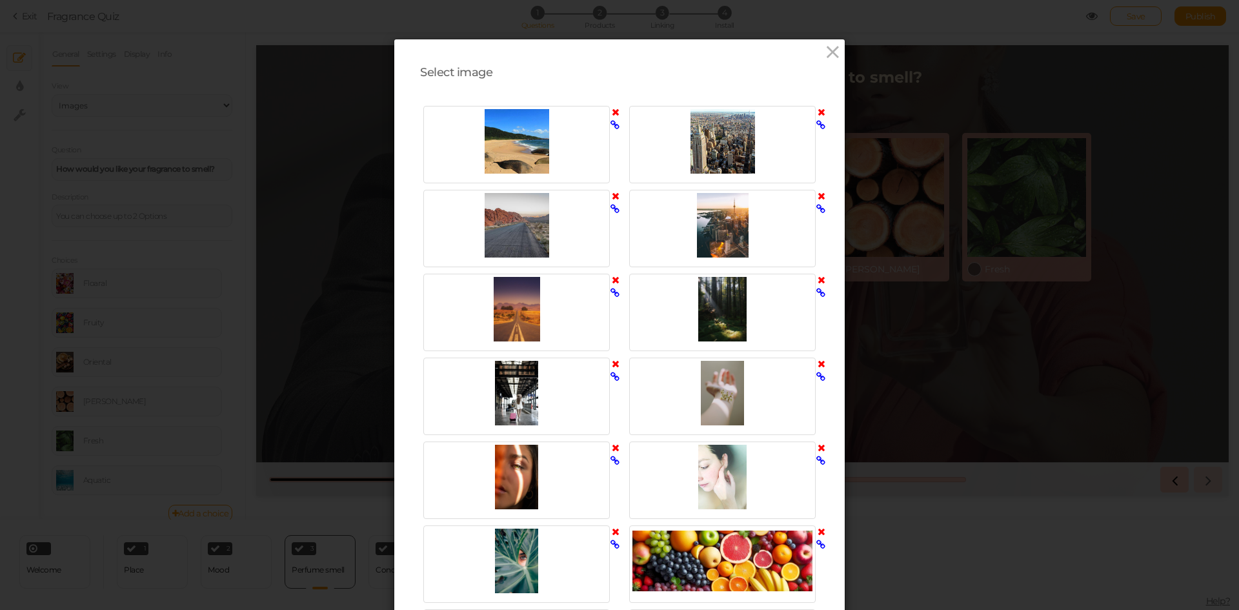
click at [818, 196] on icon at bounding box center [822, 196] width 8 height 10
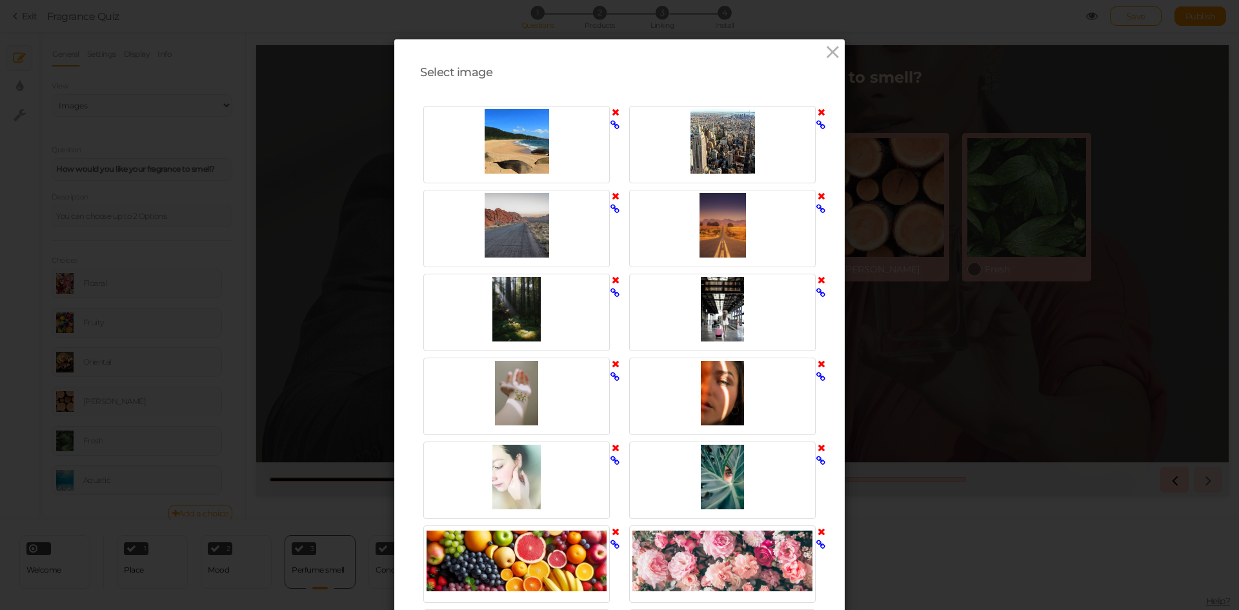
click at [818, 196] on icon at bounding box center [822, 196] width 8 height 10
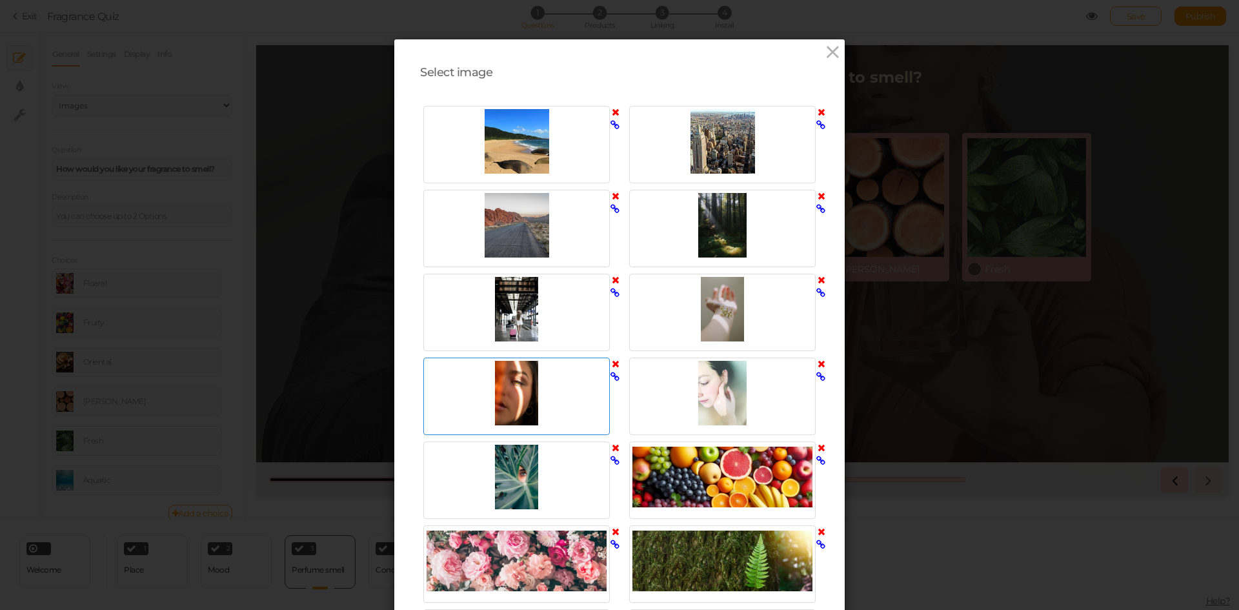
click at [612, 365] on icon at bounding box center [616, 364] width 8 height 10
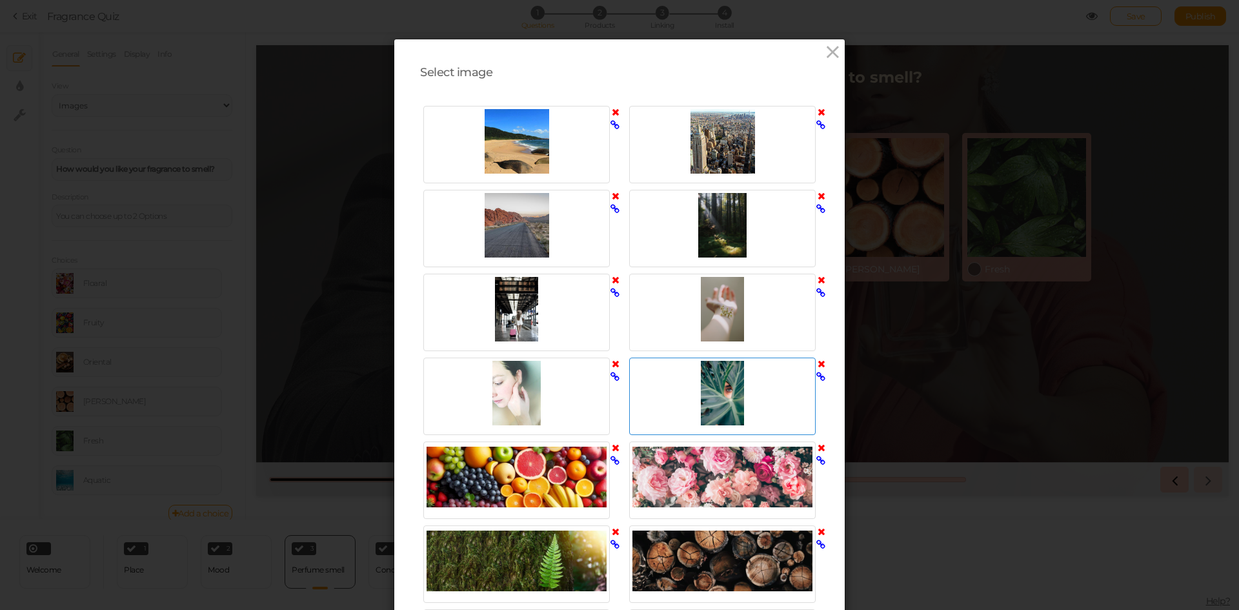
click at [818, 365] on icon at bounding box center [822, 364] width 8 height 10
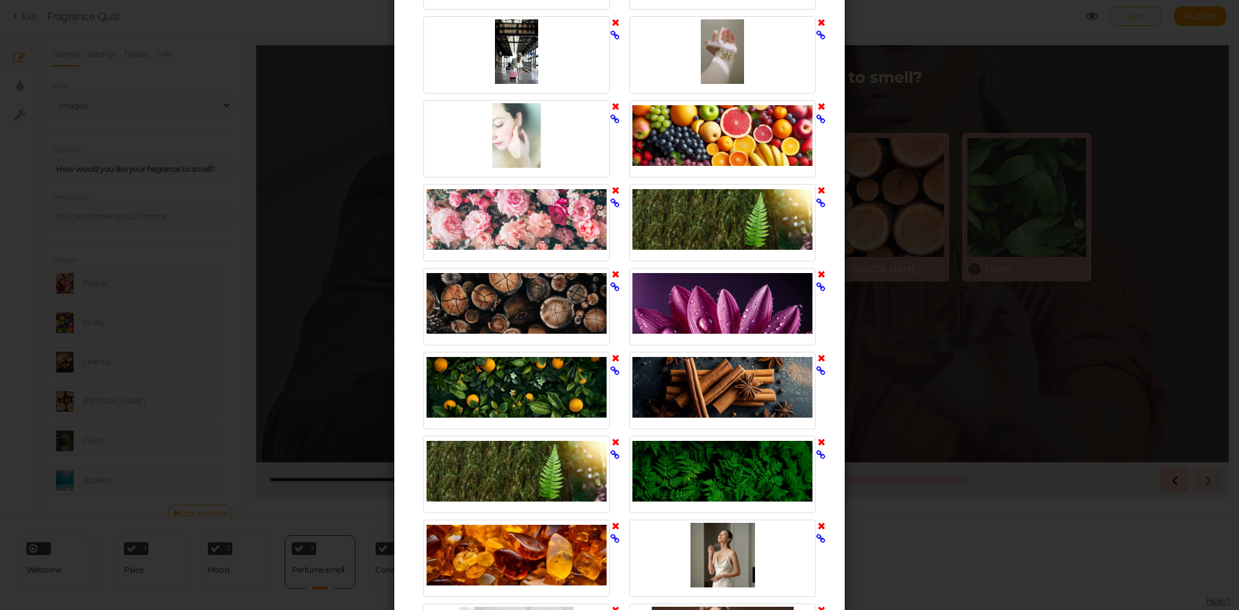
scroll to position [258, 0]
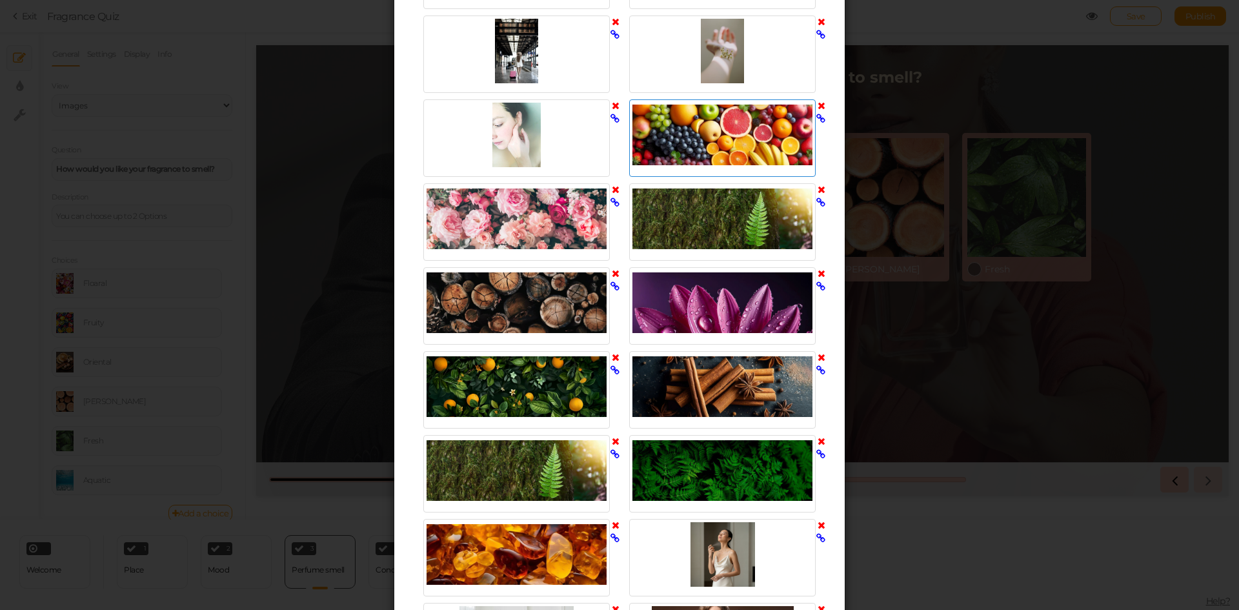
click at [818, 104] on icon at bounding box center [822, 106] width 8 height 10
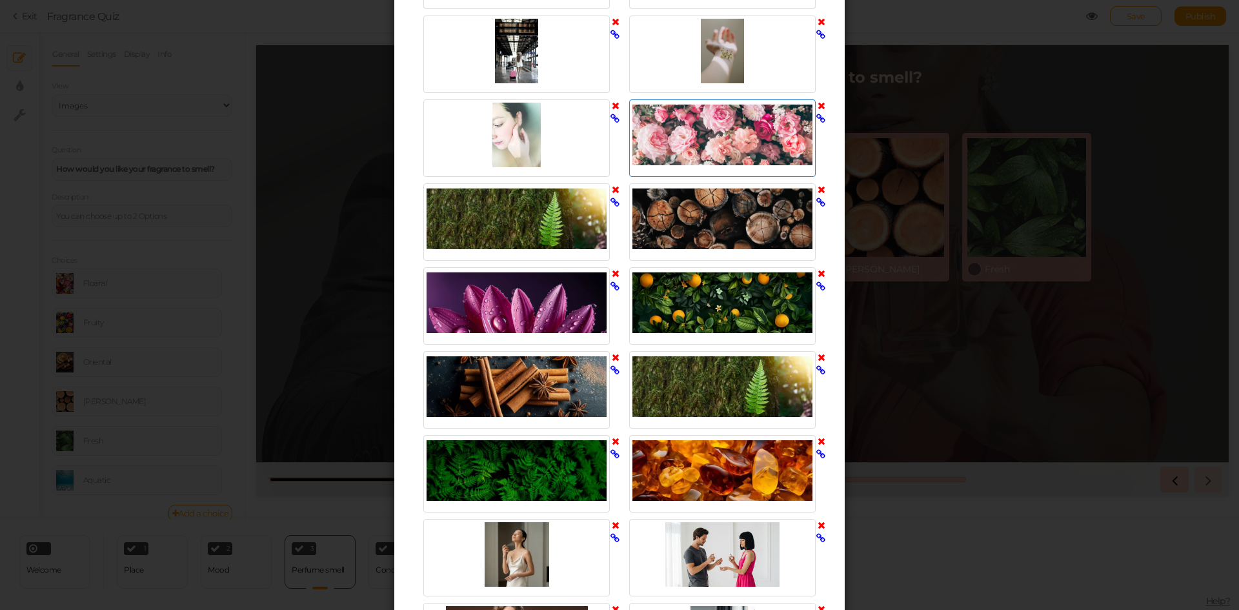
click at [818, 104] on icon at bounding box center [822, 106] width 8 height 10
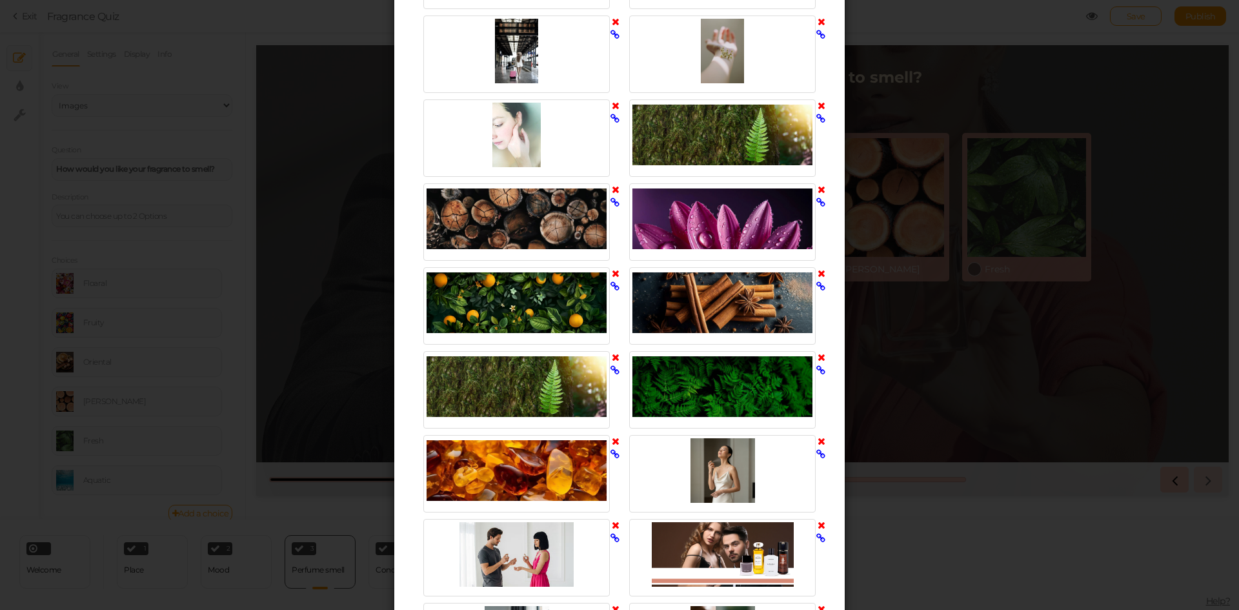
click at [818, 104] on icon at bounding box center [822, 106] width 8 height 10
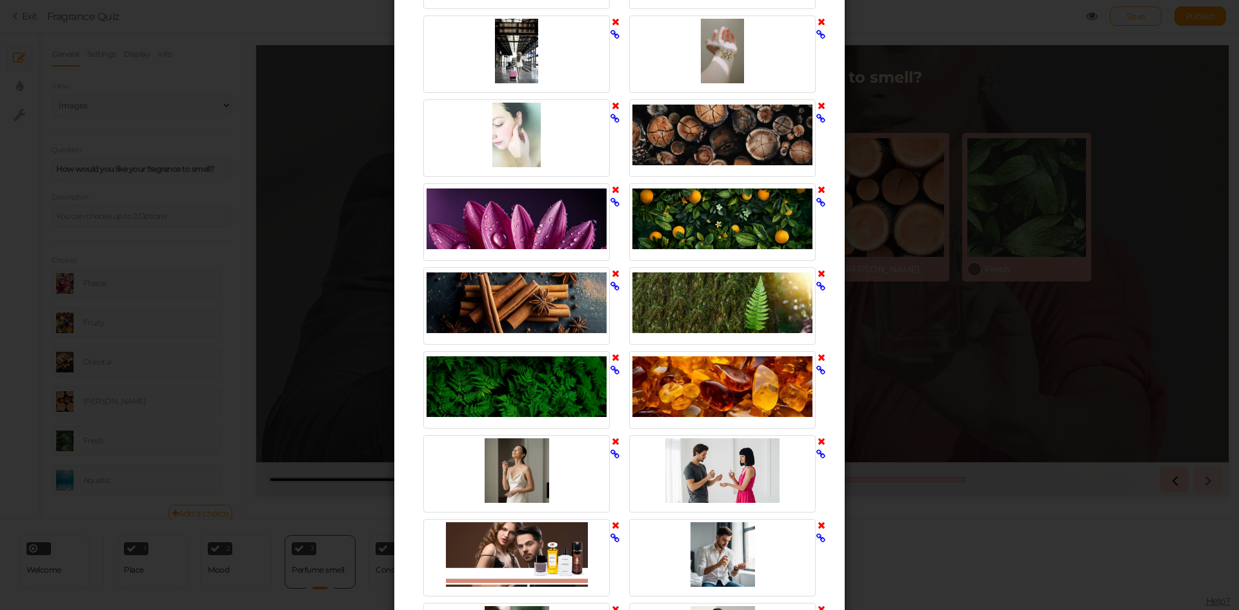
click at [818, 104] on icon at bounding box center [822, 106] width 8 height 10
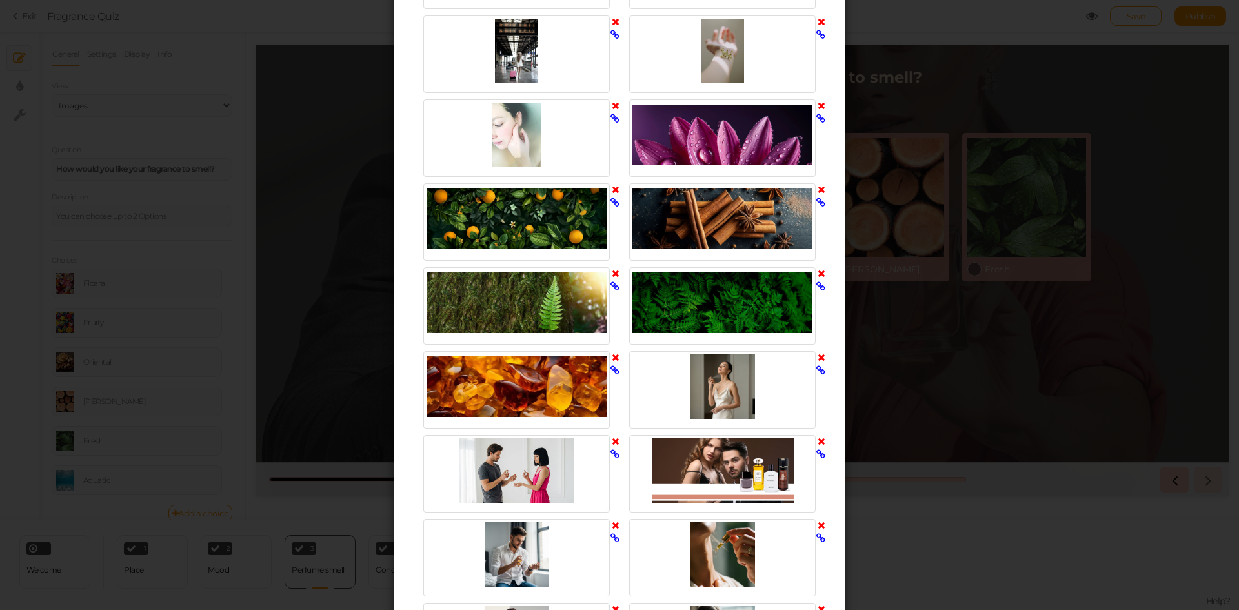
click at [818, 104] on icon at bounding box center [822, 106] width 8 height 10
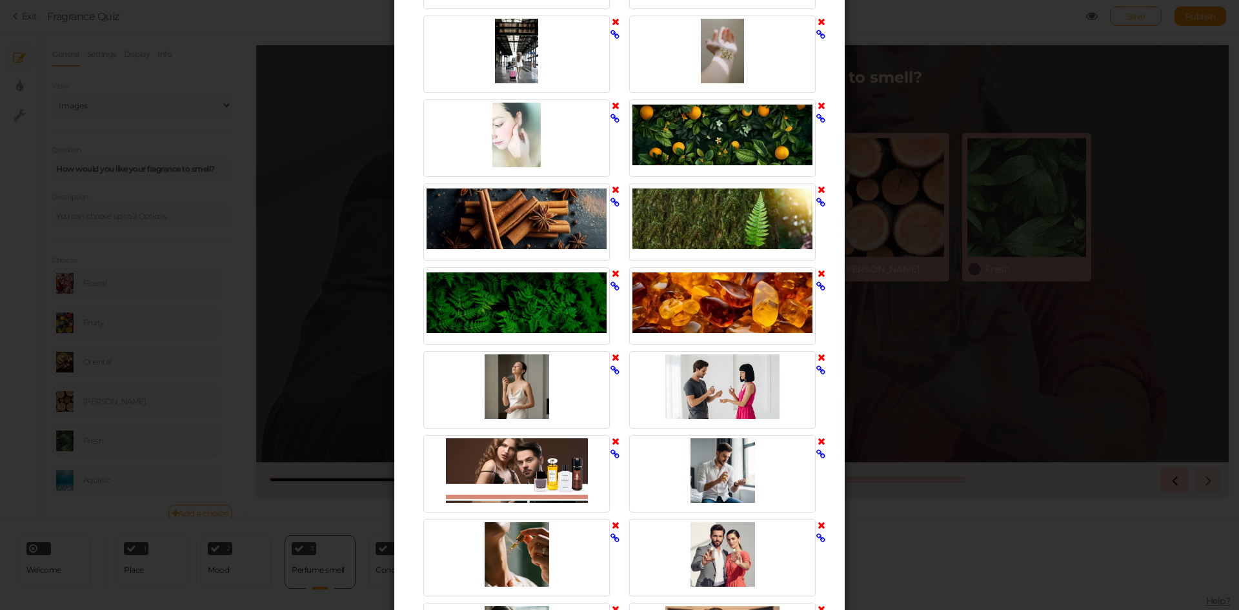
click at [818, 104] on icon at bounding box center [822, 106] width 8 height 10
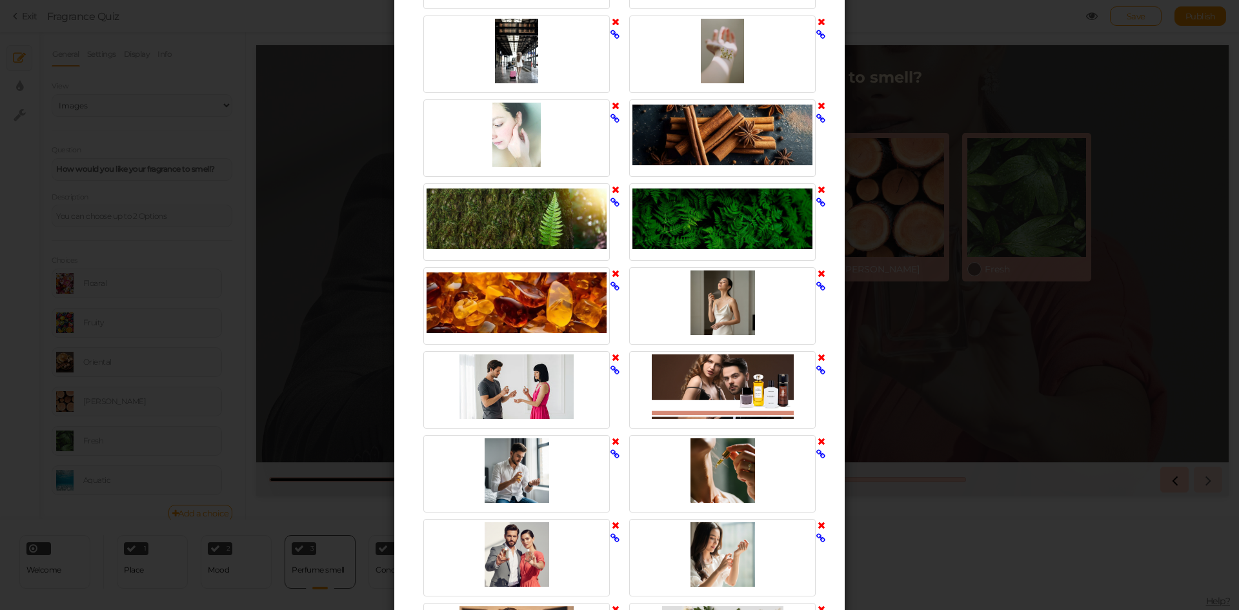
click at [818, 104] on icon at bounding box center [822, 106] width 8 height 10
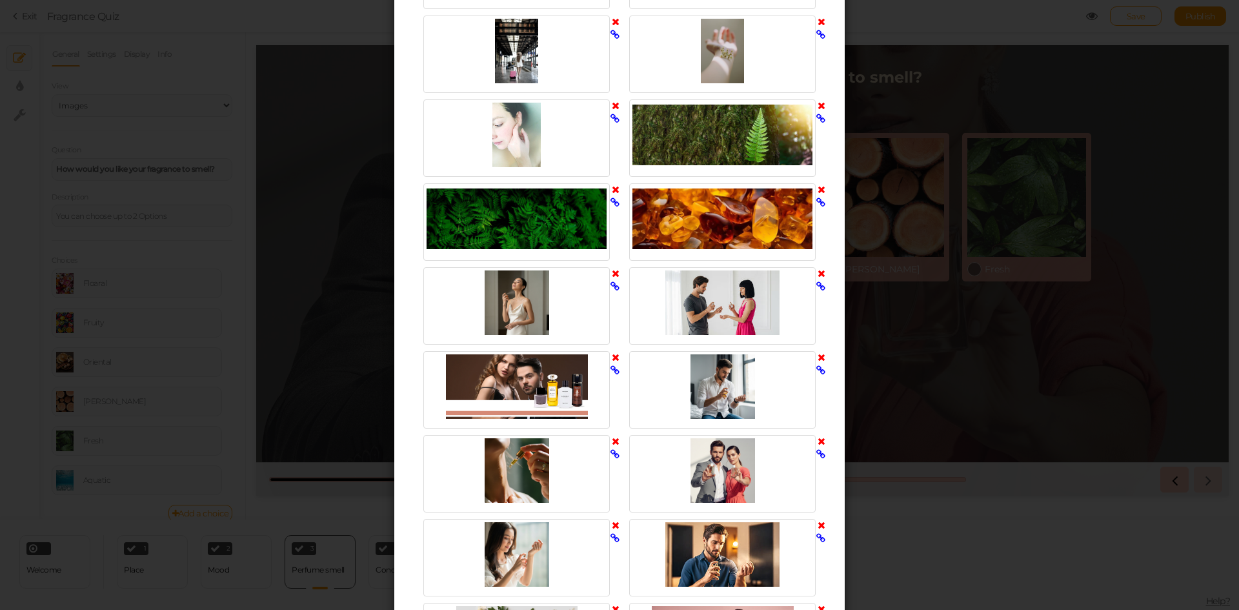
click at [818, 104] on icon at bounding box center [822, 106] width 8 height 10
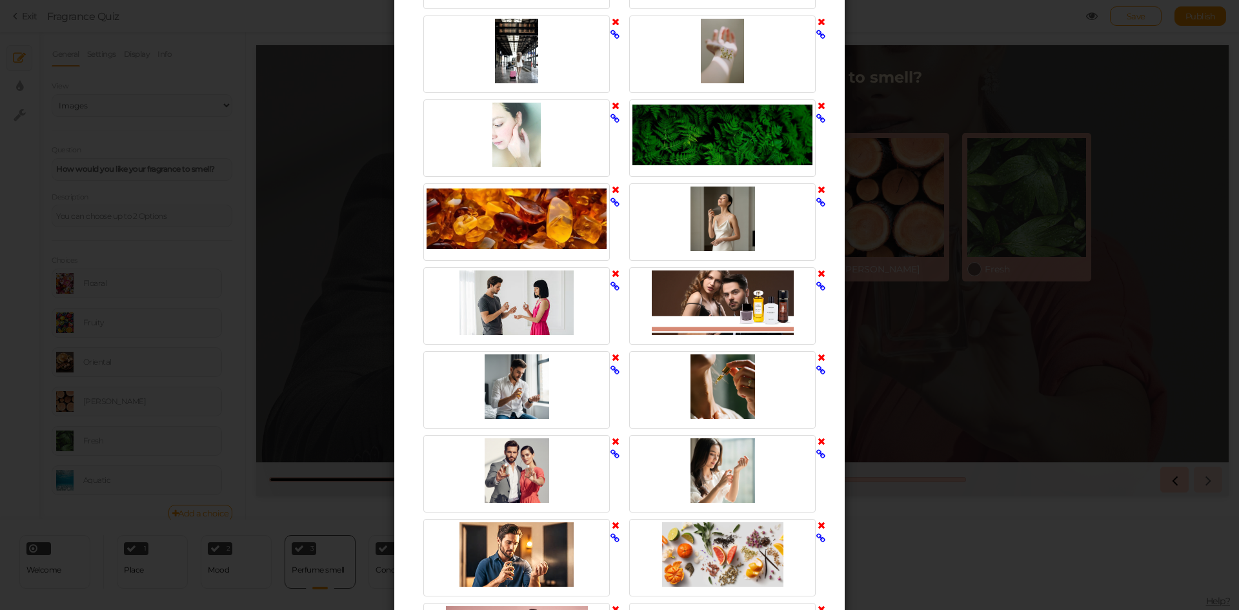
click at [818, 104] on icon at bounding box center [822, 106] width 8 height 10
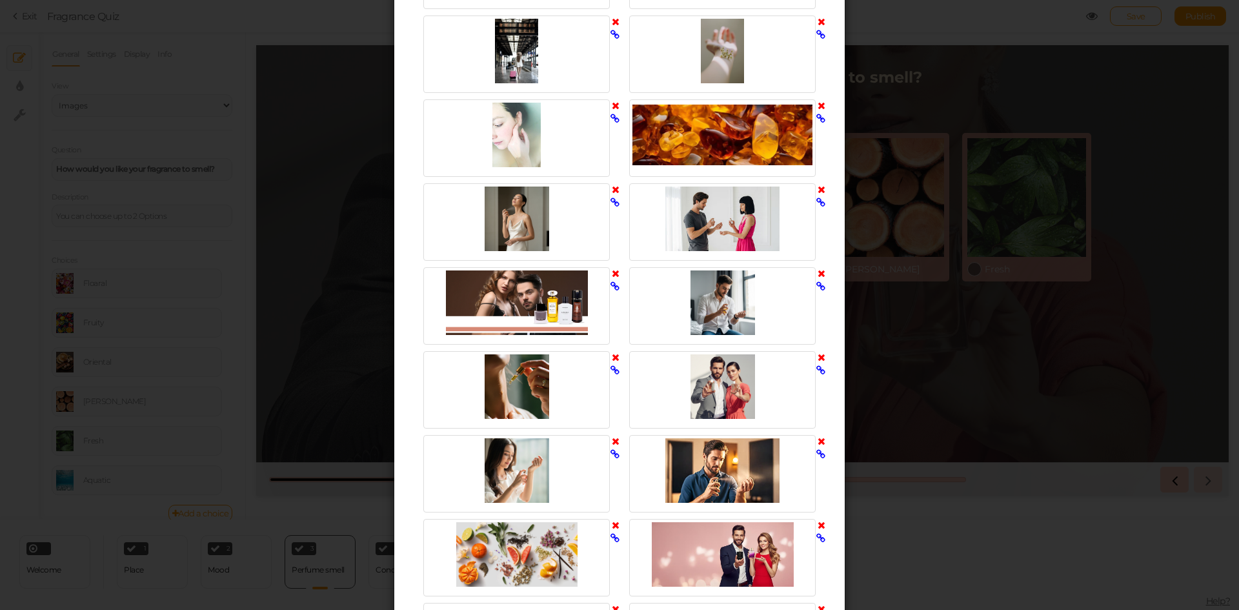
click at [818, 104] on icon at bounding box center [822, 106] width 8 height 10
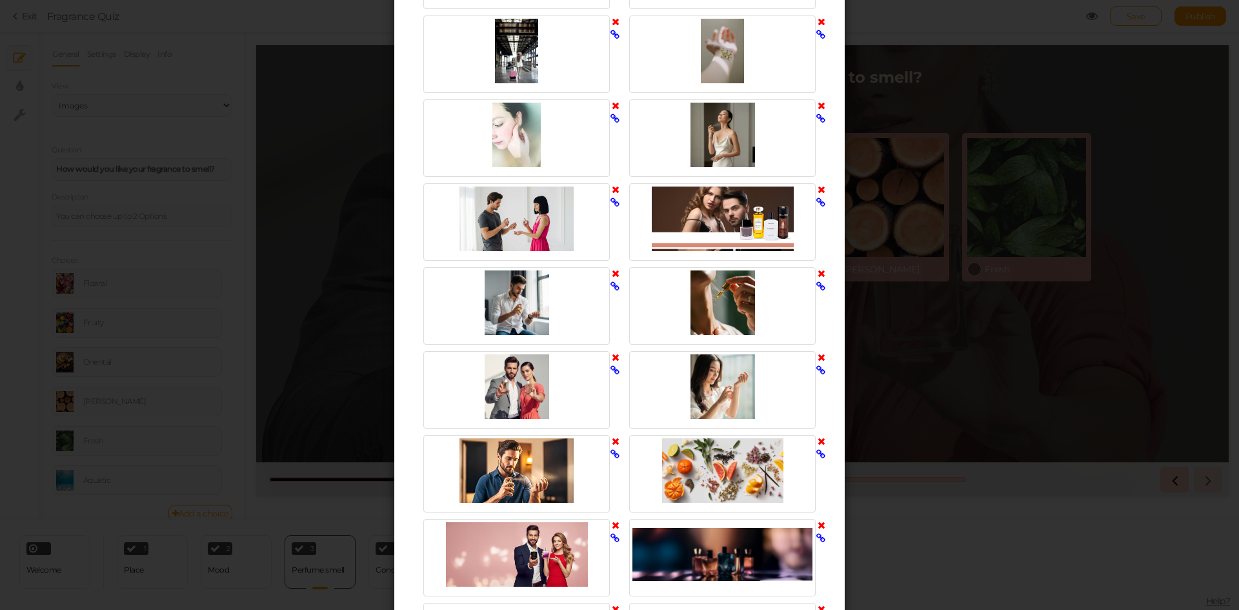
click at [818, 104] on icon at bounding box center [822, 106] width 8 height 10
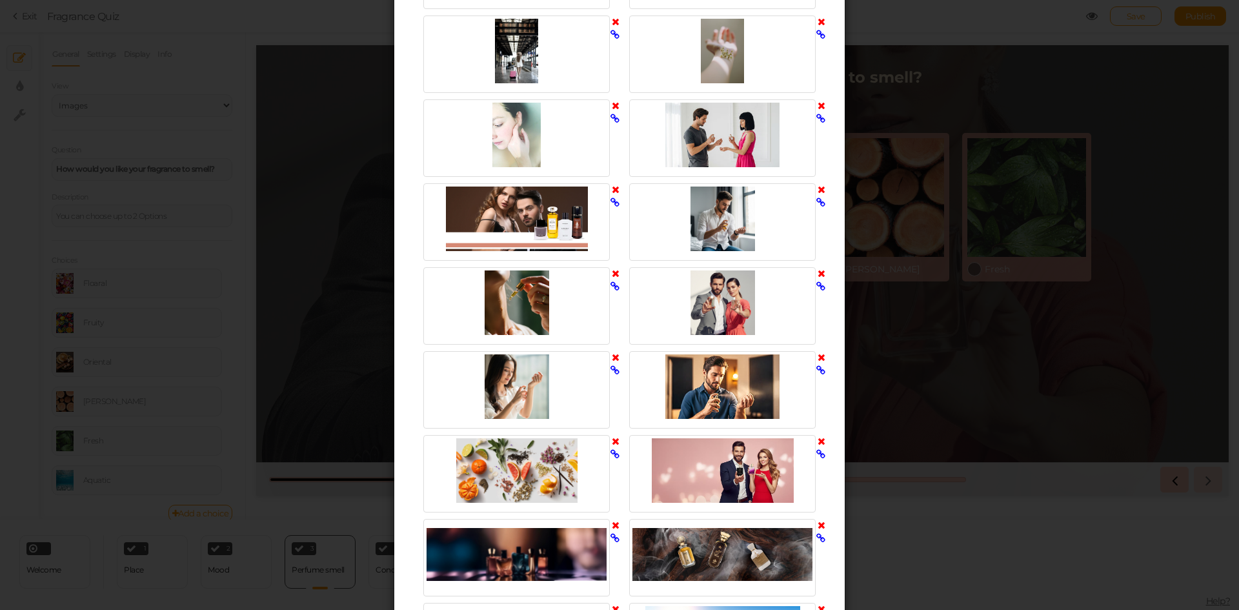
click at [818, 104] on icon at bounding box center [822, 106] width 8 height 10
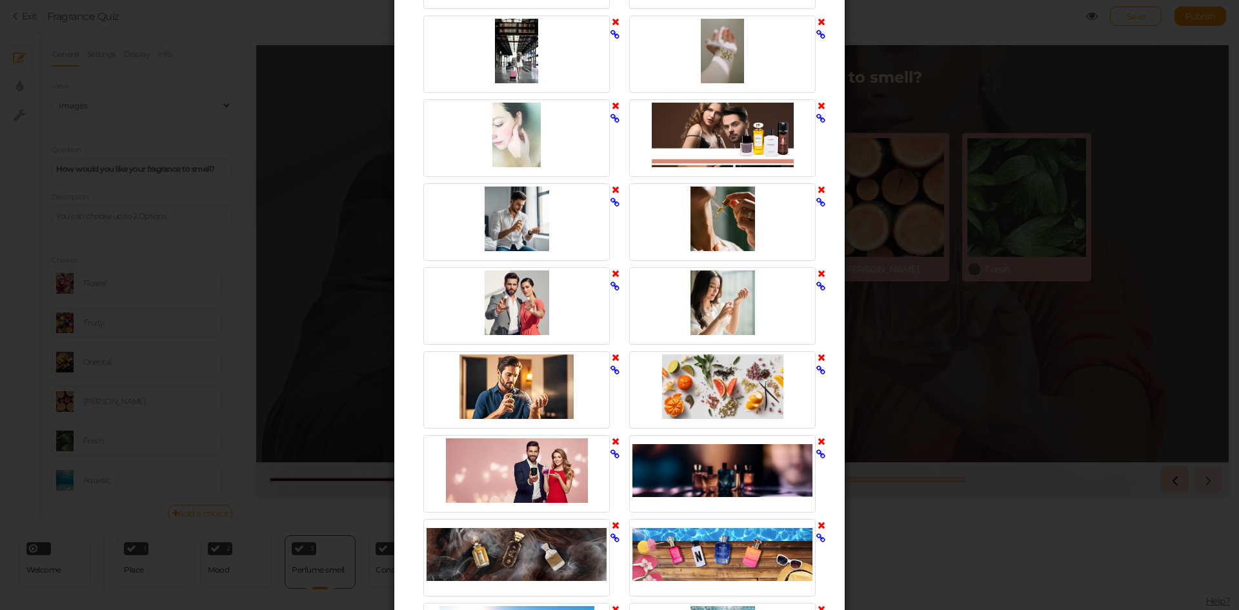
click at [818, 104] on icon at bounding box center [822, 106] width 8 height 10
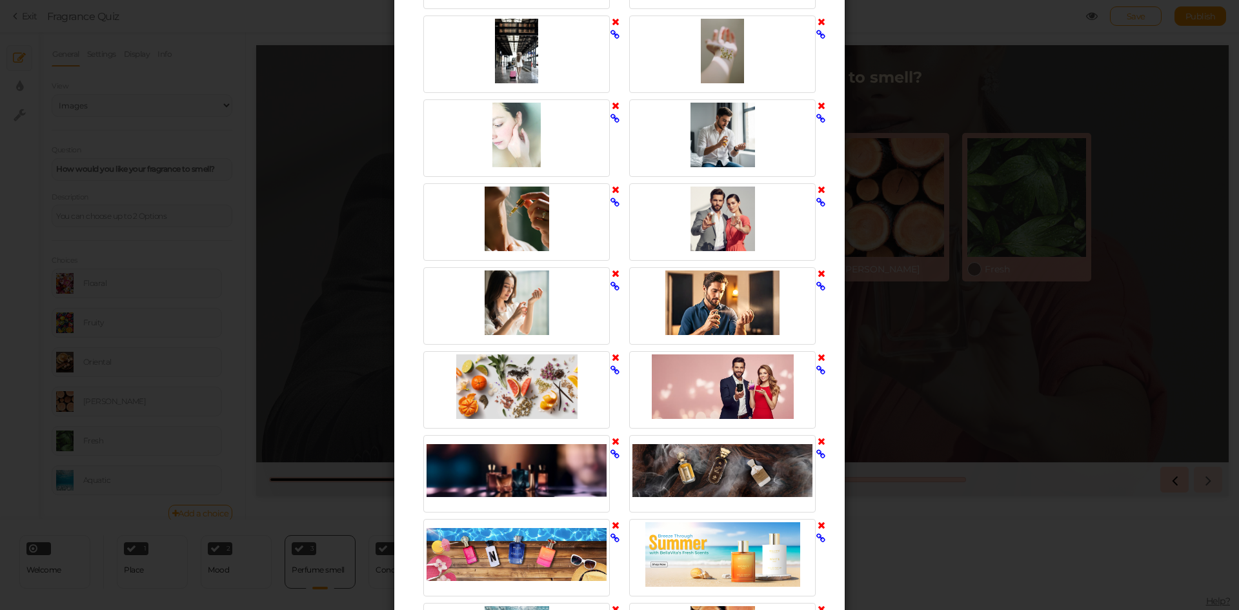
click at [818, 104] on icon at bounding box center [822, 106] width 8 height 10
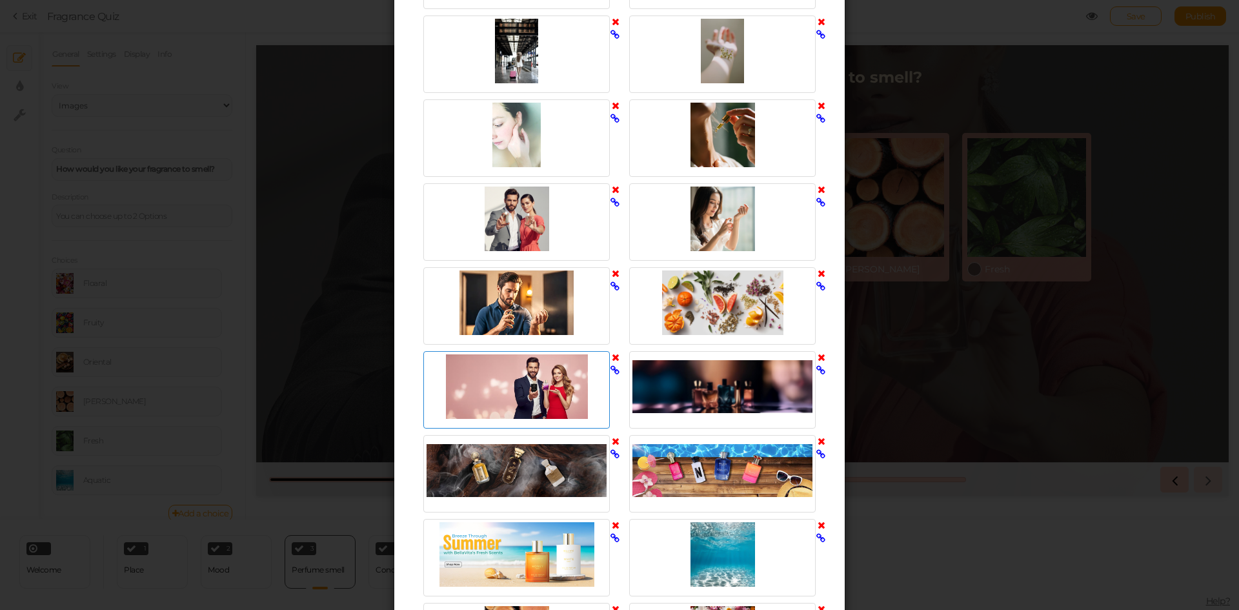
click at [612, 359] on icon at bounding box center [616, 357] width 8 height 10
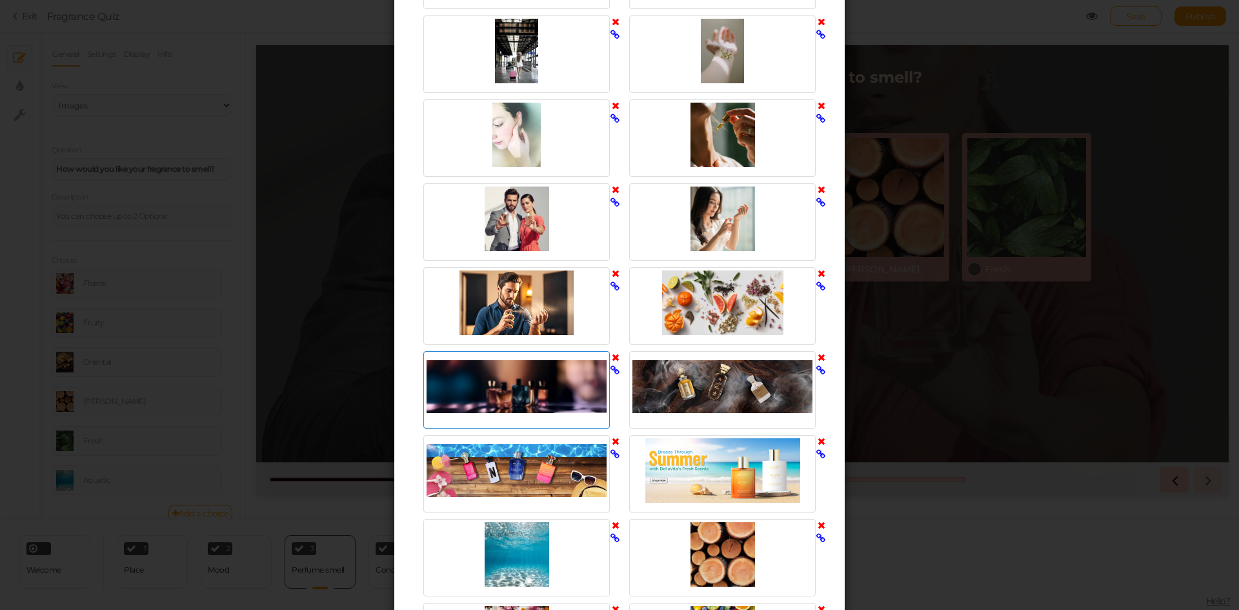
click at [612, 359] on icon at bounding box center [616, 357] width 8 height 10
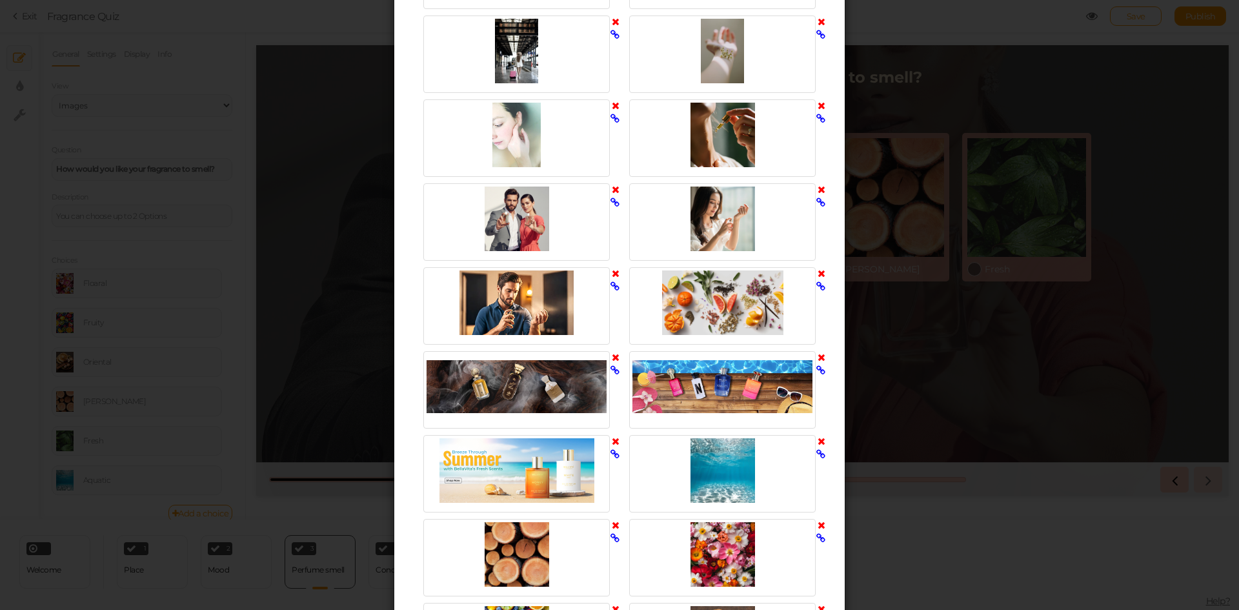
click at [612, 359] on icon at bounding box center [616, 357] width 8 height 10
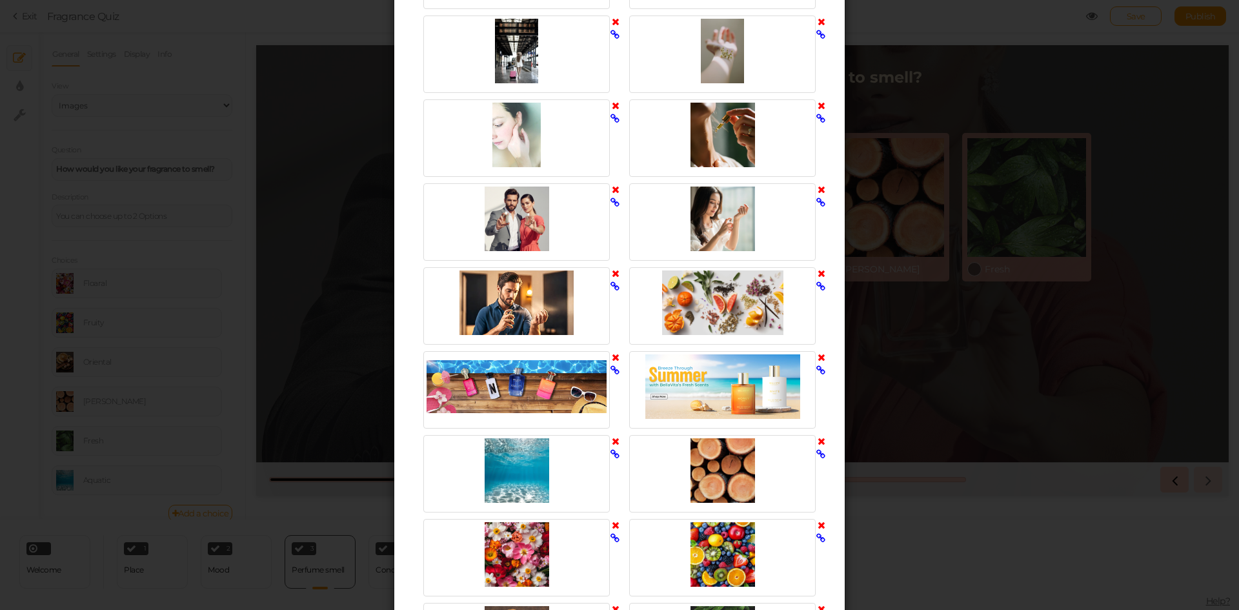
click at [612, 359] on icon at bounding box center [616, 357] width 8 height 10
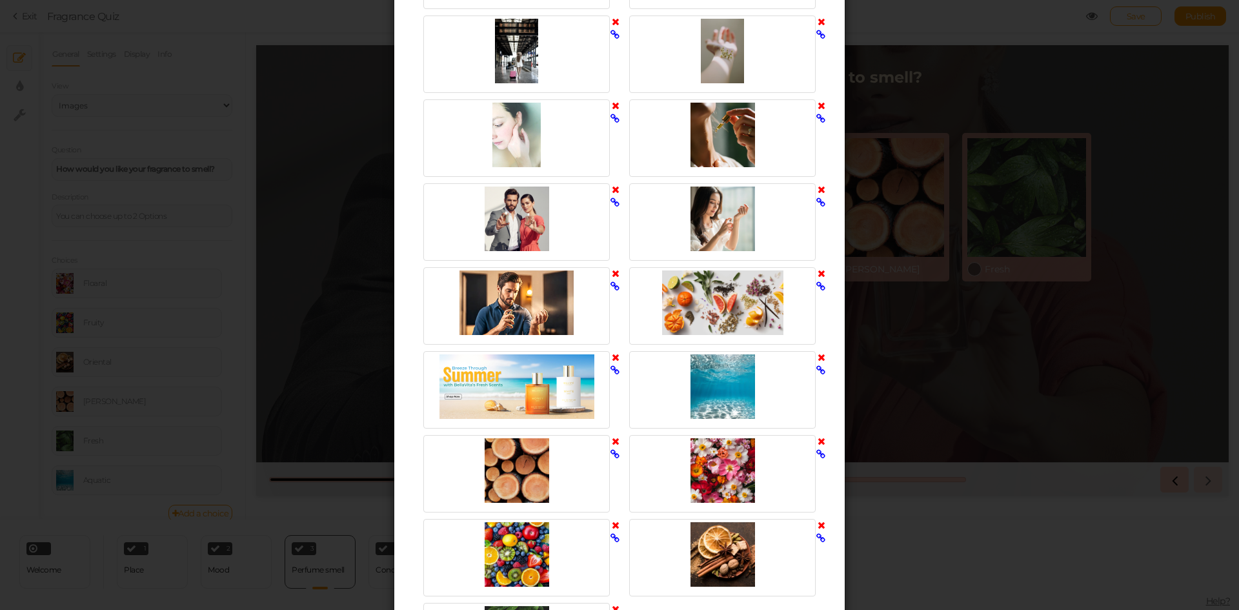
click at [612, 359] on icon at bounding box center [616, 357] width 8 height 10
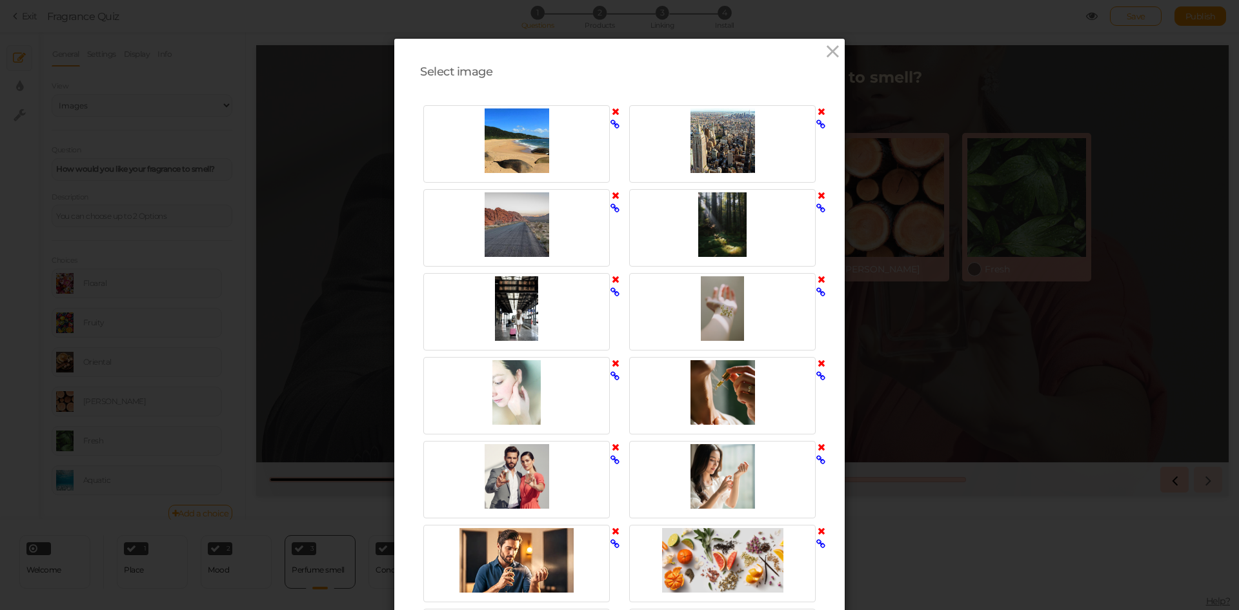
scroll to position [0, 0]
click at [829, 48] on icon at bounding box center [833, 52] width 19 height 19
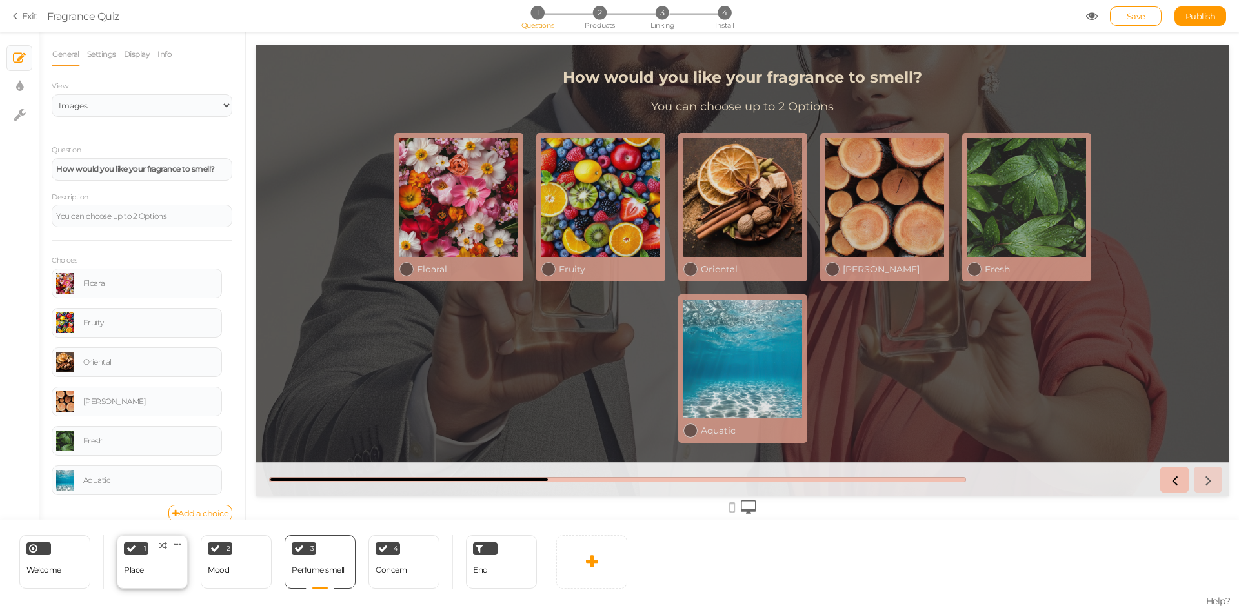
click at [149, 571] on div "1 Place × Define the conditions to show this slide. Clone Change type Delete" at bounding box center [152, 562] width 71 height 54
select select "2"
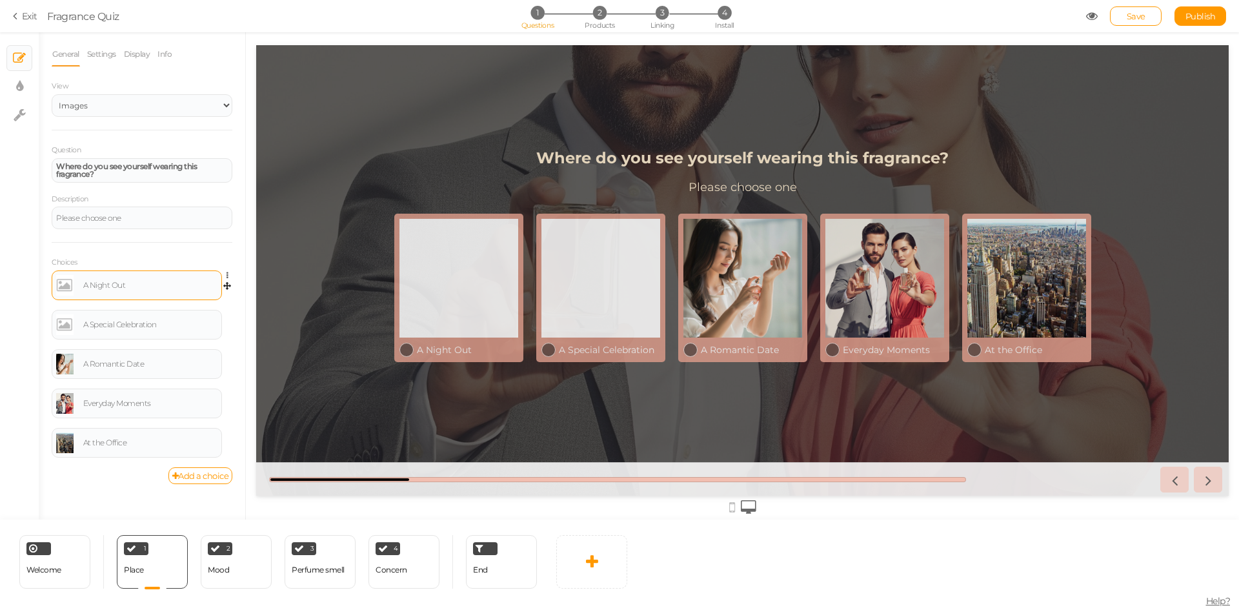
click at [64, 276] on link at bounding box center [64, 285] width 17 height 21
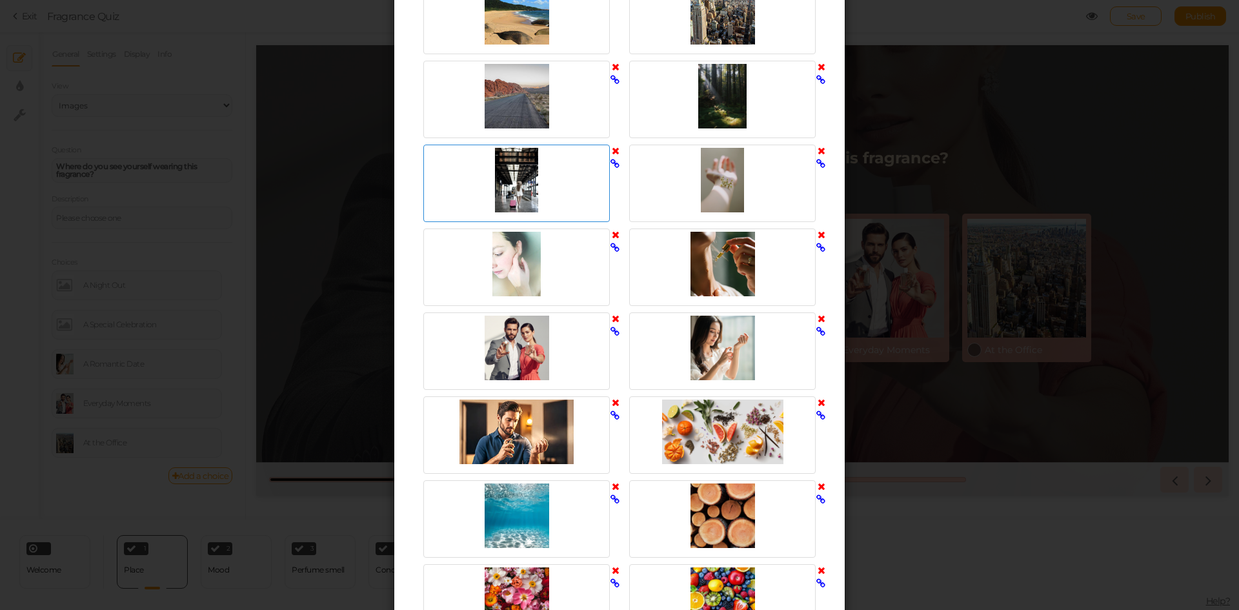
scroll to position [194, 0]
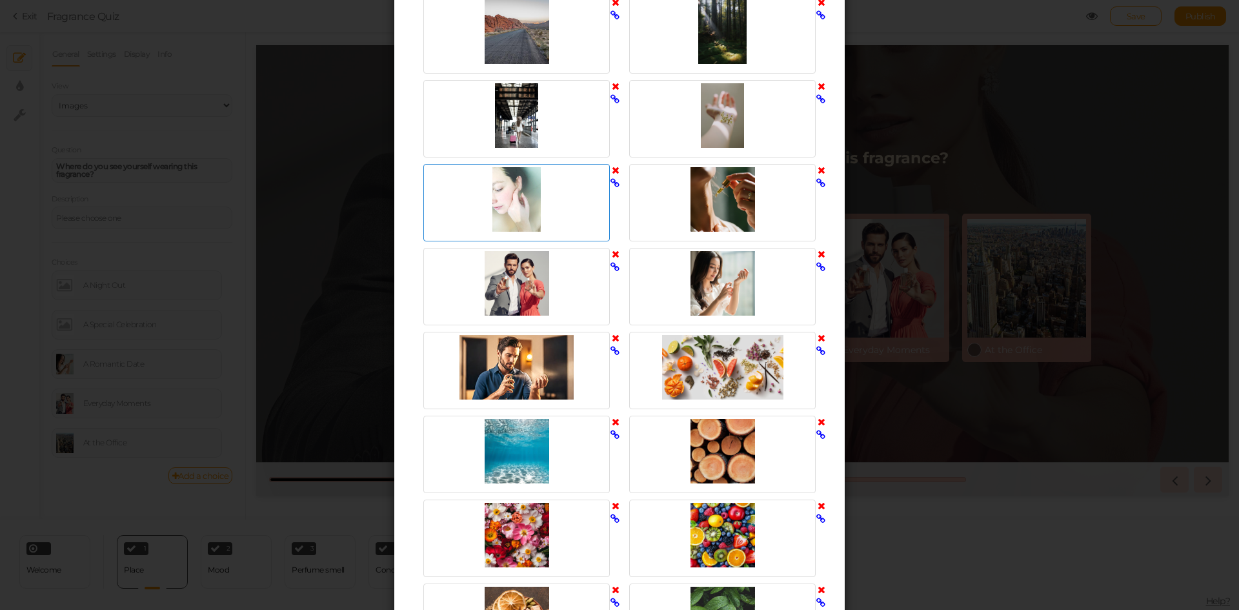
click at [507, 187] on div at bounding box center [517, 199] width 180 height 65
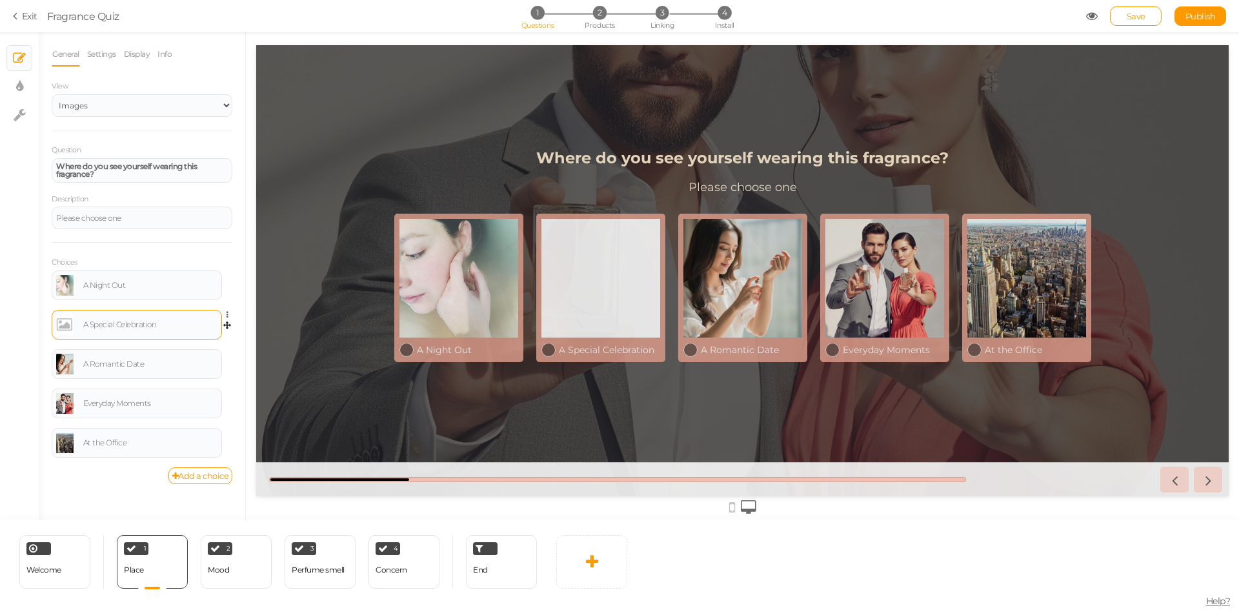
click at [66, 324] on link at bounding box center [64, 324] width 17 height 21
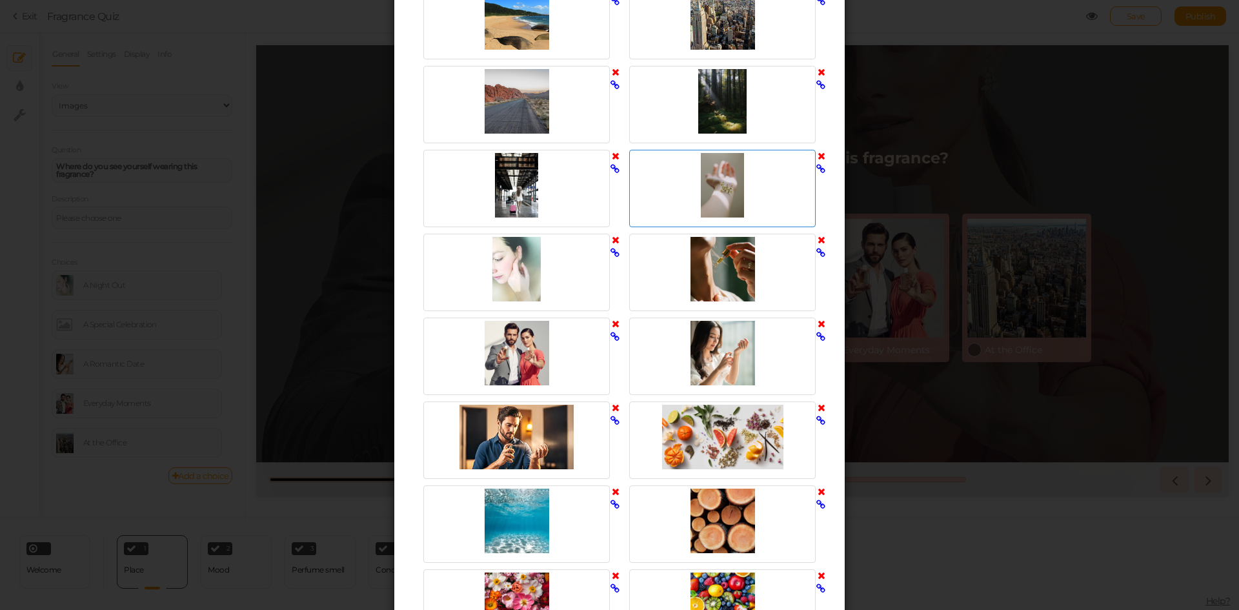
scroll to position [129, 0]
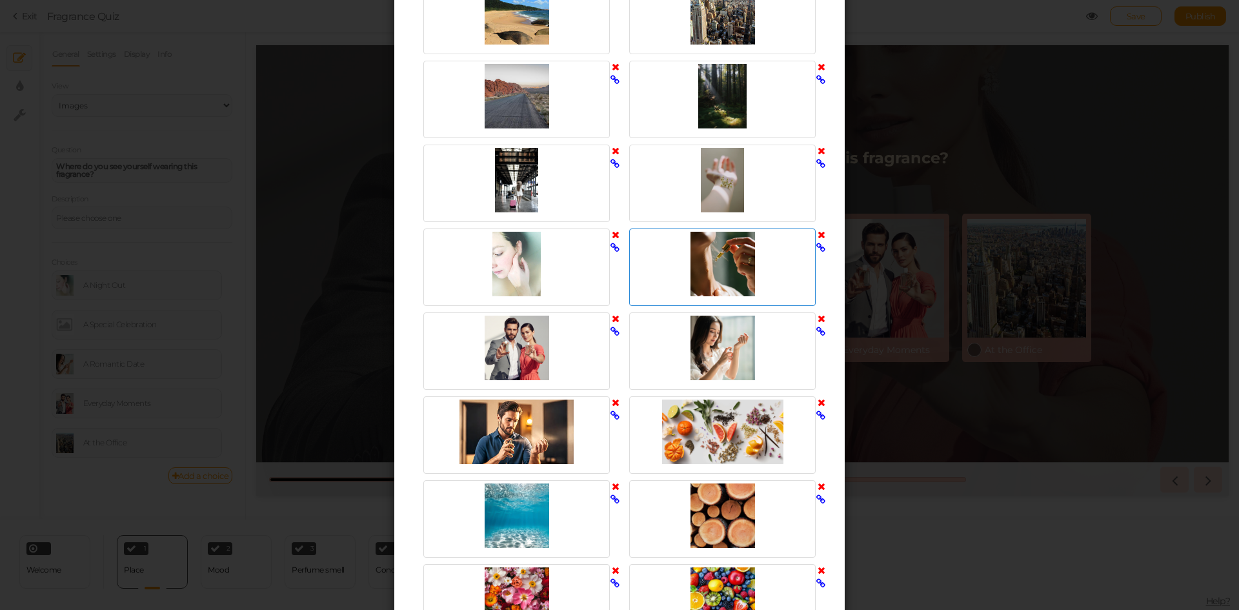
click at [714, 250] on div at bounding box center [723, 264] width 180 height 65
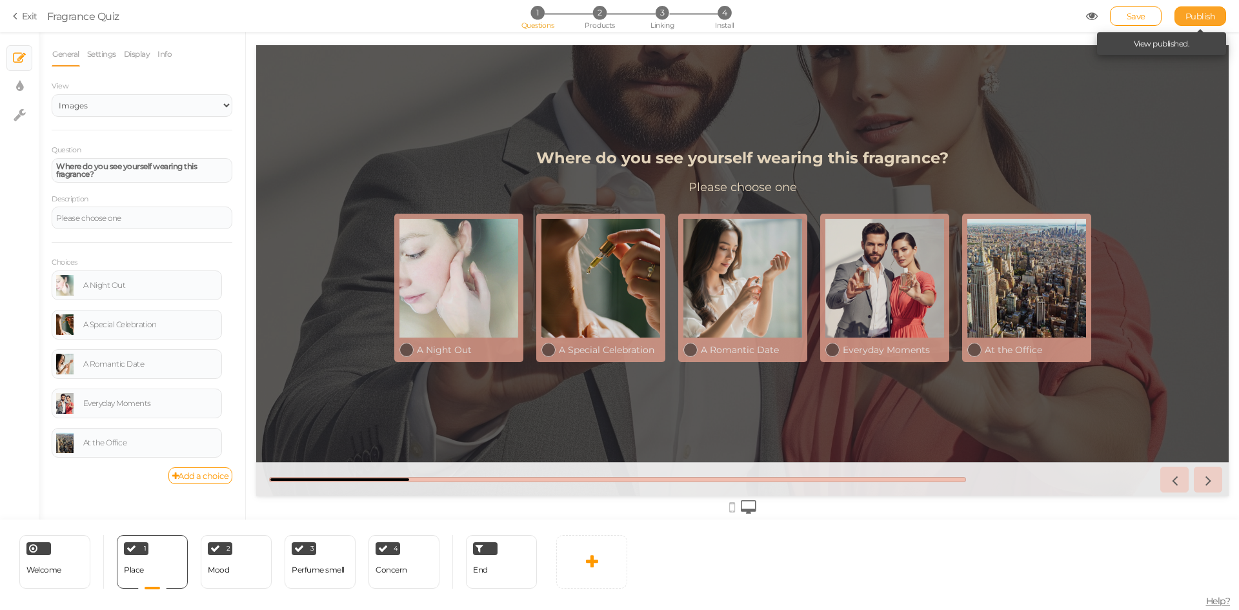
click at [1185, 13] on link "Publish" at bounding box center [1201, 15] width 52 height 19
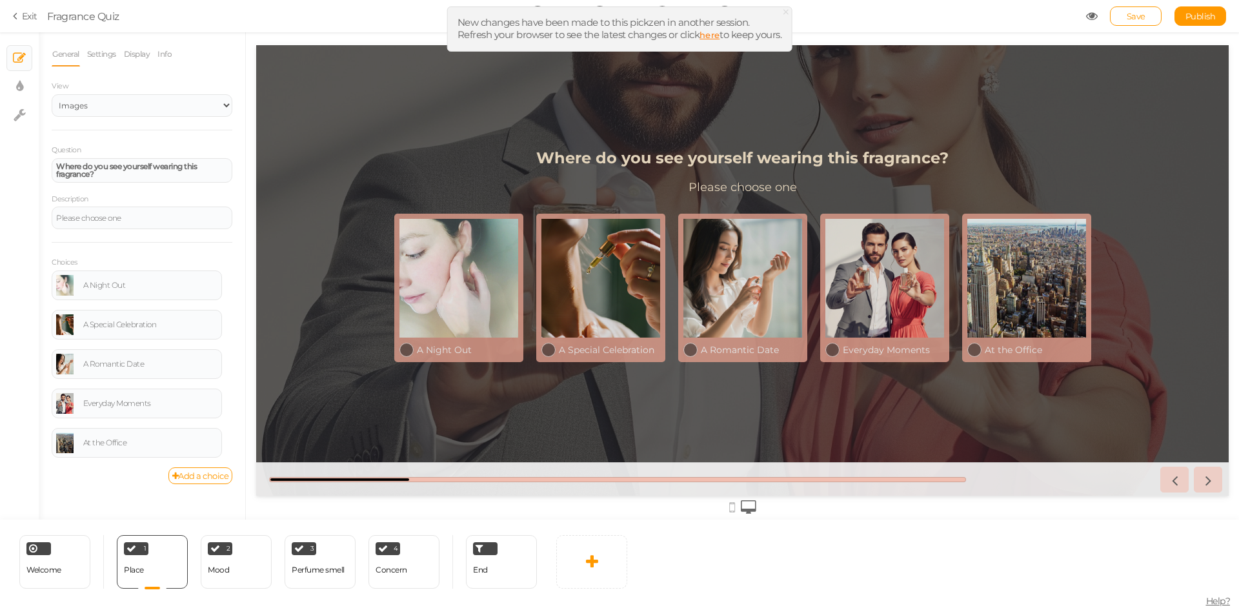
click at [713, 36] on link "here" at bounding box center [710, 35] width 20 height 10
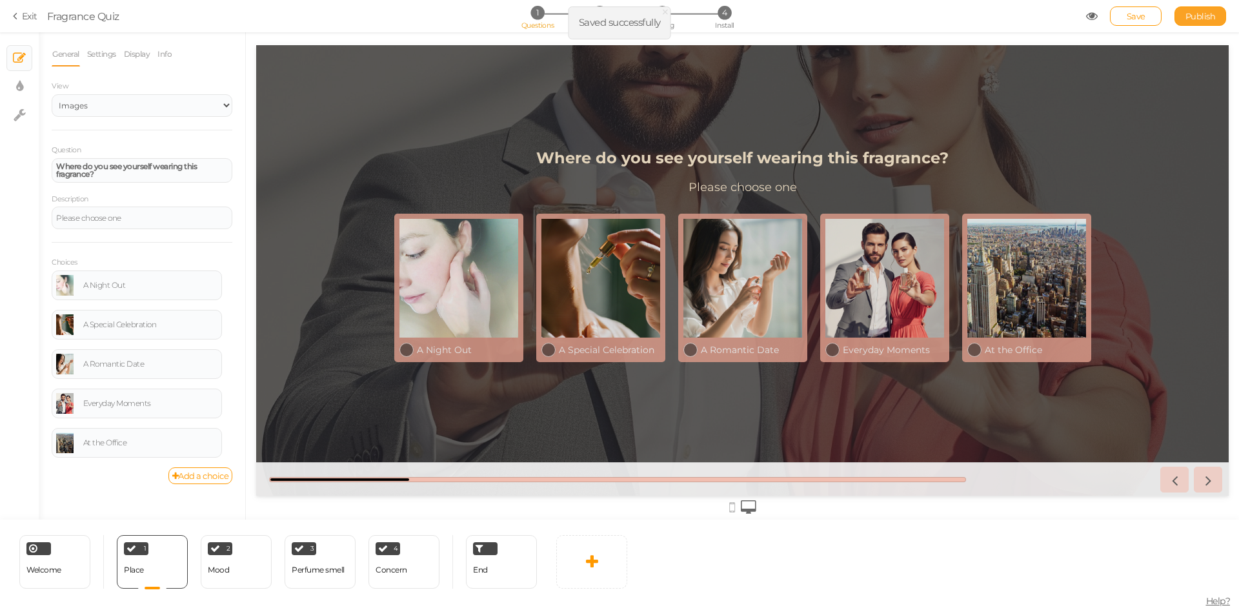
click at [1201, 14] on span "Publish" at bounding box center [1201, 16] width 30 height 10
click at [256, 569] on div "2 Mood × Define the conditions to show this slide. Clone Change type Delete" at bounding box center [236, 562] width 71 height 54
select select "2"
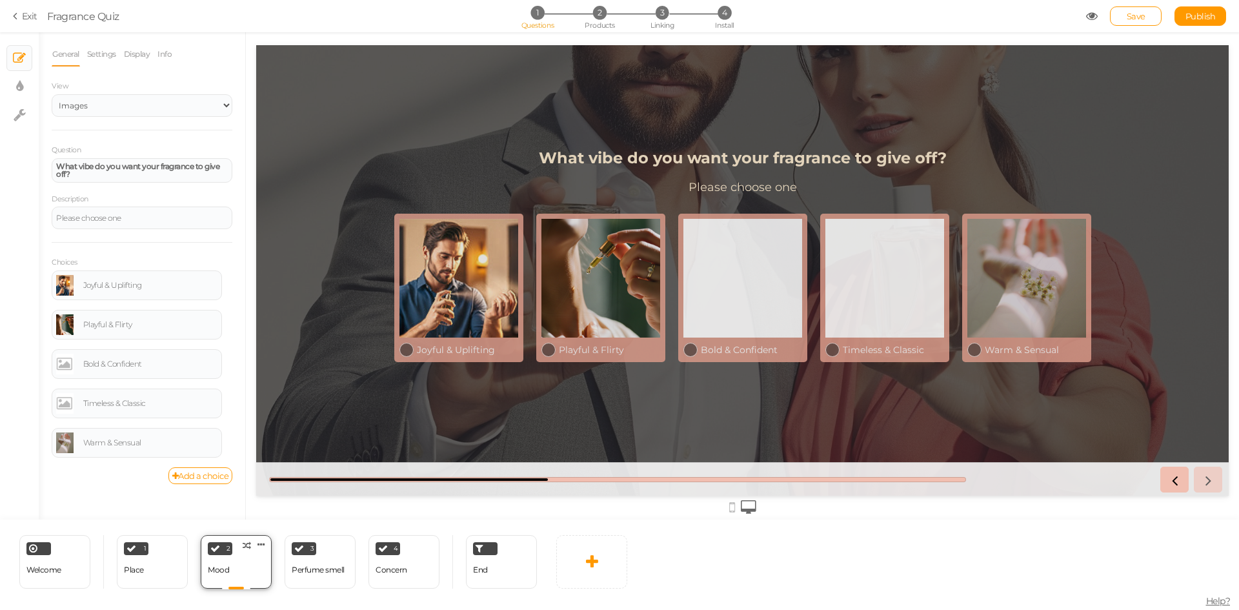
scroll to position [0, 0]
click at [62, 369] on link at bounding box center [64, 364] width 17 height 21
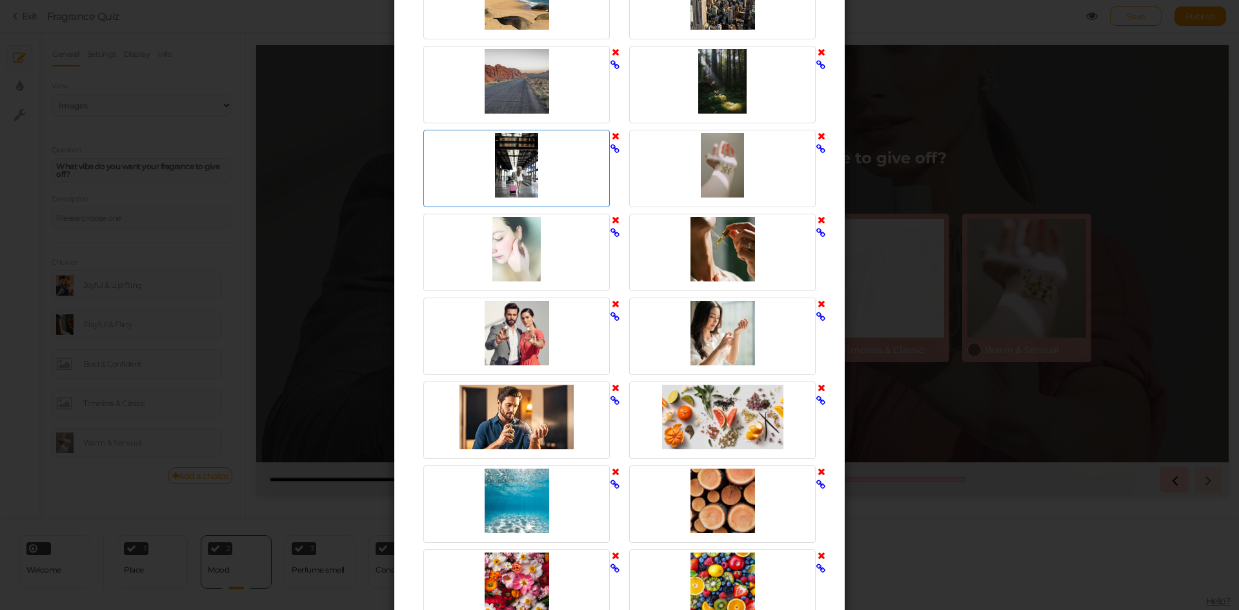
scroll to position [258, 0]
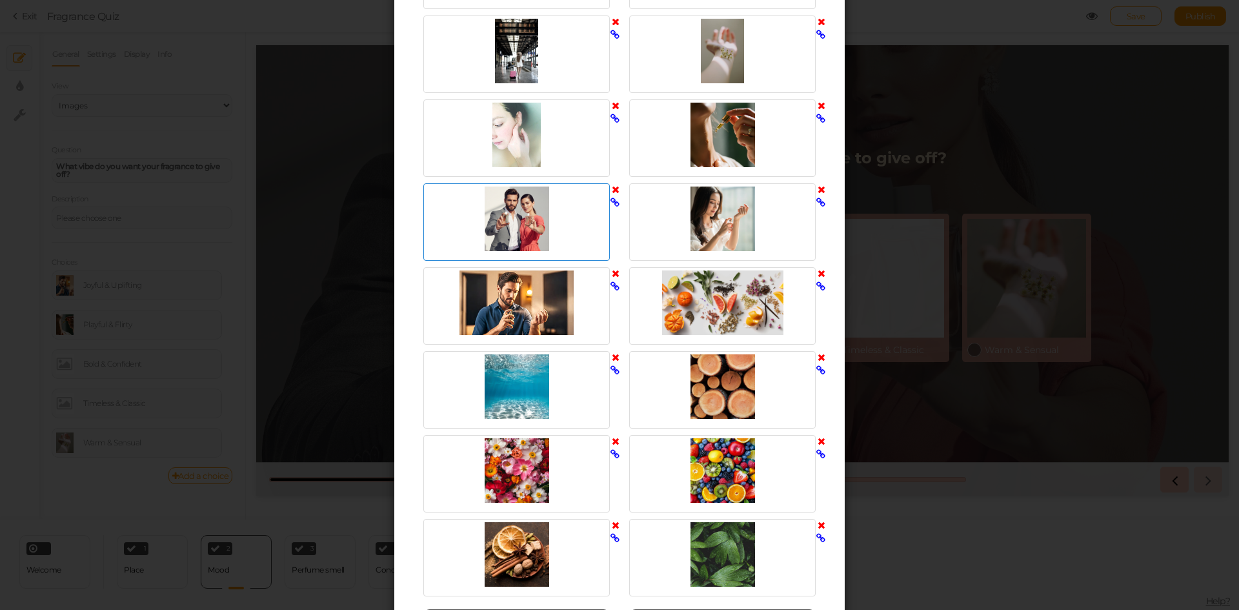
click at [507, 226] on div at bounding box center [517, 219] width 180 height 65
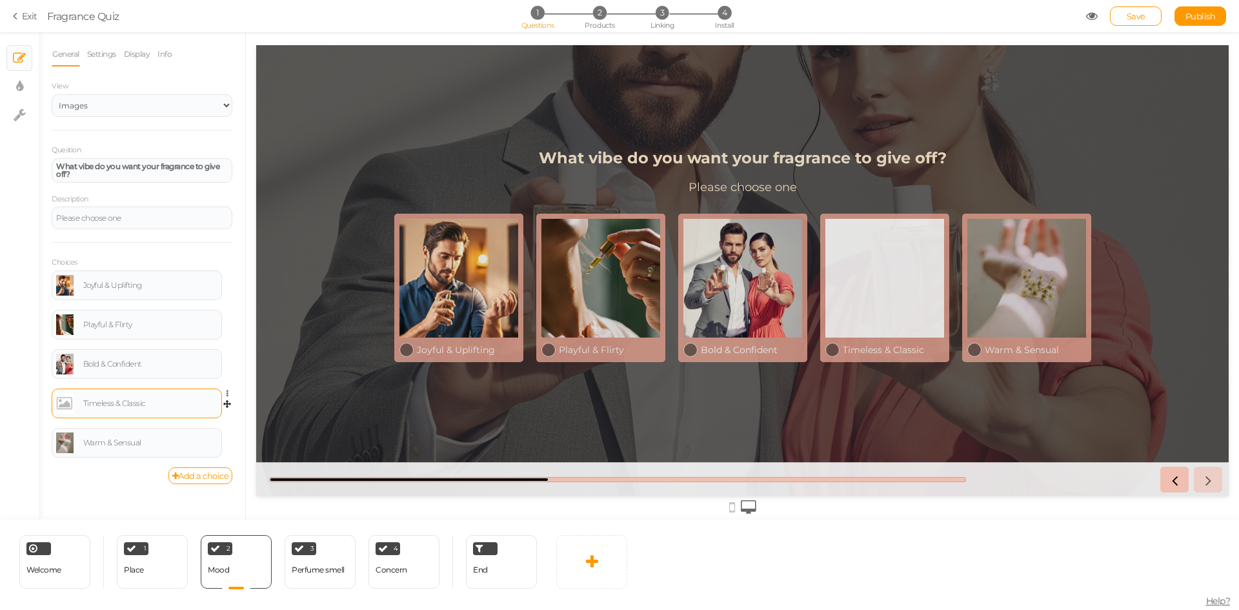
click at [65, 409] on link at bounding box center [64, 403] width 17 height 21
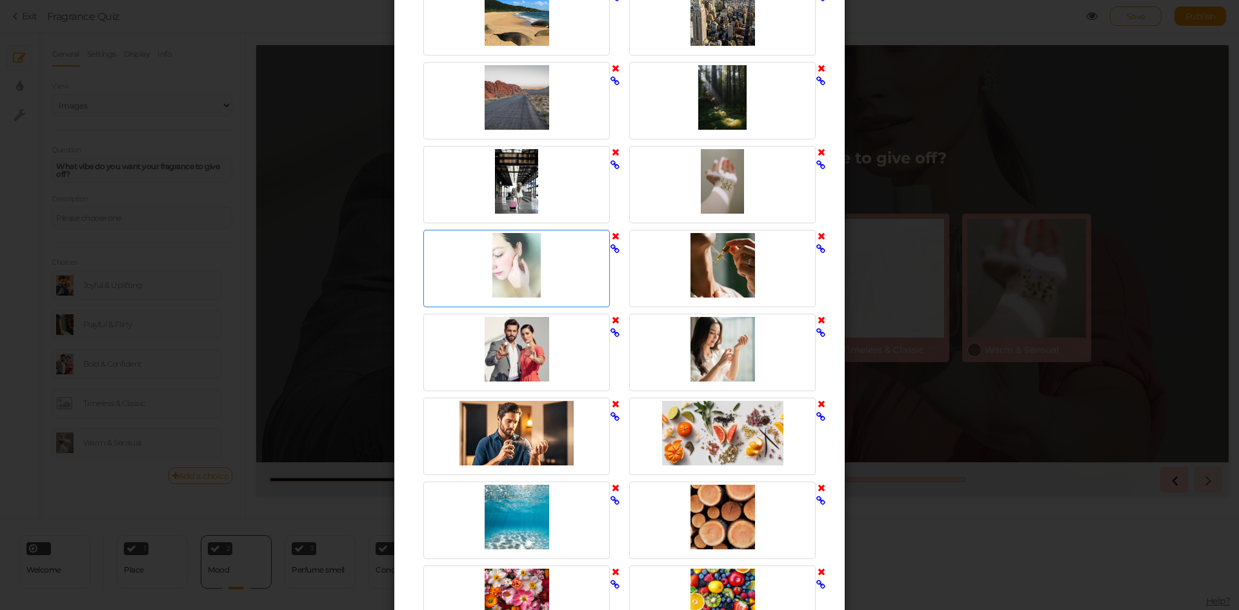
scroll to position [129, 0]
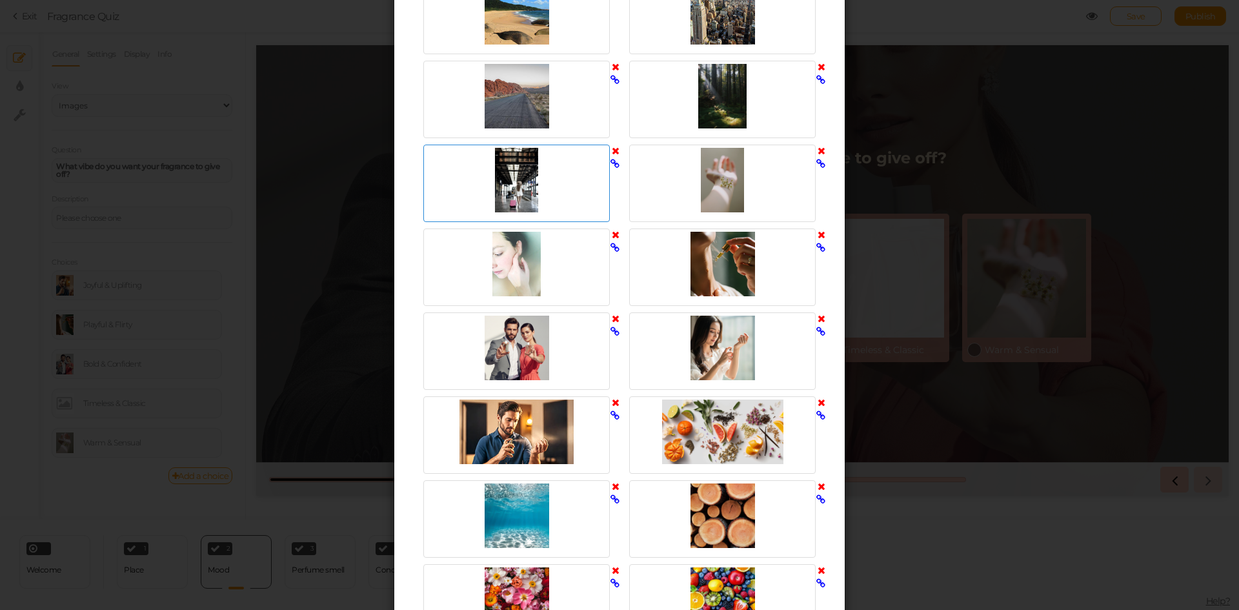
click at [511, 181] on div at bounding box center [517, 180] width 180 height 65
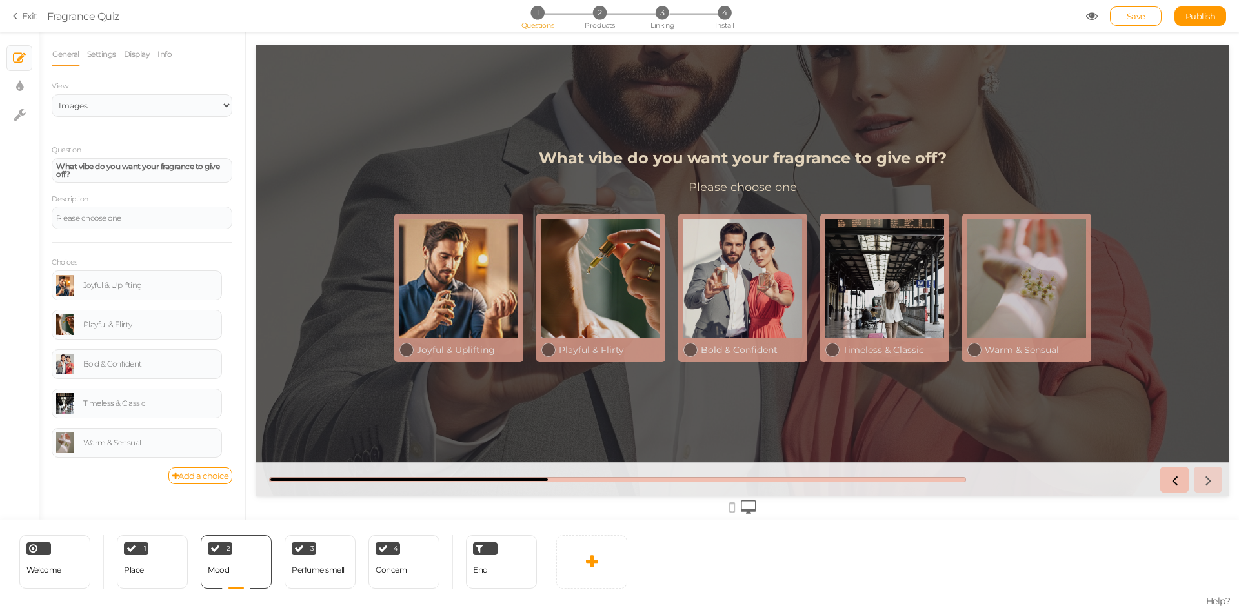
click at [1209, 6] on section "Exit Fragrance Quiz 1 Questions 2 Products 3 Linking 4 Install Save Publish Vie…" at bounding box center [619, 16] width 1239 height 32
click at [1214, 17] on span "Publish" at bounding box center [1201, 16] width 30 height 10
click at [331, 564] on div "Perfume smell" at bounding box center [318, 570] width 53 height 23
select select "2"
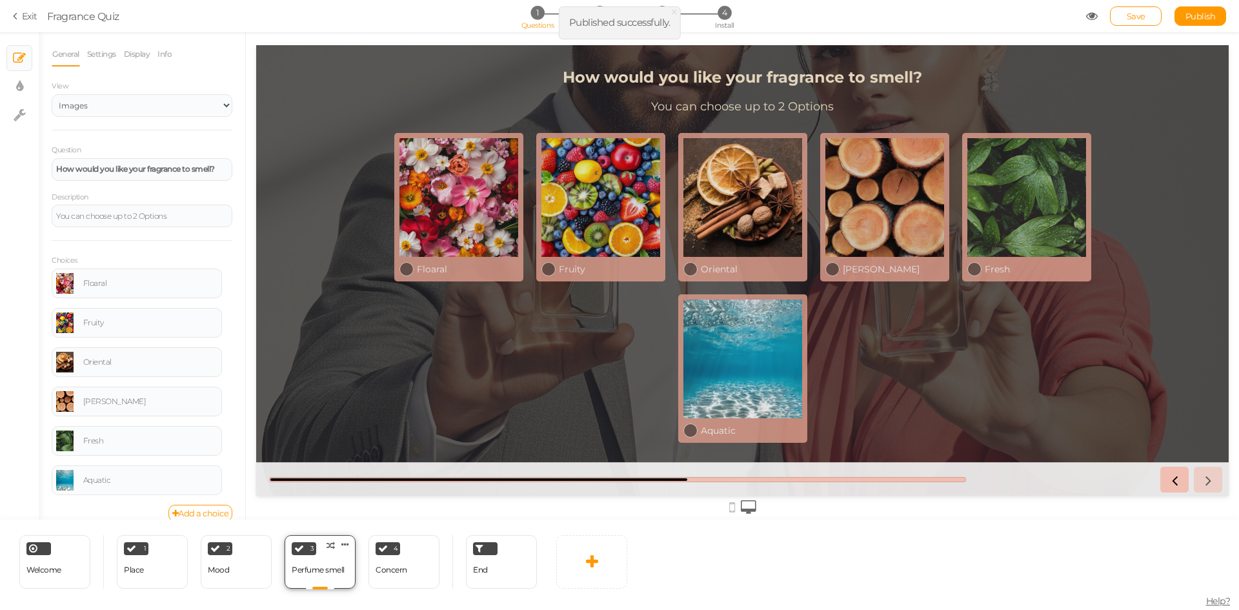
scroll to position [0, 0]
click at [385, 575] on div "Concern" at bounding box center [392, 570] width 32 height 23
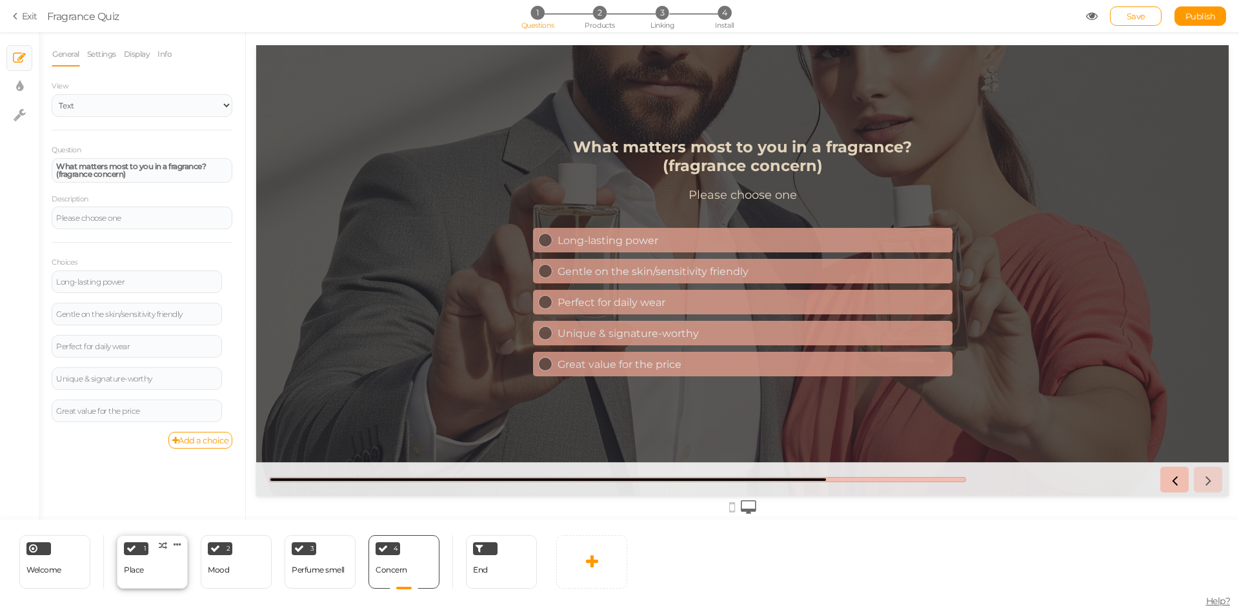
click at [155, 566] on div "1 Place × Define the conditions to show this slide. Clone Change type Delete" at bounding box center [152, 562] width 71 height 54
select select "2"
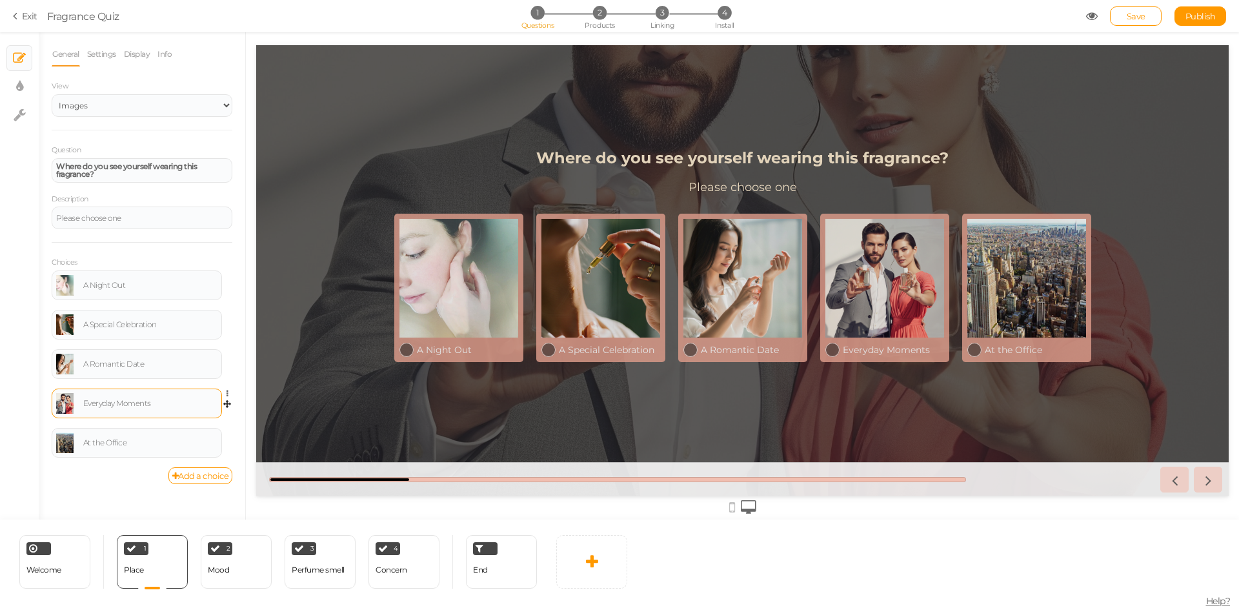
click at [63, 404] on link at bounding box center [64, 403] width 17 height 21
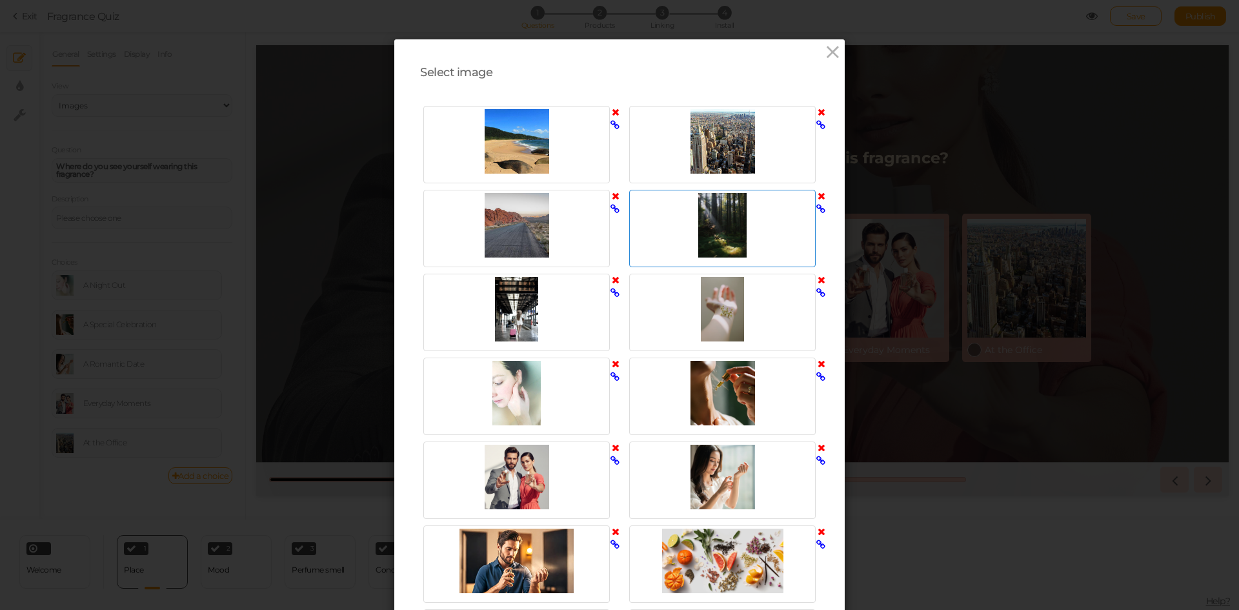
click at [729, 227] on div at bounding box center [723, 225] width 180 height 65
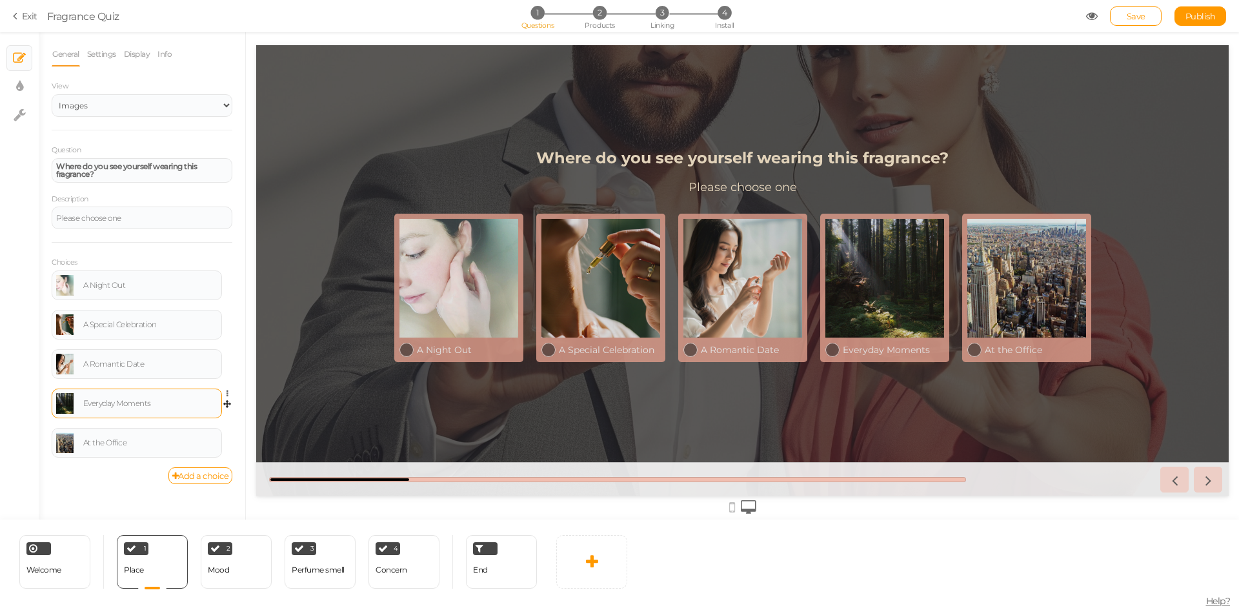
click at [62, 403] on link at bounding box center [64, 403] width 17 height 21
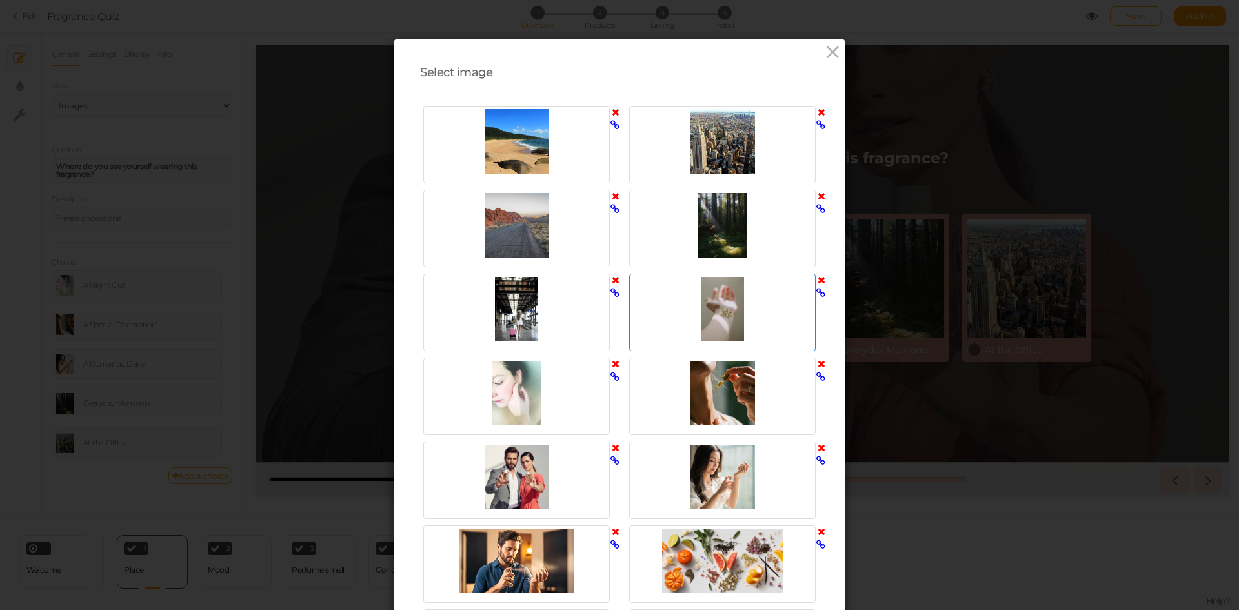
click at [726, 295] on div at bounding box center [723, 309] width 180 height 65
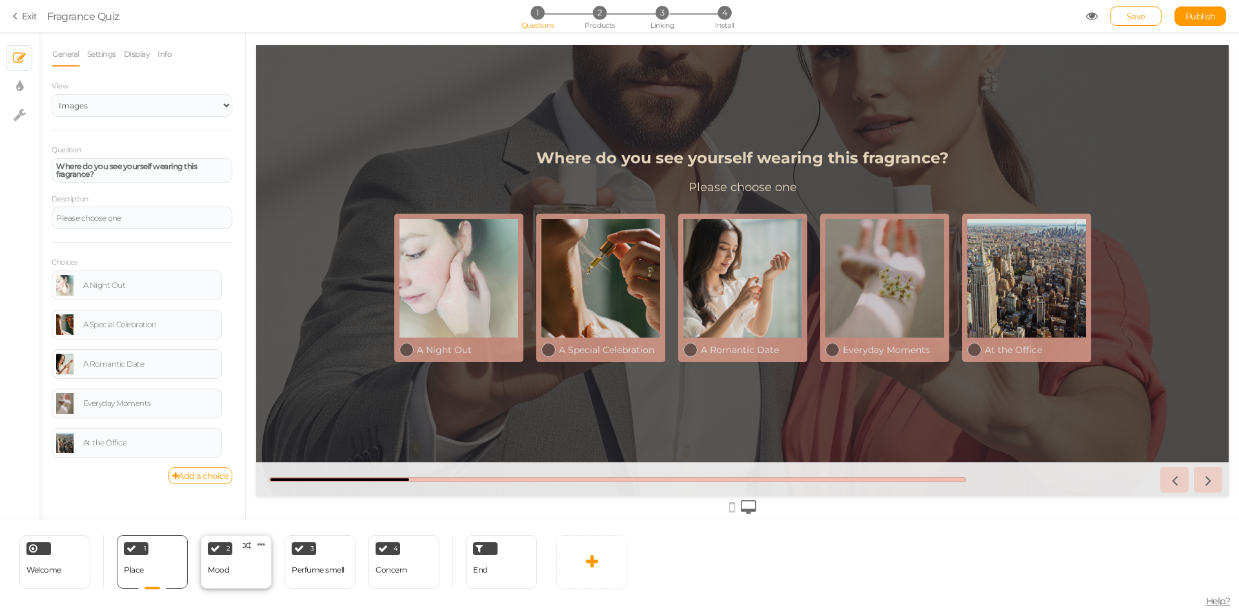
click at [244, 580] on div "2 Mood × Define the conditions to show this slide. Clone Change type Delete" at bounding box center [236, 562] width 71 height 54
select select "2"
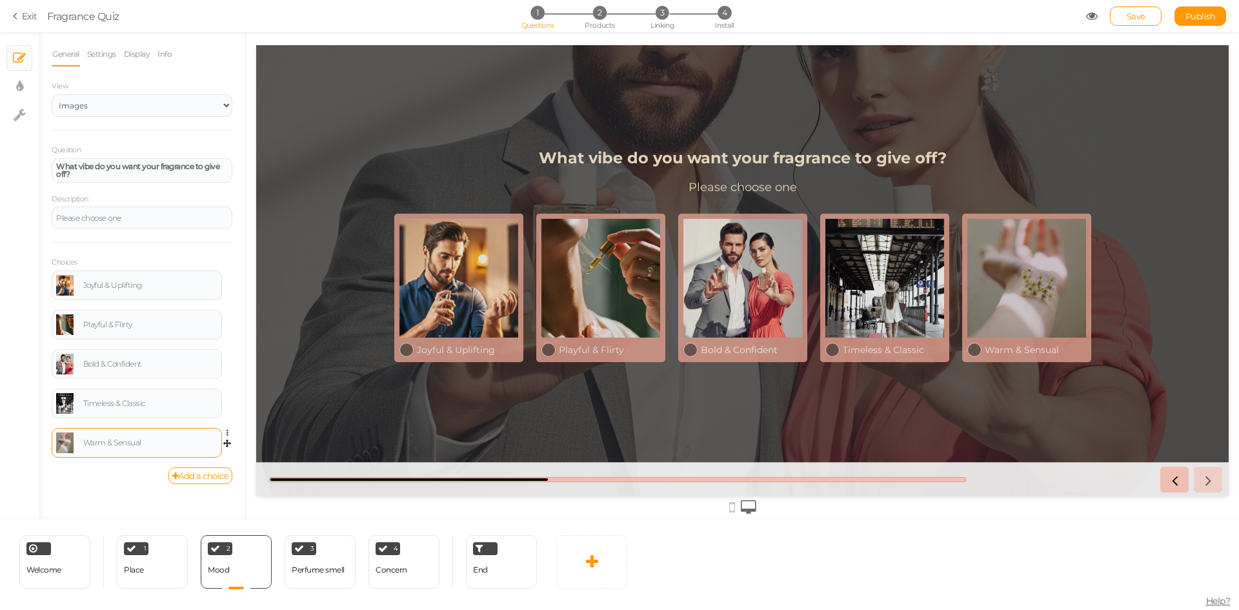
click at [64, 433] on link at bounding box center [64, 443] width 17 height 21
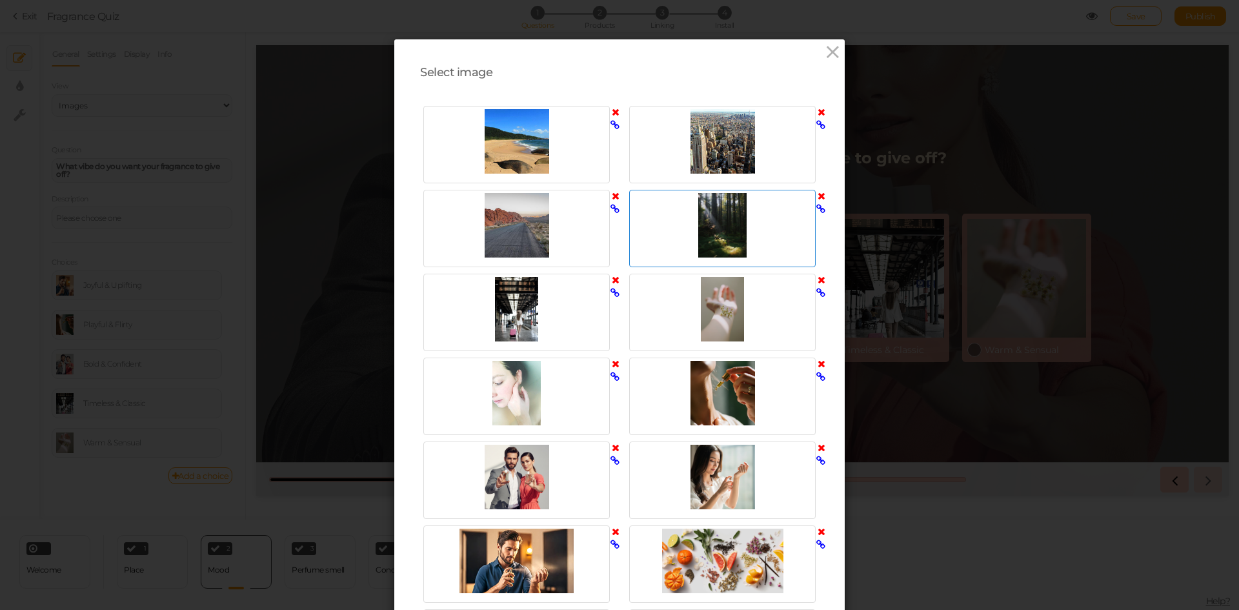
click at [709, 222] on div at bounding box center [723, 225] width 180 height 65
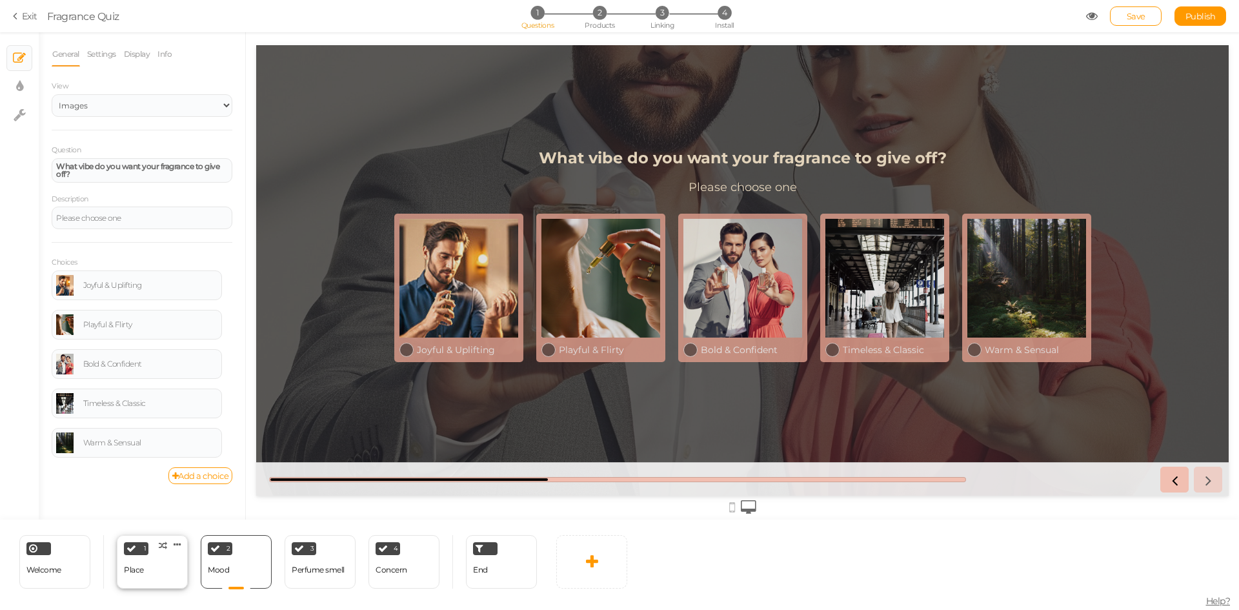
click at [160, 564] on div "1 Place × Define the conditions to show this slide. Clone Change type Delete" at bounding box center [152, 562] width 71 height 54
select select "2"
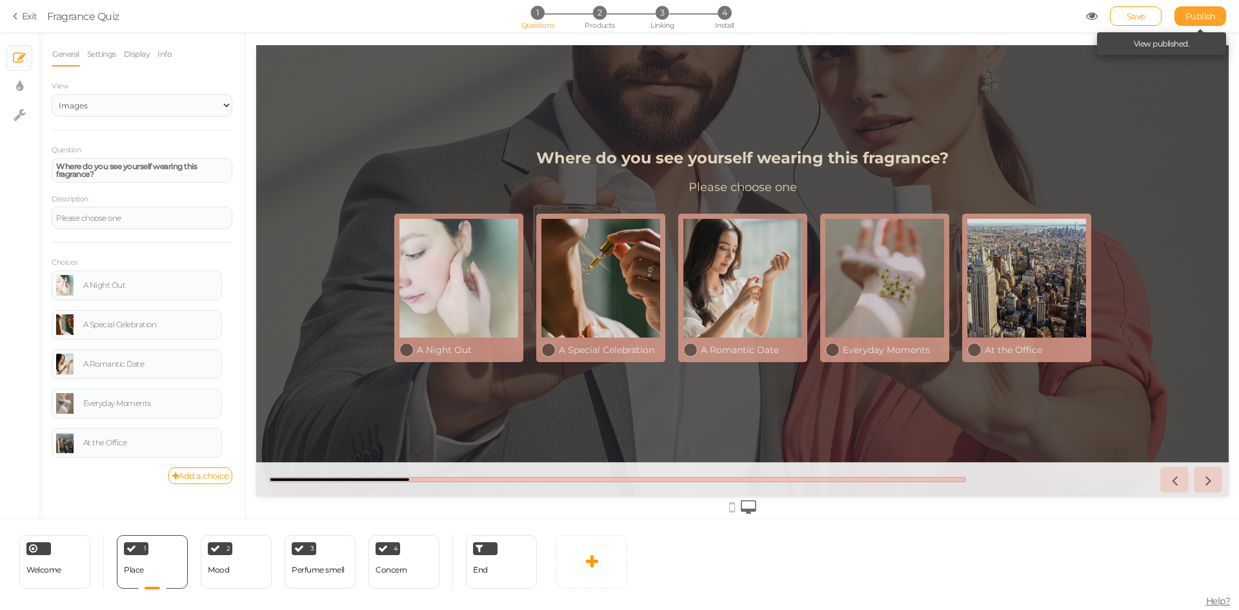
click at [1211, 7] on link "Publish" at bounding box center [1201, 15] width 52 height 19
click at [239, 564] on div "2 Mood × Define the conditions to show this slide. Clone Change type Delete" at bounding box center [236, 562] width 71 height 54
select select "2"
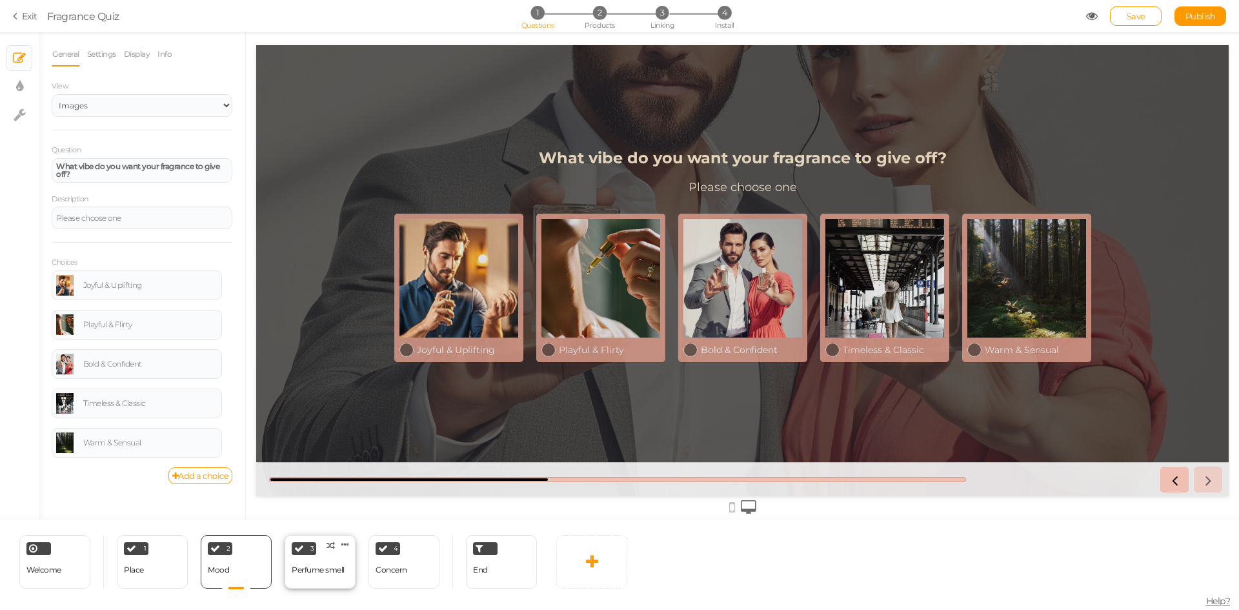
click at [343, 574] on div "Perfume smell" at bounding box center [318, 569] width 53 height 9
select select "2"
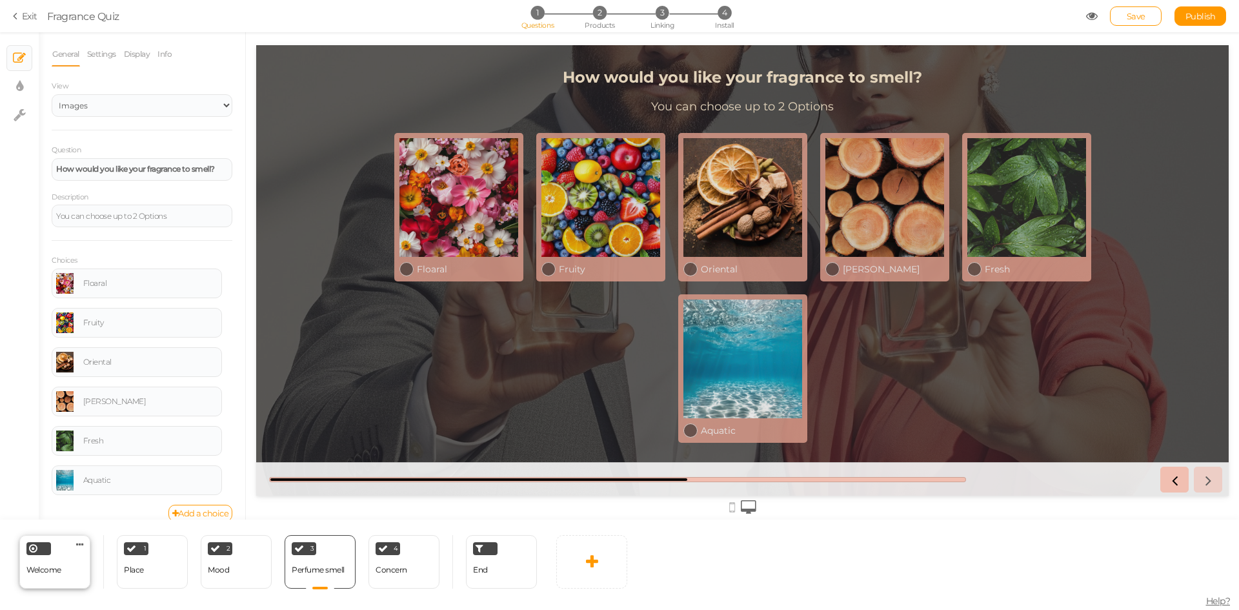
click at [48, 577] on div "Welcome" at bounding box center [43, 570] width 35 height 23
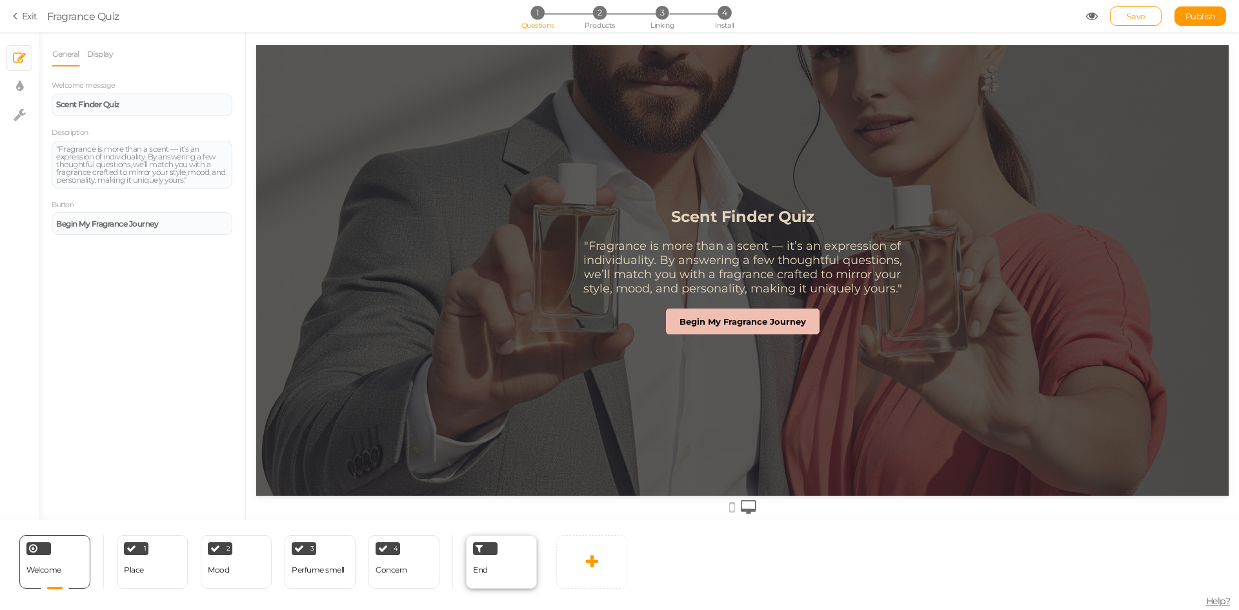
click at [471, 566] on div "End" at bounding box center [501, 562] width 71 height 54
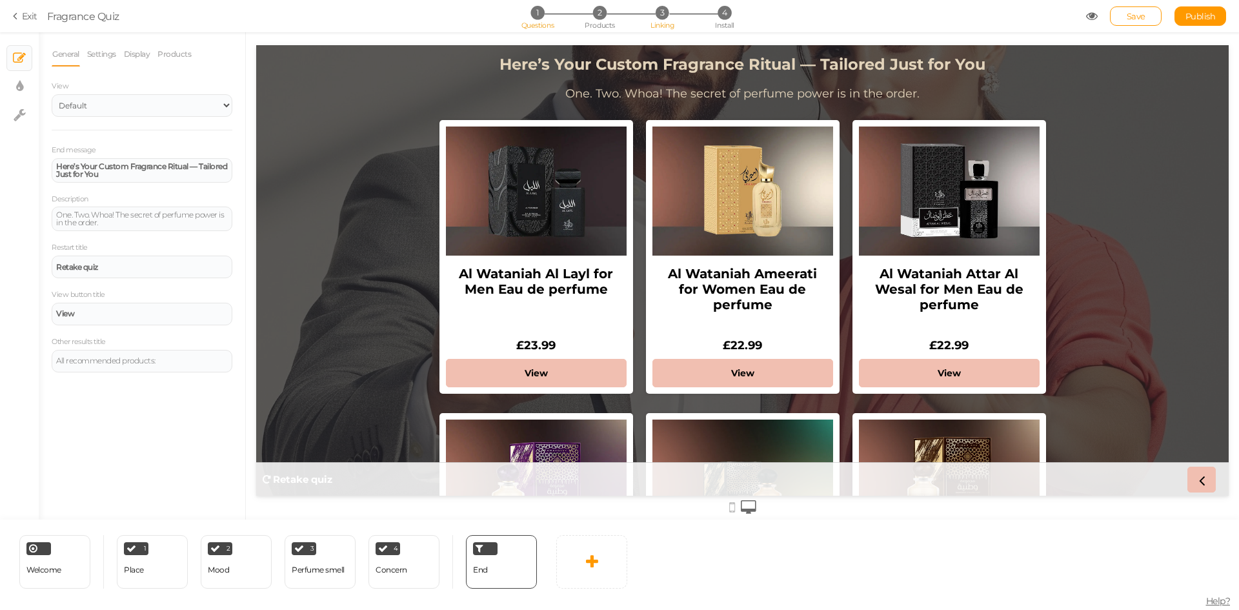
click at [659, 23] on span "Linking" at bounding box center [662, 25] width 23 height 9
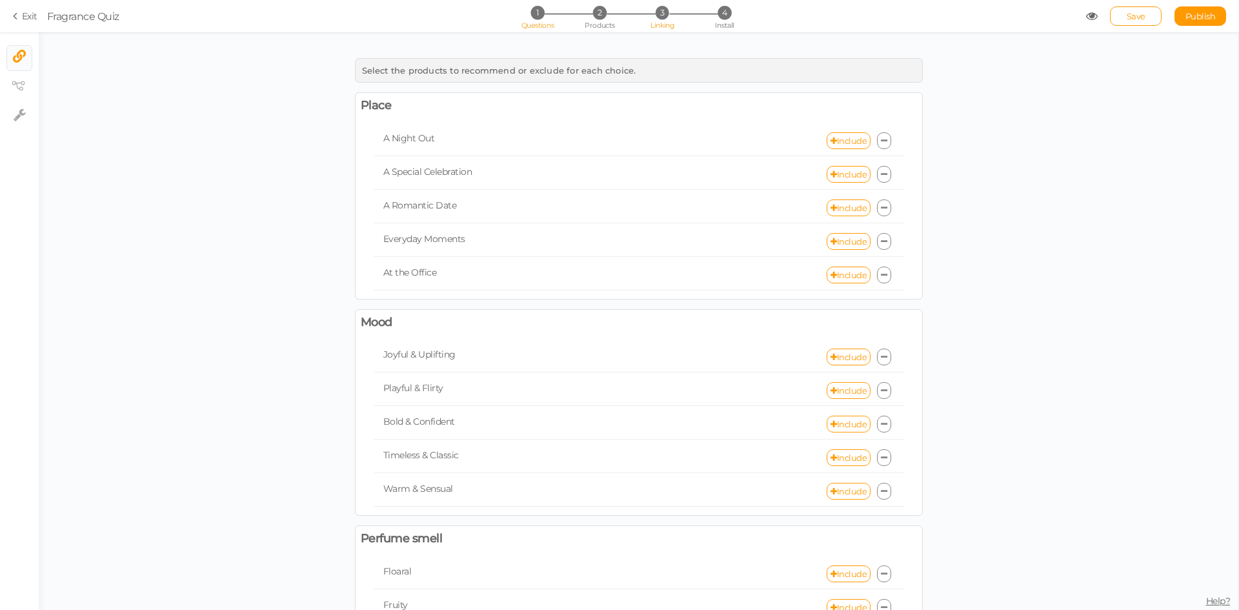
click at [540, 16] on span "1" at bounding box center [538, 13] width 14 height 14
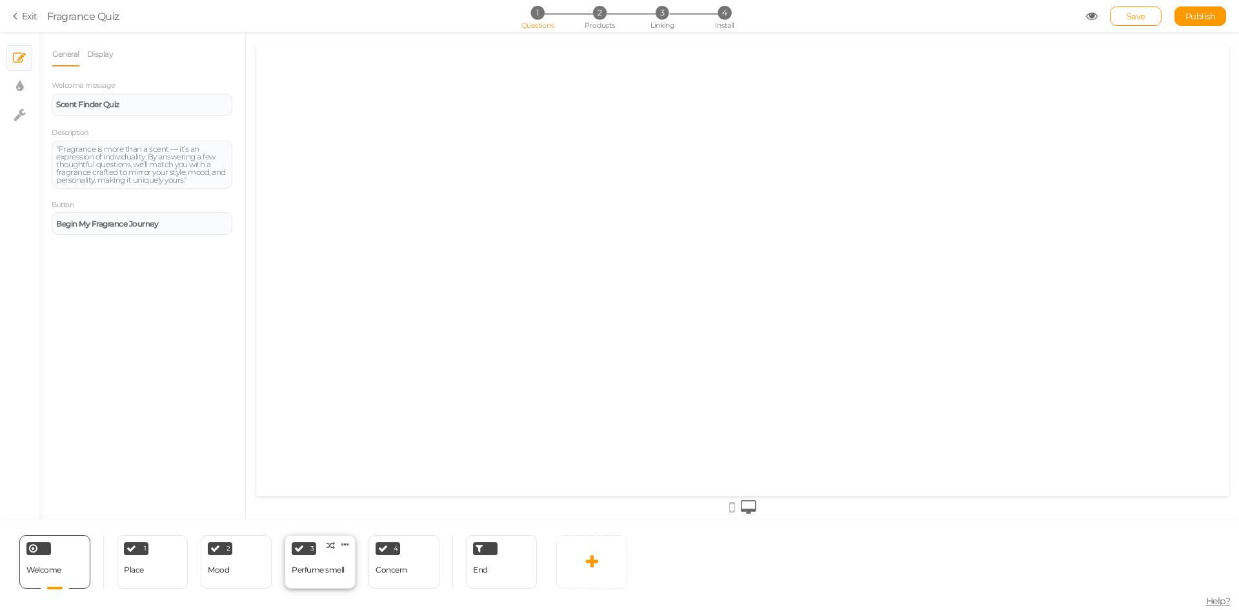
click at [311, 570] on div "Perfume smell" at bounding box center [318, 569] width 53 height 9
select select "2"
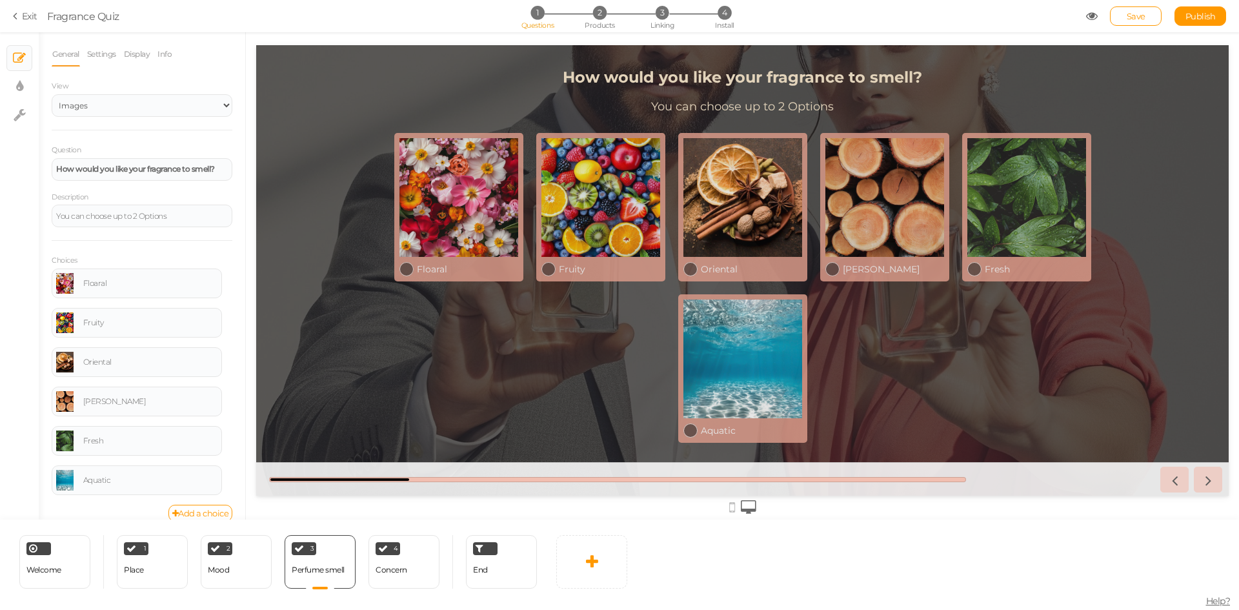
click at [666, 40] on div at bounding box center [742, 275] width 993 height 487
click at [666, 30] on section "Exit Fragrance Quiz 1 Questions 2 Products 3 Linking 4 Install Save Publish Vie…" at bounding box center [619, 16] width 1239 height 32
click at [659, 18] on span "3" at bounding box center [663, 13] width 14 height 14
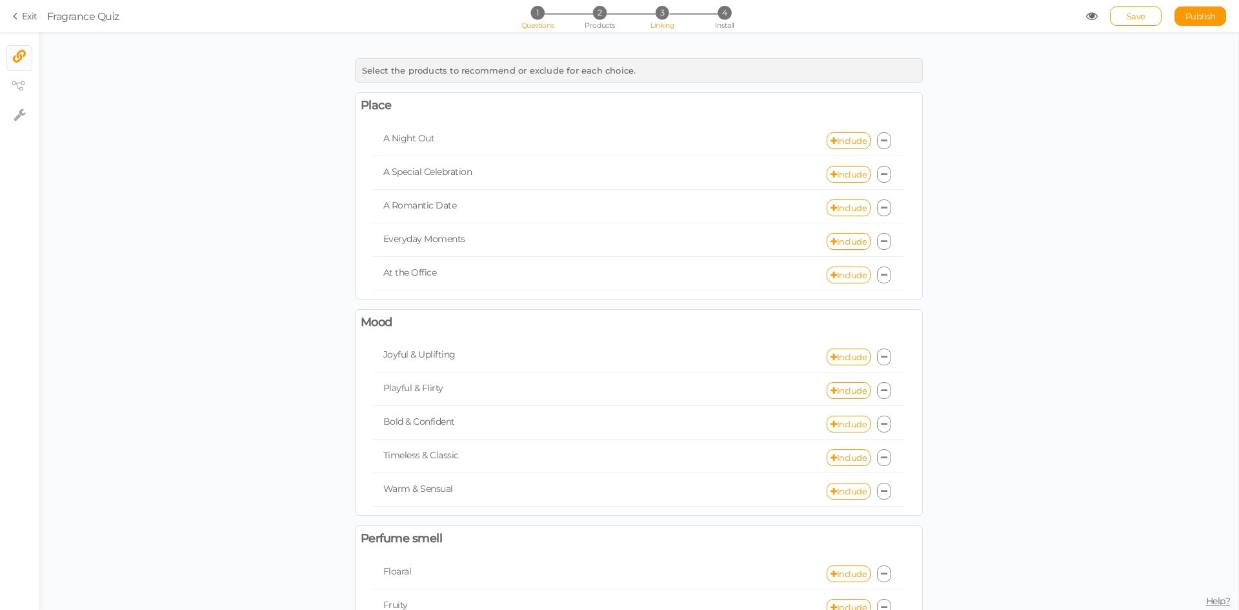
click at [542, 23] on span "Questions" at bounding box center [538, 25] width 33 height 9
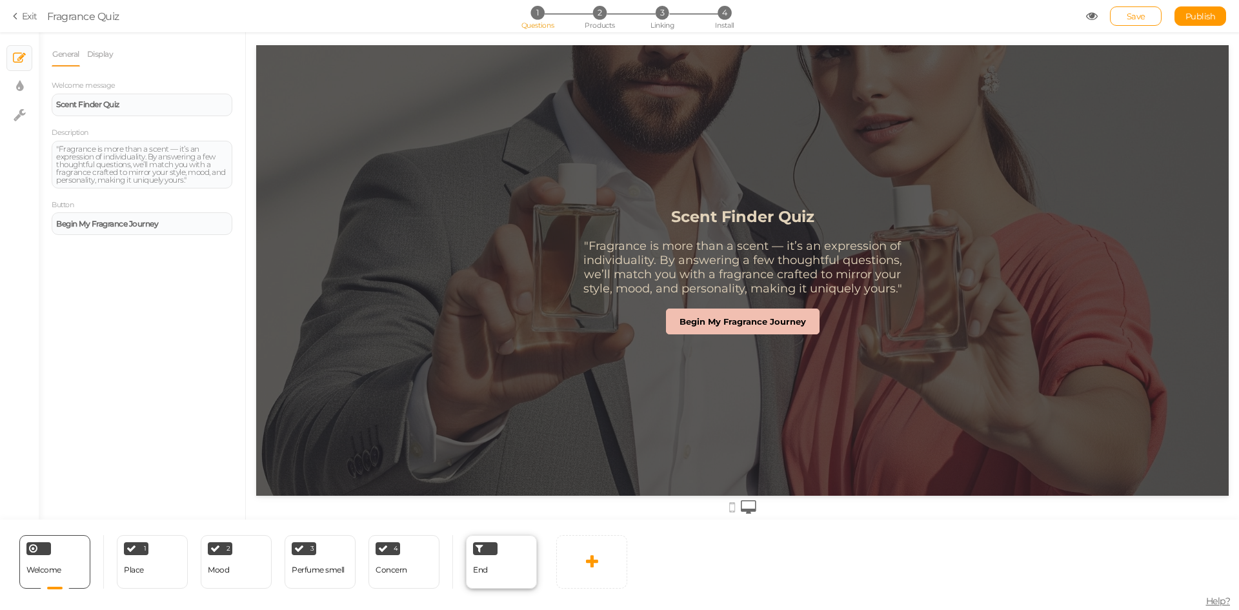
click at [513, 572] on div "End" at bounding box center [501, 562] width 71 height 54
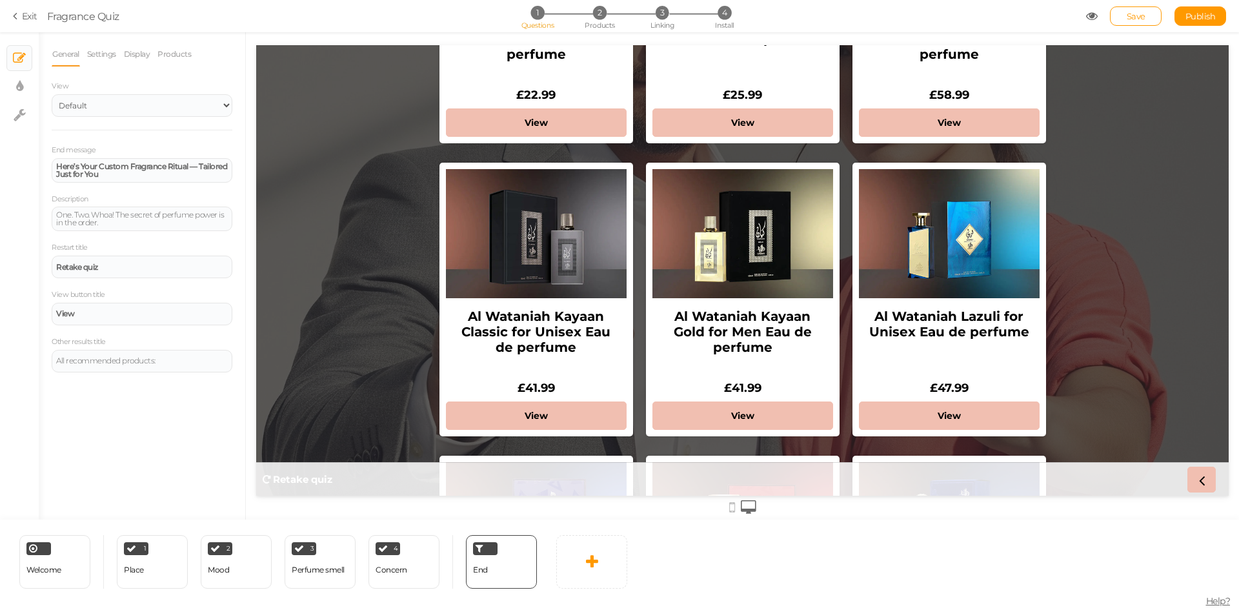
scroll to position [1743, 0]
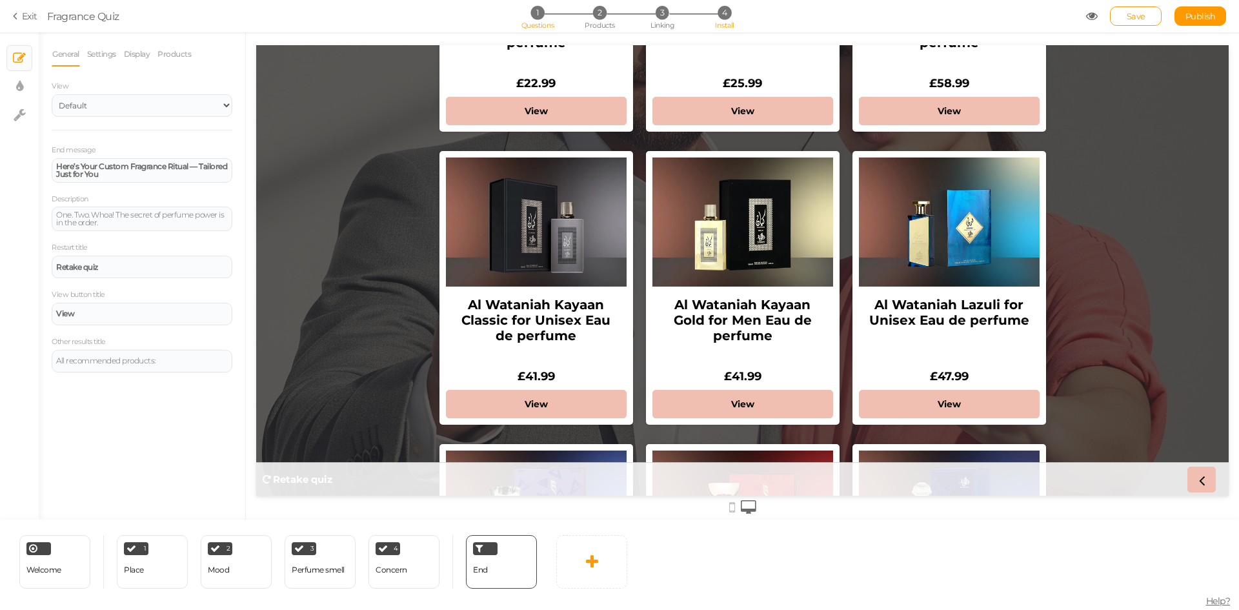
click at [717, 30] on span "Install" at bounding box center [724, 25] width 19 height 9
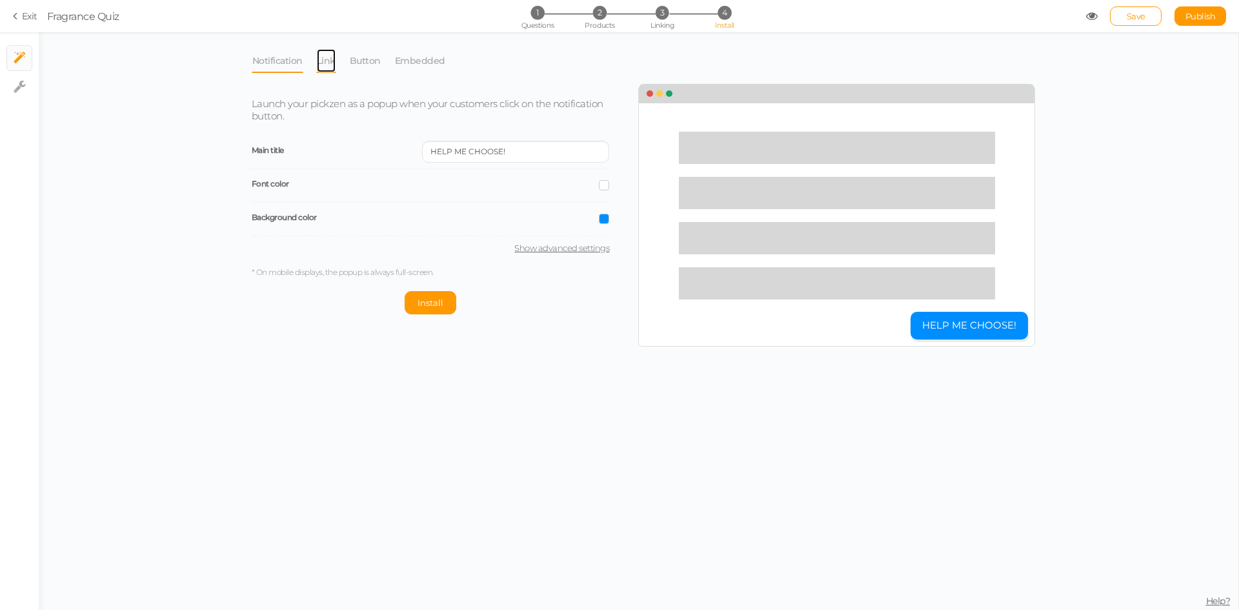
click at [327, 62] on link "Link" at bounding box center [326, 60] width 20 height 25
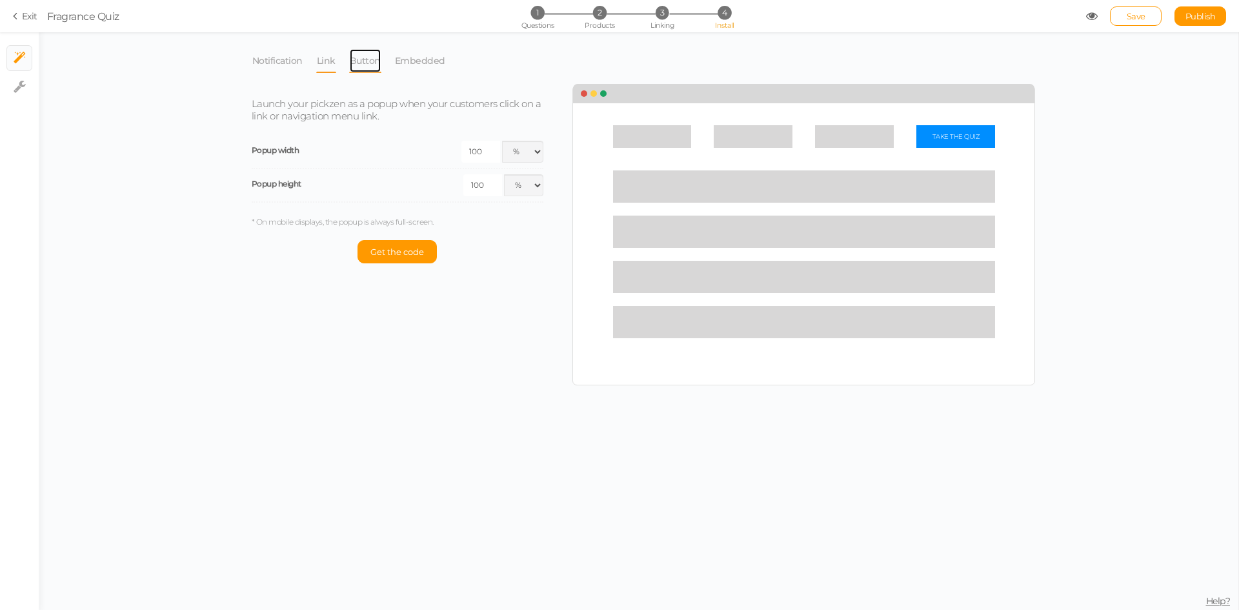
click at [357, 69] on link "Button" at bounding box center [365, 60] width 32 height 25
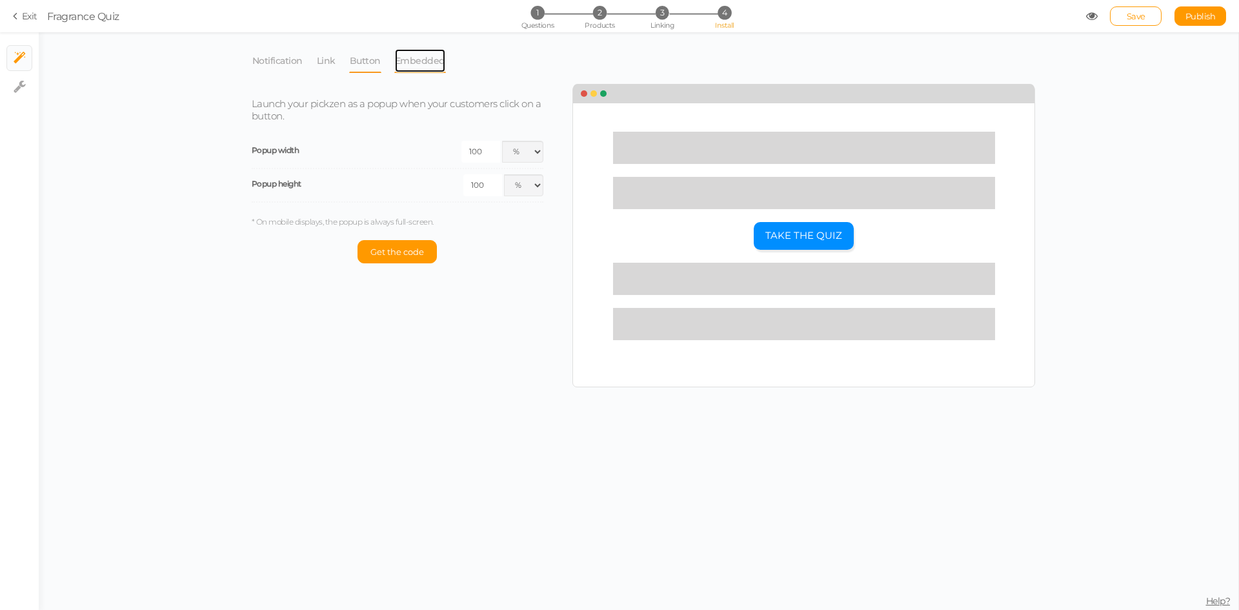
click at [407, 69] on link "Embedded" at bounding box center [420, 60] width 52 height 25
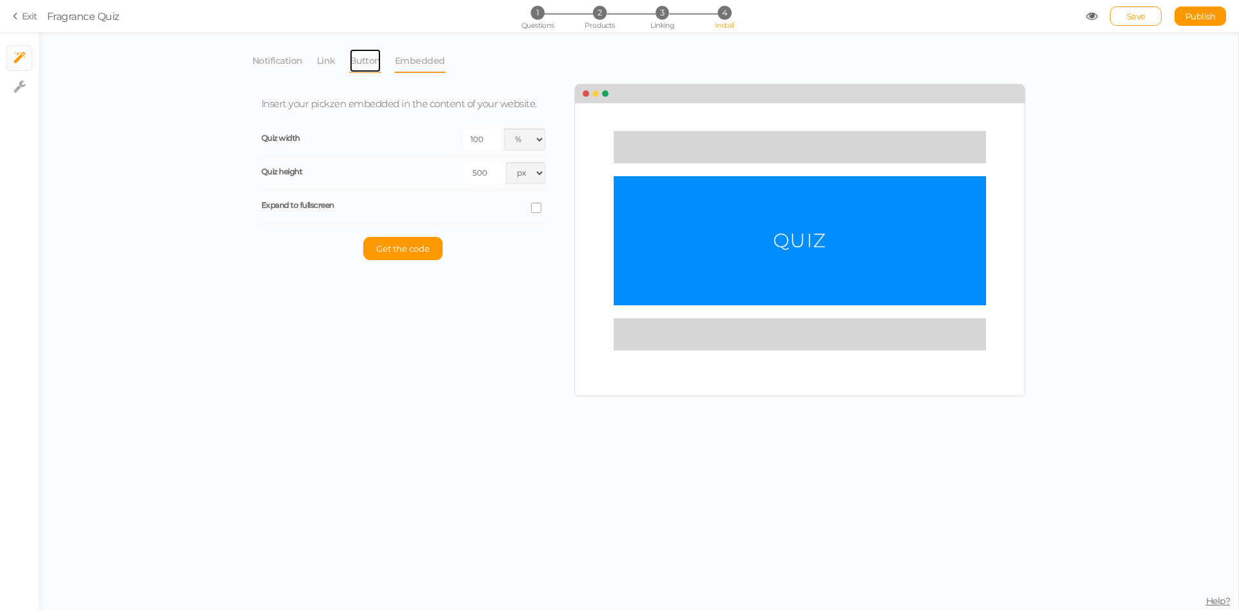
click at [369, 66] on link "Button" at bounding box center [365, 60] width 32 height 25
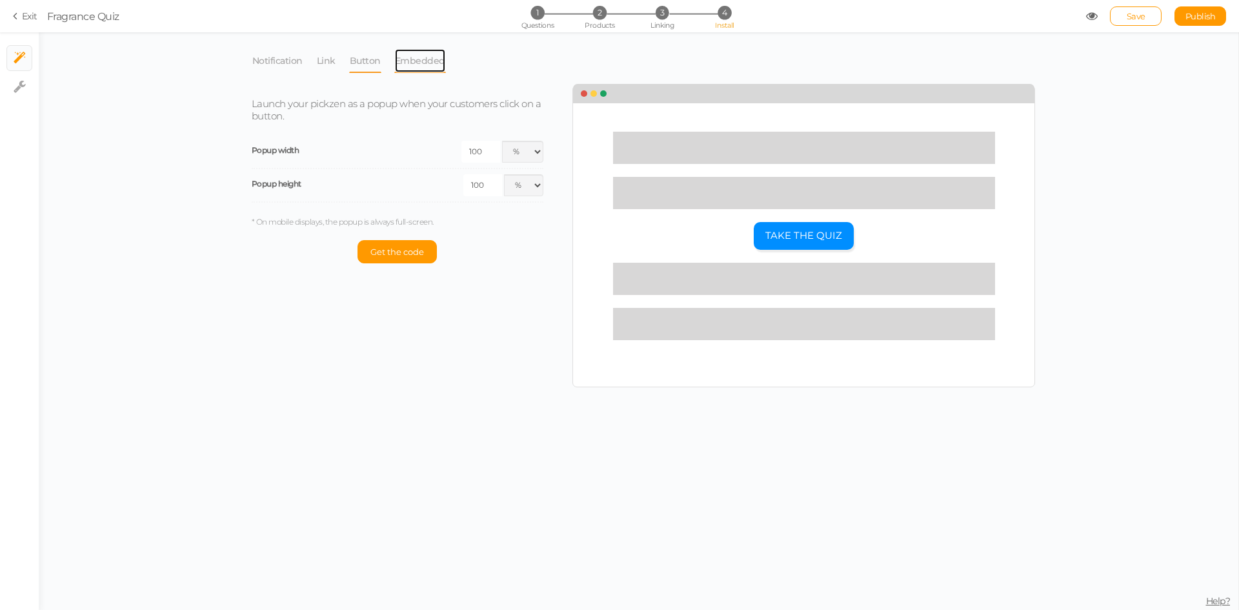
click at [424, 63] on link "Embedded" at bounding box center [420, 60] width 52 height 25
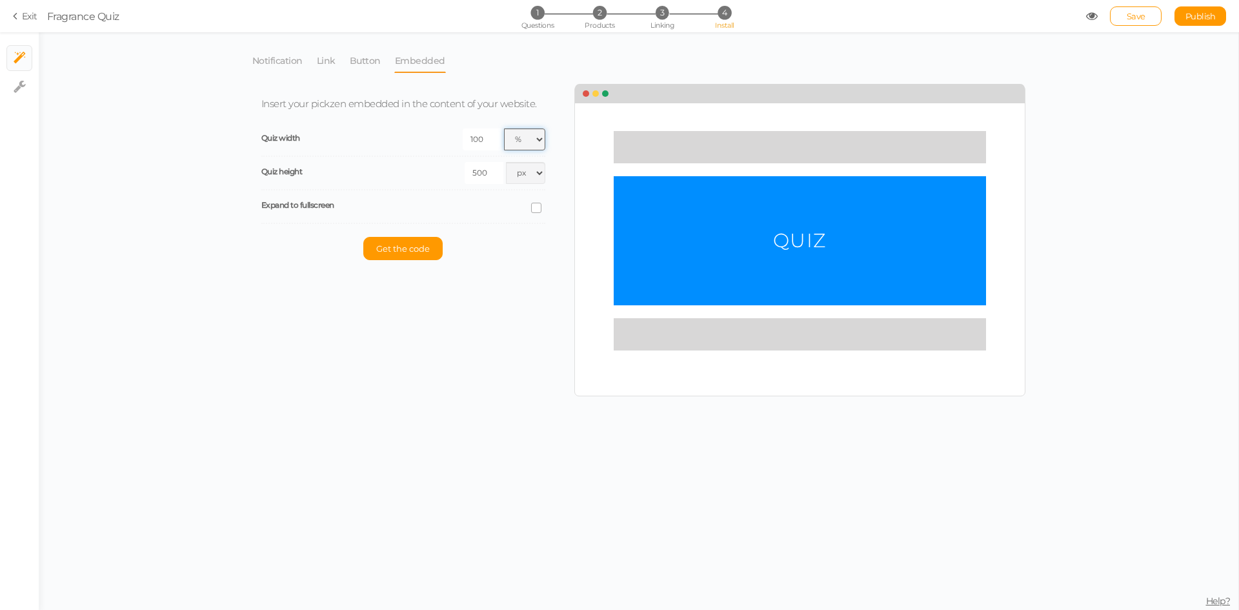
click at [531, 141] on select "px % vw" at bounding box center [524, 139] width 41 height 22
click at [504, 128] on select "px % vw" at bounding box center [524, 139] width 41 height 22
drag, startPoint x: 531, startPoint y: 134, endPoint x: 531, endPoint y: 145, distance: 11.0
click at [531, 134] on select "px % vw" at bounding box center [524, 139] width 41 height 22
click at [504, 128] on select "px % vw" at bounding box center [524, 139] width 41 height 22
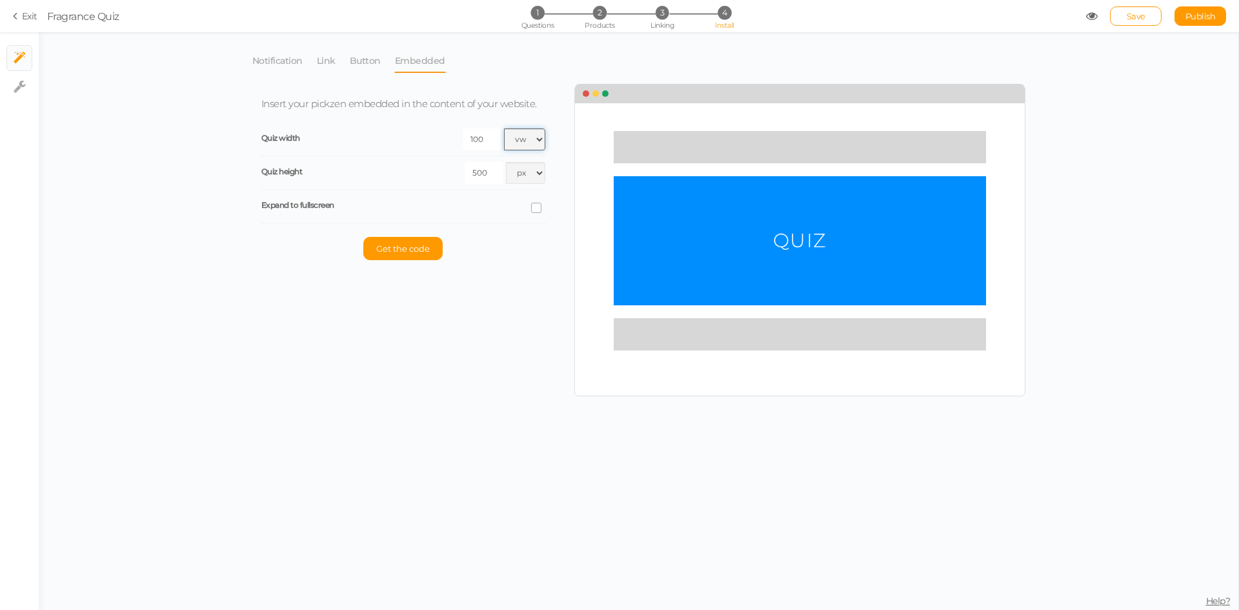
click at [524, 144] on select "px % vw" at bounding box center [524, 139] width 41 height 22
select select "pct"
click at [504, 128] on select "px % vw" at bounding box center [524, 139] width 41 height 22
click at [480, 141] on input "100" at bounding box center [482, 139] width 39 height 22
click at [492, 287] on div "Notification Link Button Embedded Launch your pickzen as a popup when your cust…" at bounding box center [638, 222] width 787 height 361
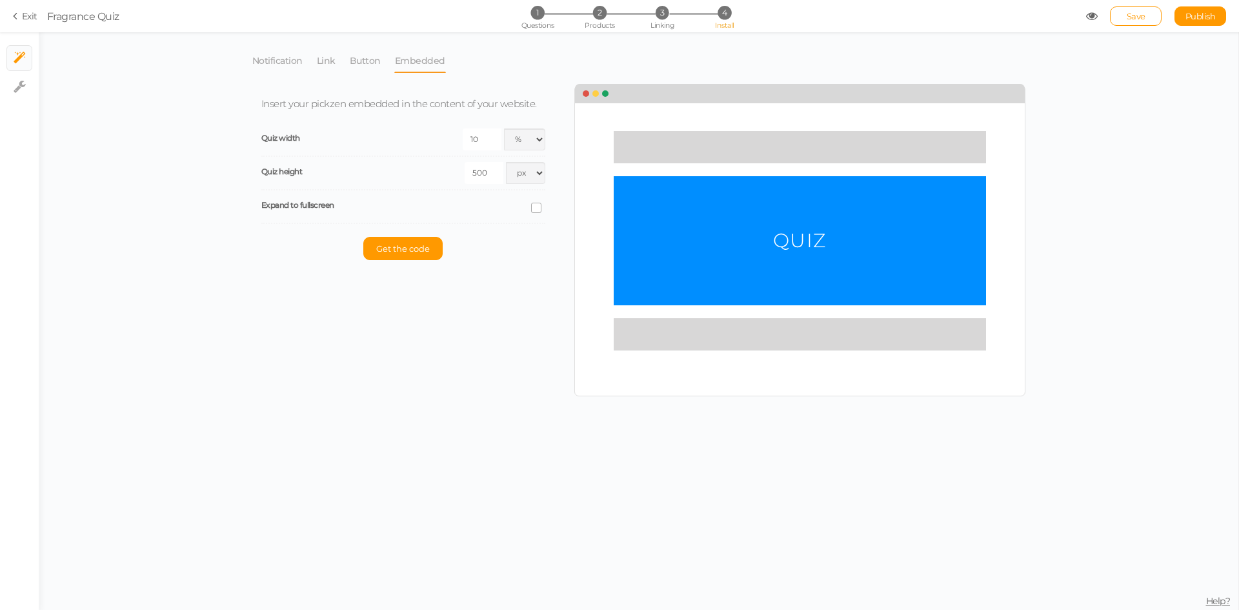
click at [478, 147] on input "10" at bounding box center [482, 139] width 39 height 22
click at [481, 139] on input "10" at bounding box center [482, 139] width 39 height 22
type input "100"
click at [491, 314] on div "Notification Link Button Embedded Launch your pickzen as a popup when your cust…" at bounding box center [638, 222] width 787 height 361
click at [528, 25] on span "Questions" at bounding box center [538, 25] width 33 height 9
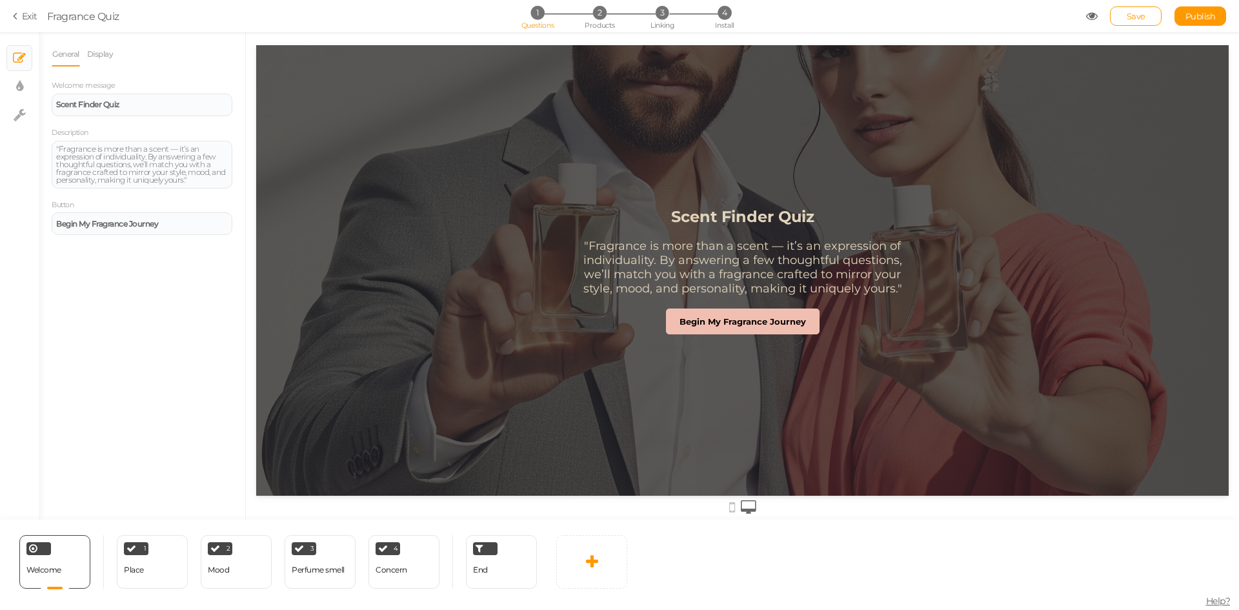
scroll to position [0, 0]
click at [522, 573] on div "End" at bounding box center [501, 562] width 71 height 54
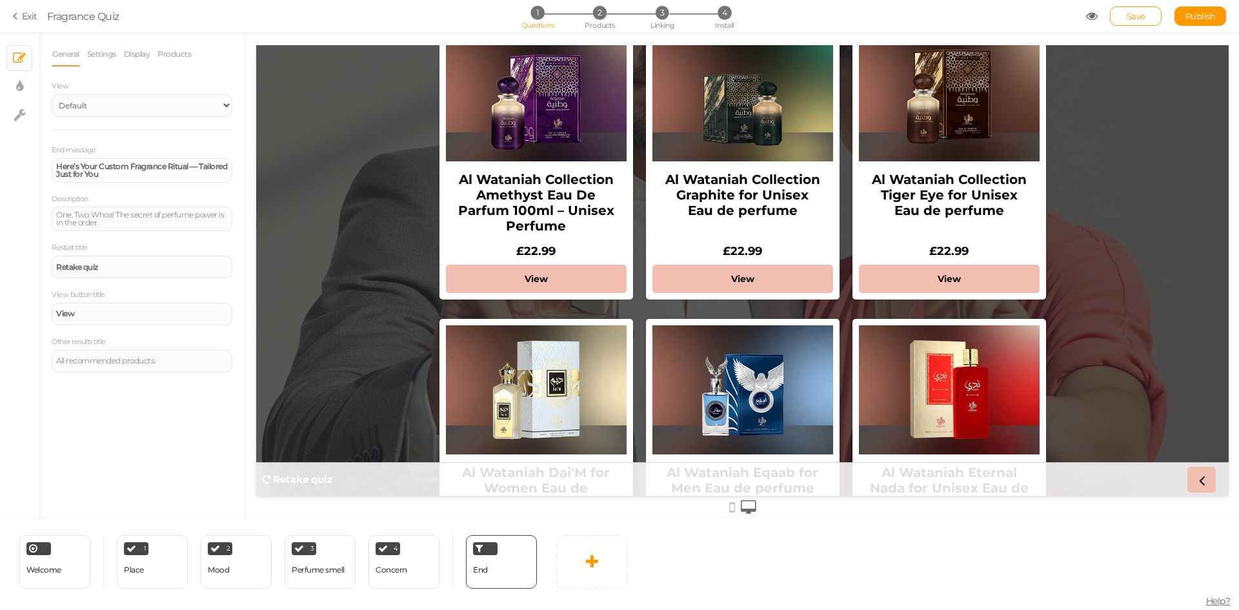
scroll to position [452, 0]
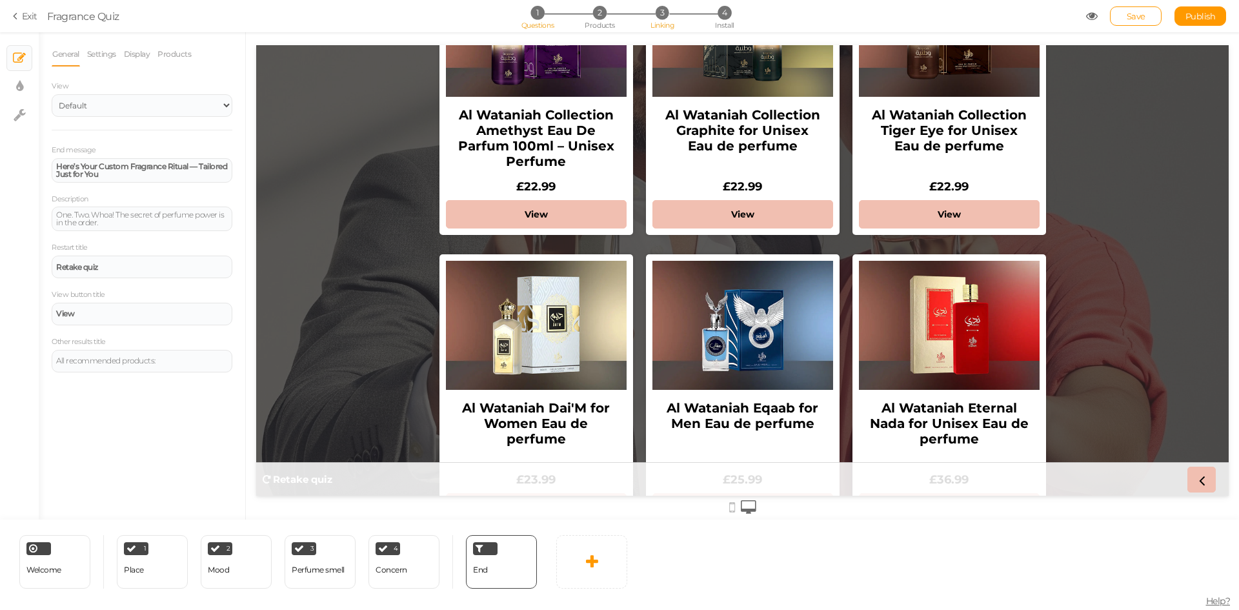
click at [667, 25] on span "Linking" at bounding box center [662, 25] width 23 height 9
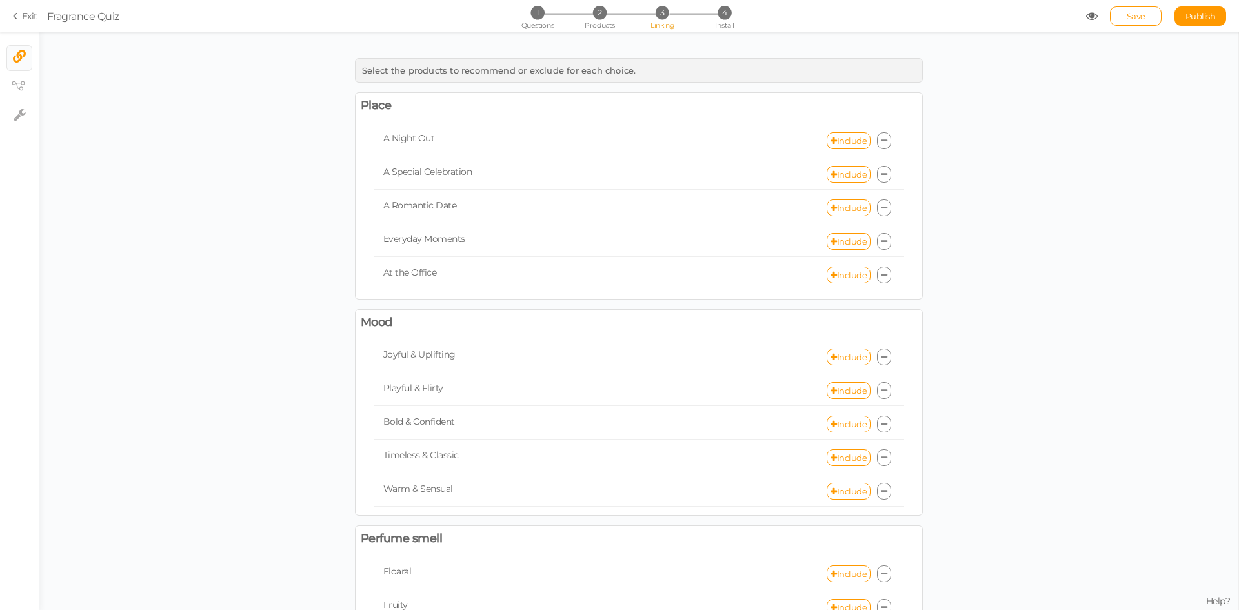
drag, startPoint x: 912, startPoint y: 305, endPoint x: 935, endPoint y: 305, distance: 23.2
click at [930, 305] on div "Select the products to recommend or exclude for each choice. Place A Night Out …" at bounding box center [639, 534] width 1200 height 964
drag, startPoint x: 935, startPoint y: 305, endPoint x: 942, endPoint y: 307, distance: 6.7
click at [937, 305] on div "Select the products to recommend or exclude for each choice. Place A Night Out …" at bounding box center [639, 534] width 1200 height 964
click at [943, 307] on div "Select the products to recommend or exclude for each choice. Place A Night Out …" at bounding box center [639, 534] width 1200 height 964
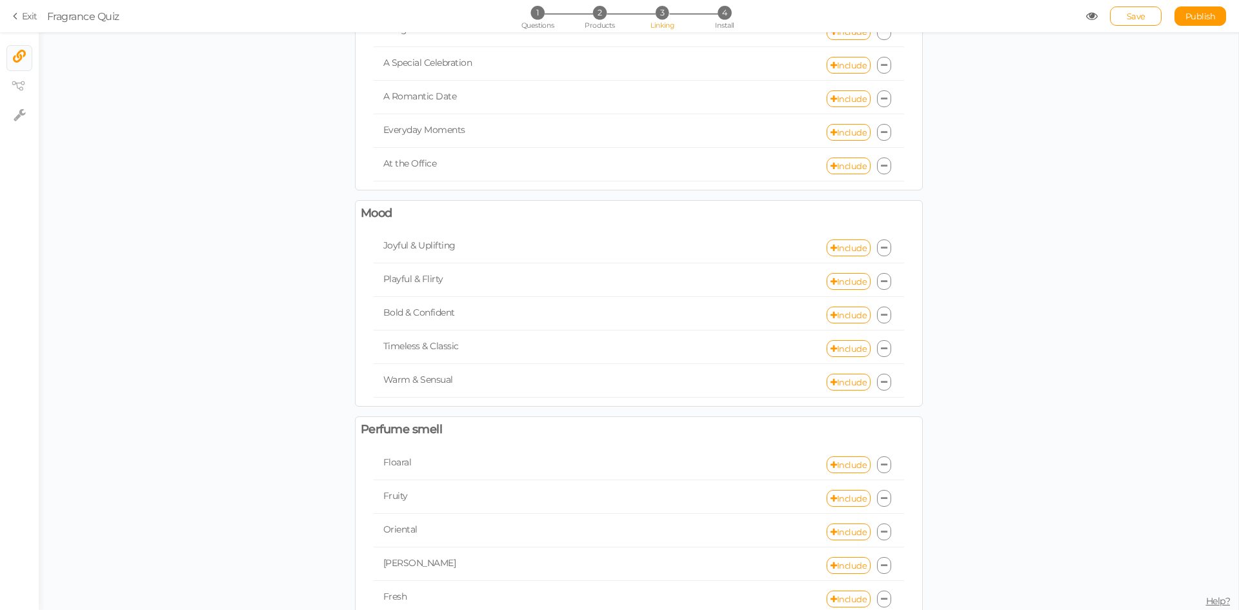
scroll to position [194, 0]
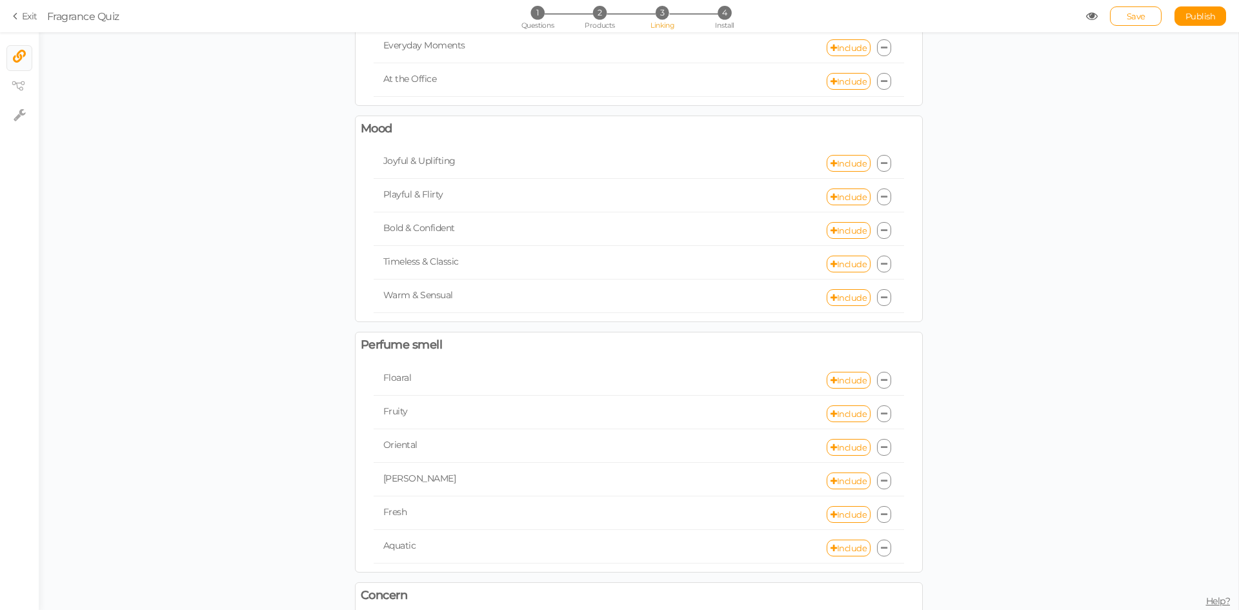
click at [618, 325] on div "Select the products to recommend or exclude for each choice. Place A Night Out …" at bounding box center [639, 340] width 581 height 964
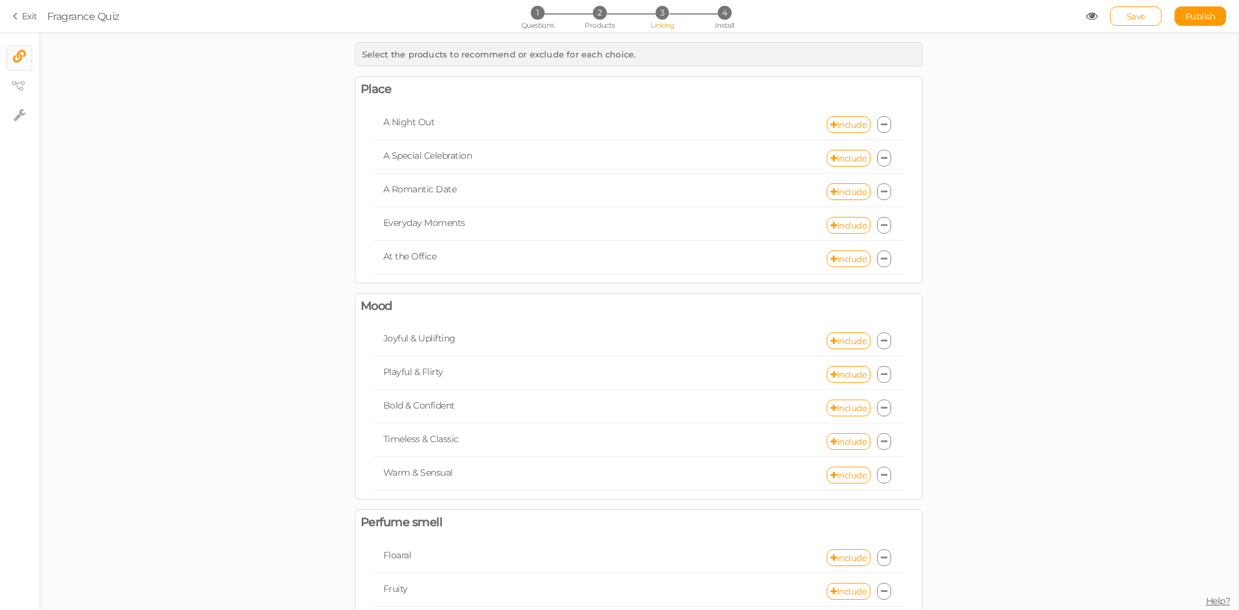
scroll to position [0, 0]
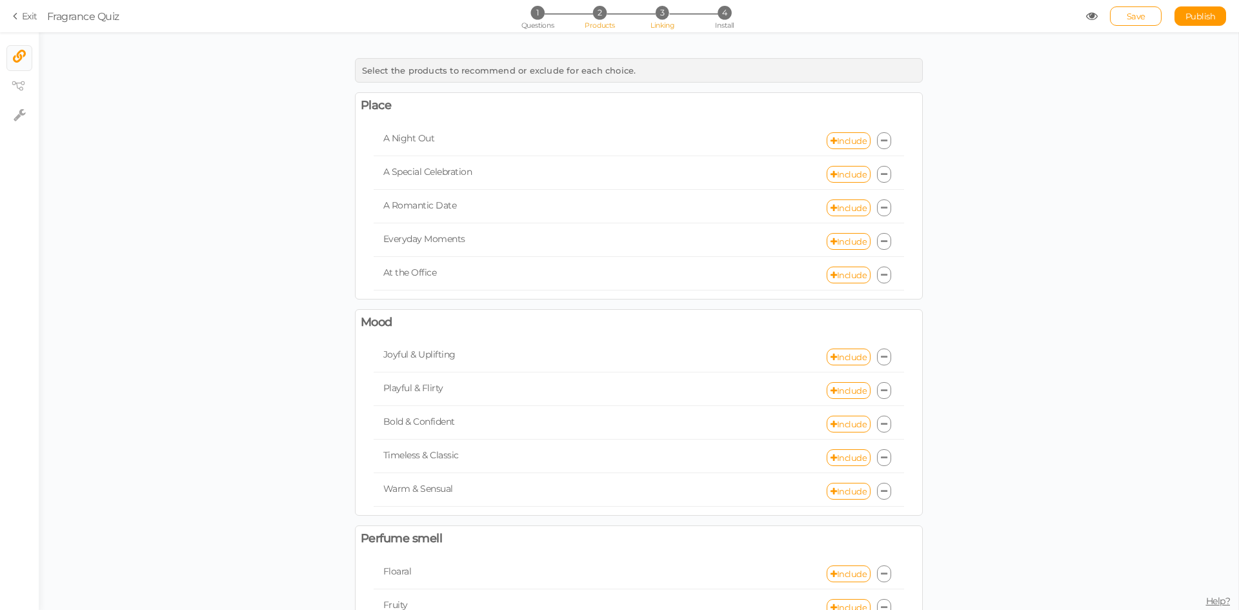
click at [600, 17] on span "2" at bounding box center [600, 13] width 14 height 14
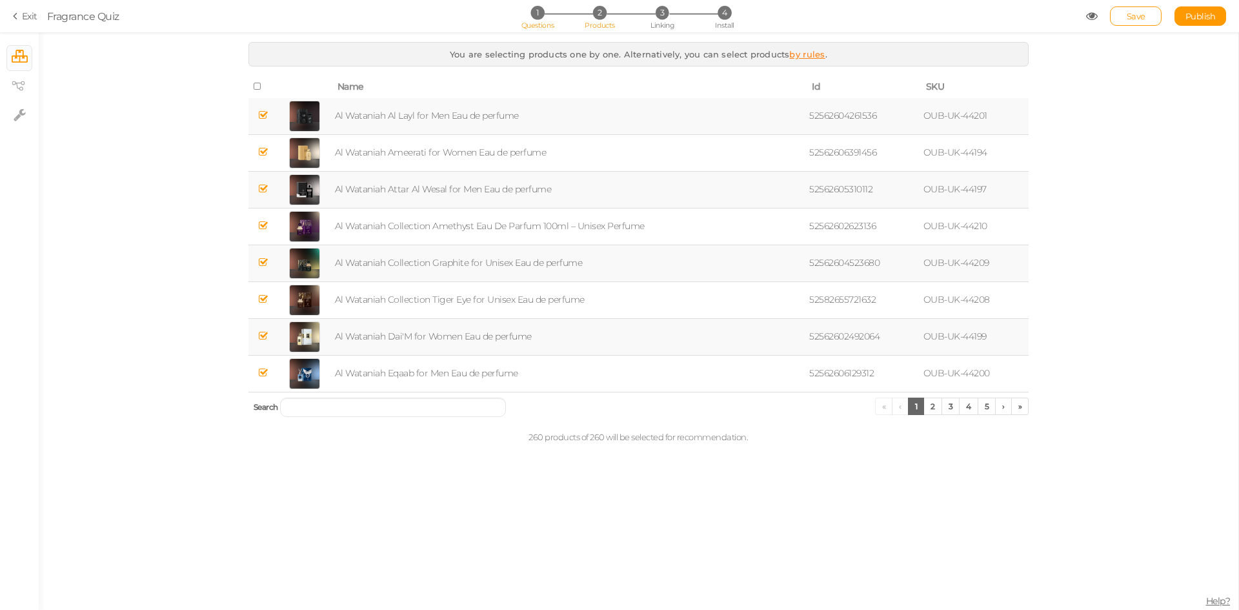
click at [542, 15] on span "1" at bounding box center [538, 13] width 14 height 14
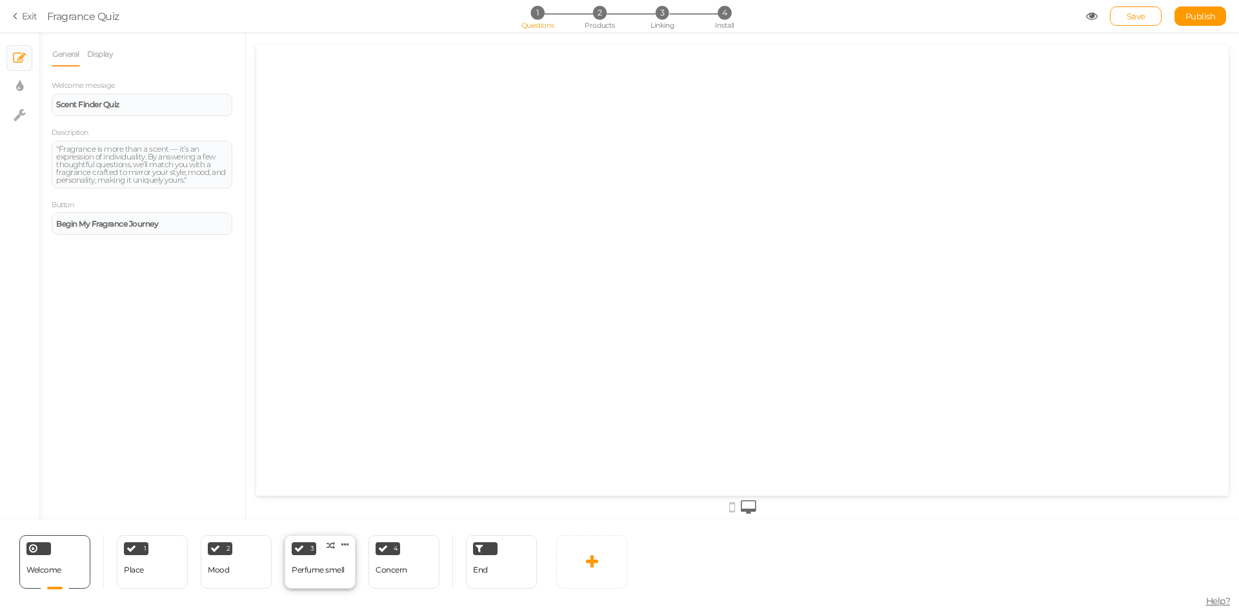
click at [329, 567] on div "Perfume smell" at bounding box center [318, 569] width 53 height 9
select select "2"
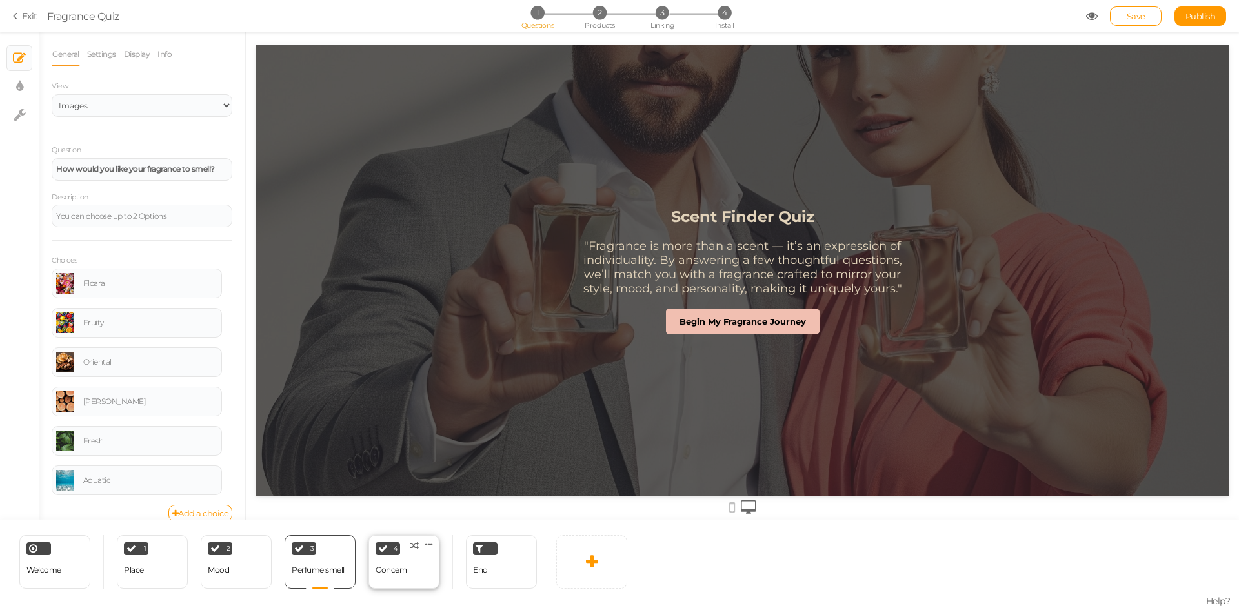
click at [401, 582] on div "4 Concern × Define the conditions to show this slide. Clone Change type Delete" at bounding box center [404, 562] width 71 height 54
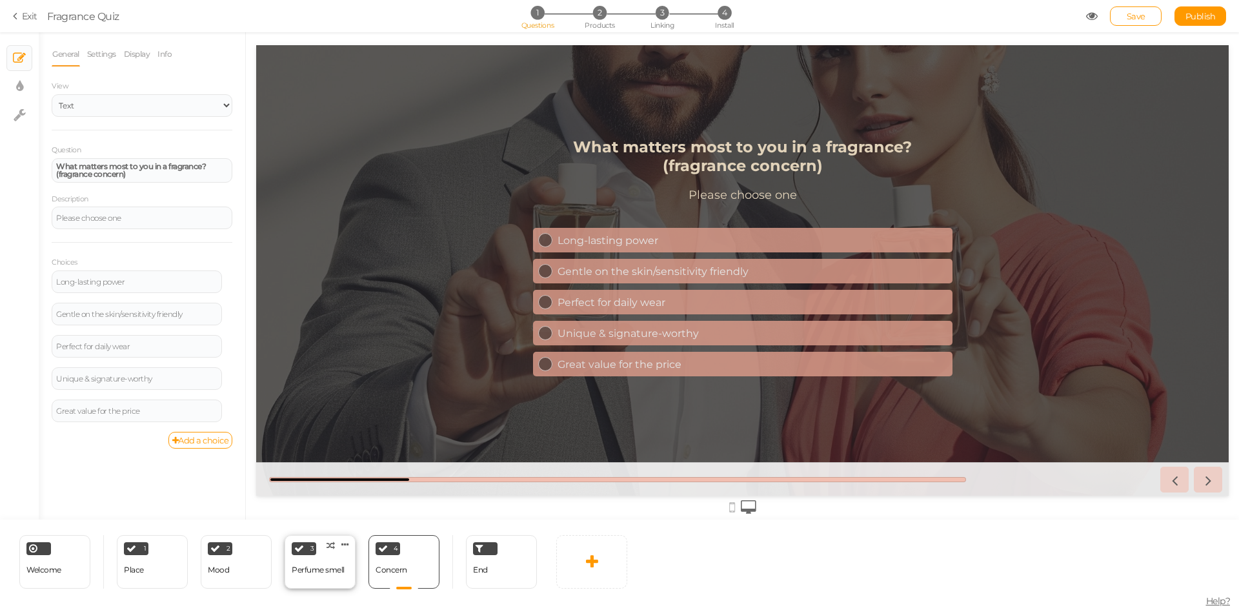
click at [300, 579] on div "Perfume smell" at bounding box center [318, 570] width 53 height 23
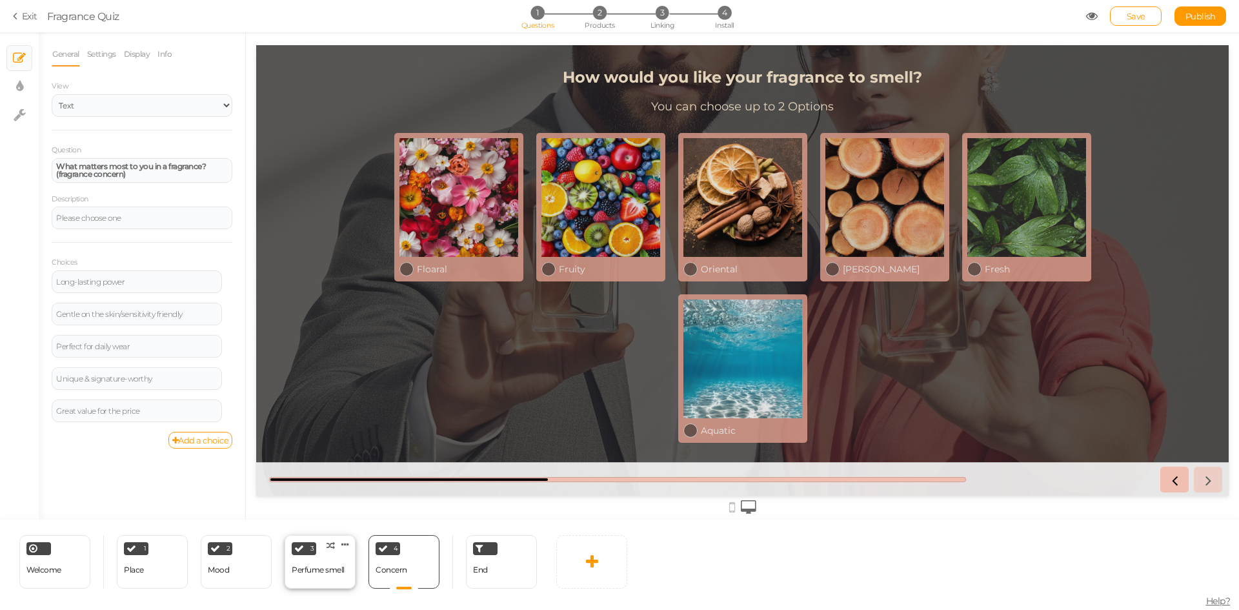
select select "2"
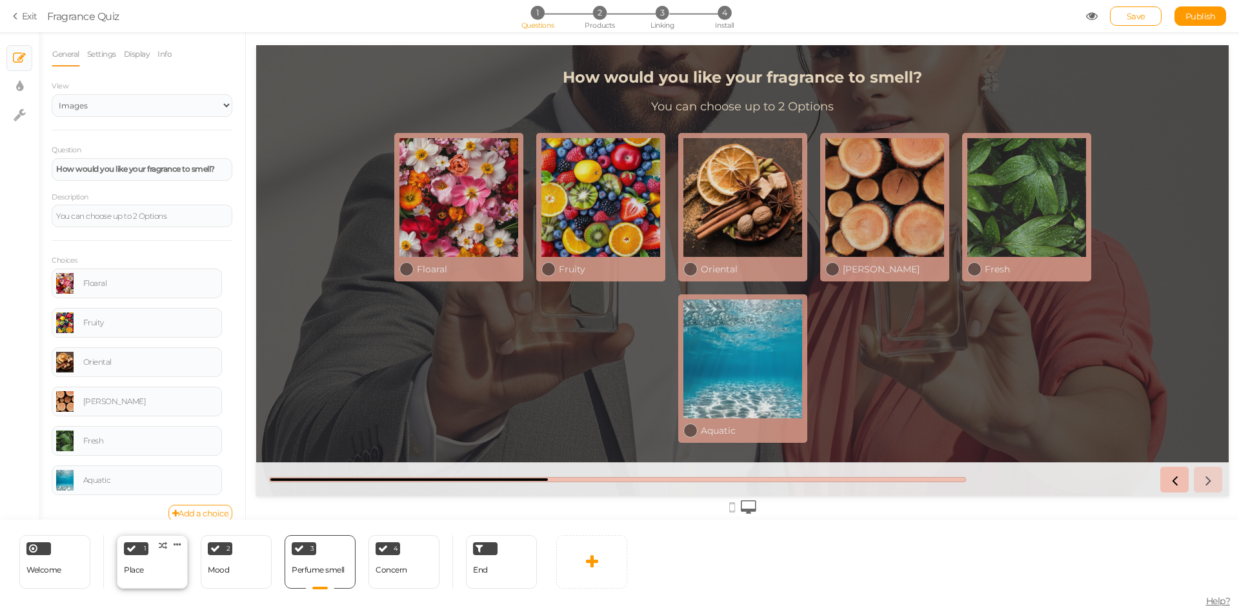
click at [148, 573] on div "1 Place × Define the conditions to show this slide. Clone Change type Delete" at bounding box center [152, 562] width 71 height 54
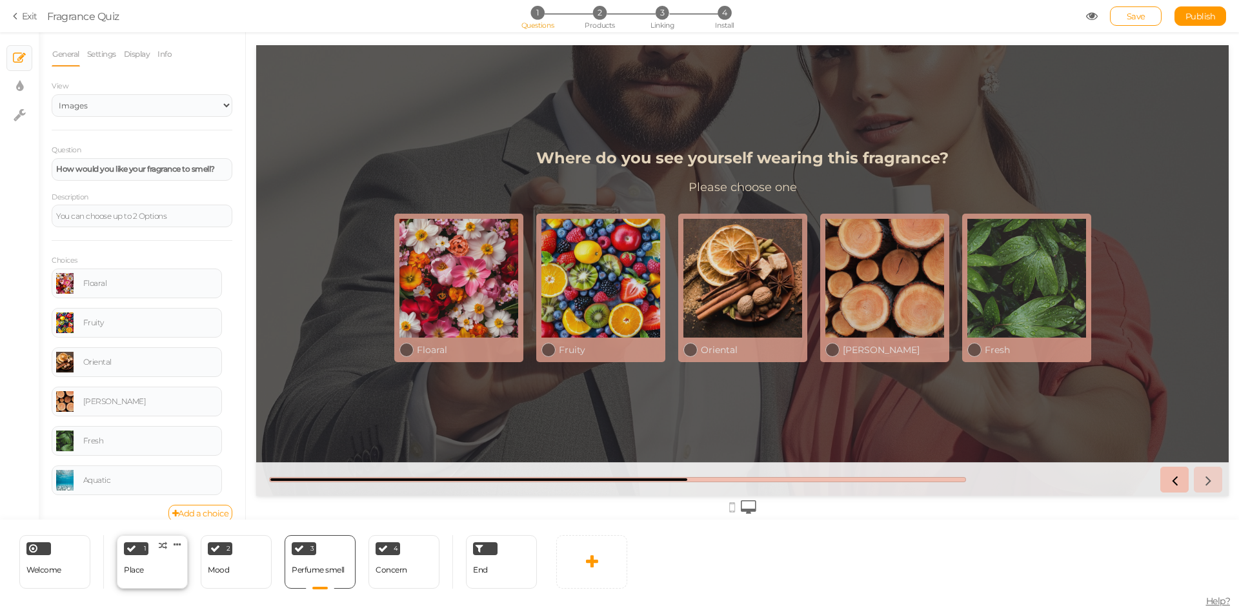
select select "2"
